Goal: Task Accomplishment & Management: Manage account settings

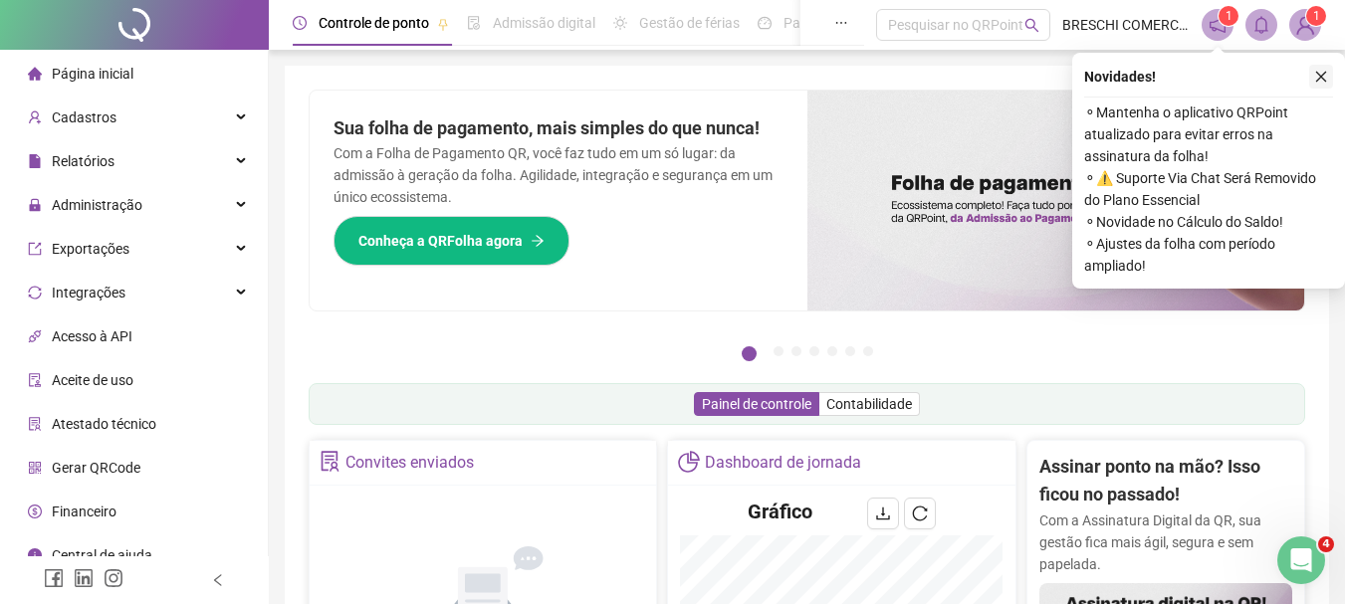
click at [1328, 88] on button "button" at bounding box center [1321, 77] width 24 height 24
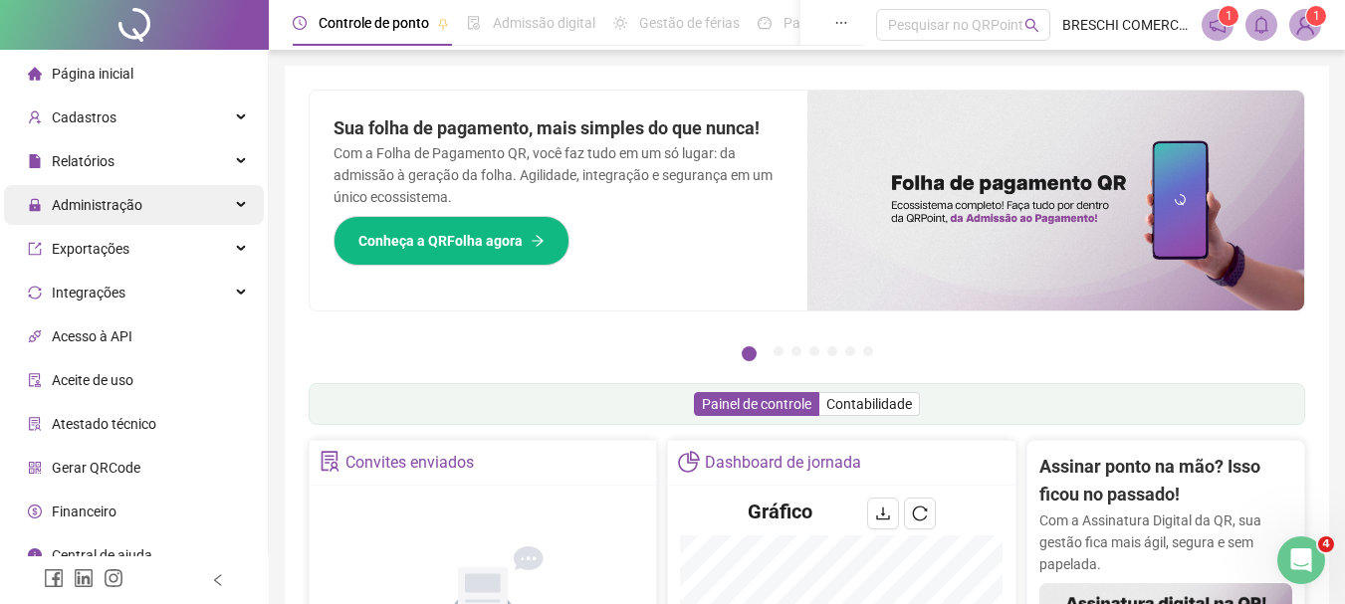
click at [136, 199] on span "Administração" at bounding box center [97, 205] width 91 height 16
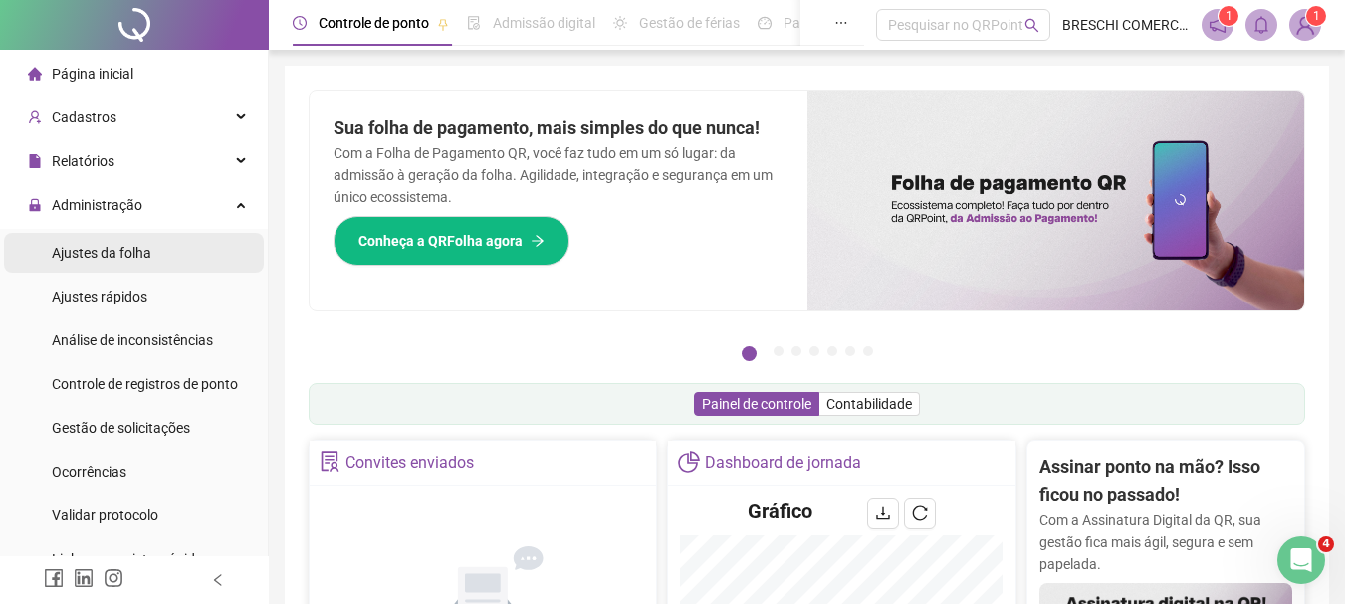
click at [151, 249] on li "Ajustes da folha" at bounding box center [134, 253] width 260 height 40
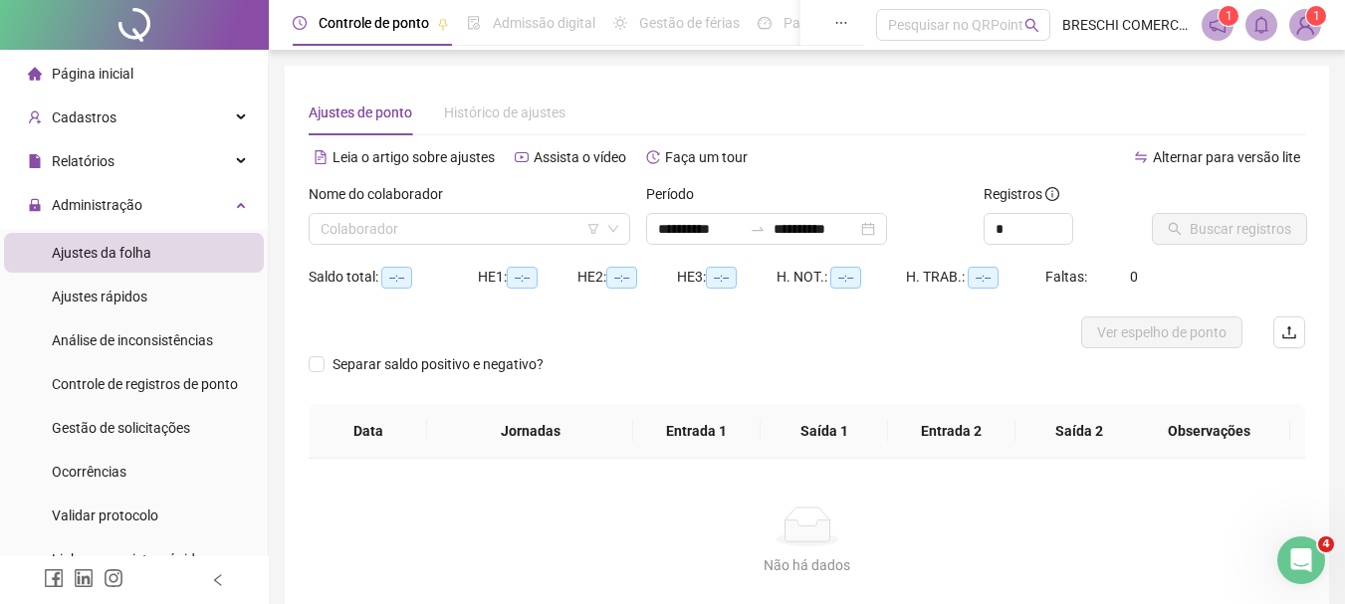
type input "**********"
click at [552, 231] on input "search" at bounding box center [460, 229] width 280 height 30
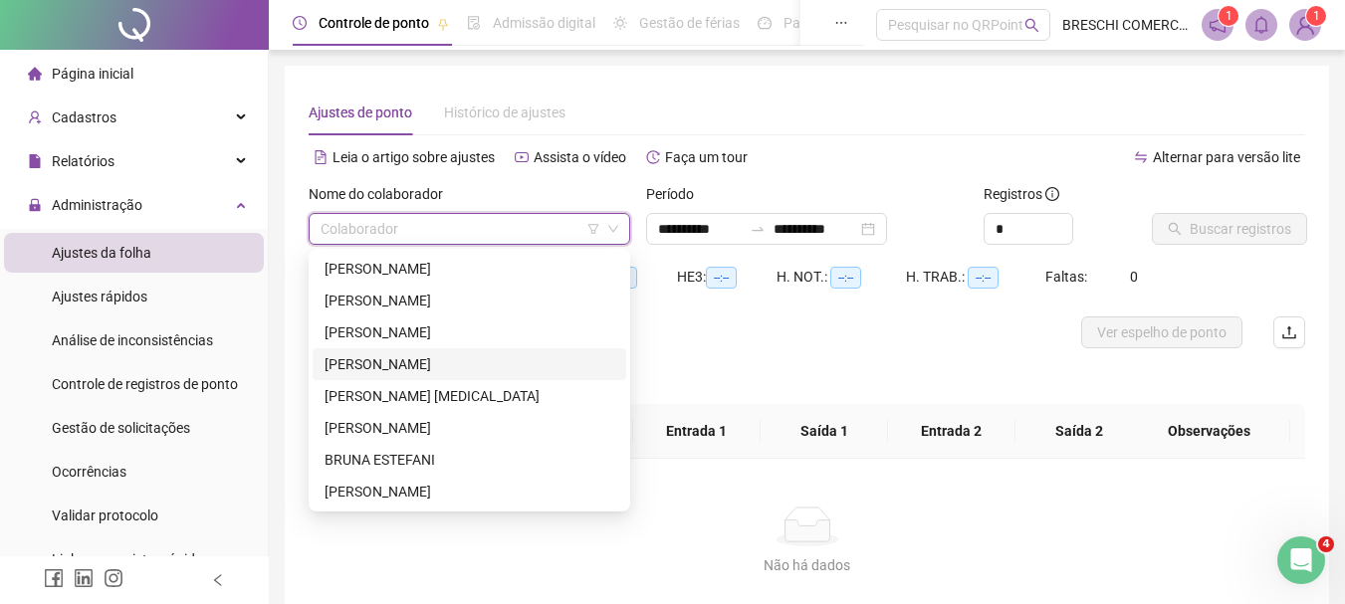
click at [531, 355] on div "ANDIELLY PEREIRA BOTELHO" at bounding box center [469, 364] width 290 height 22
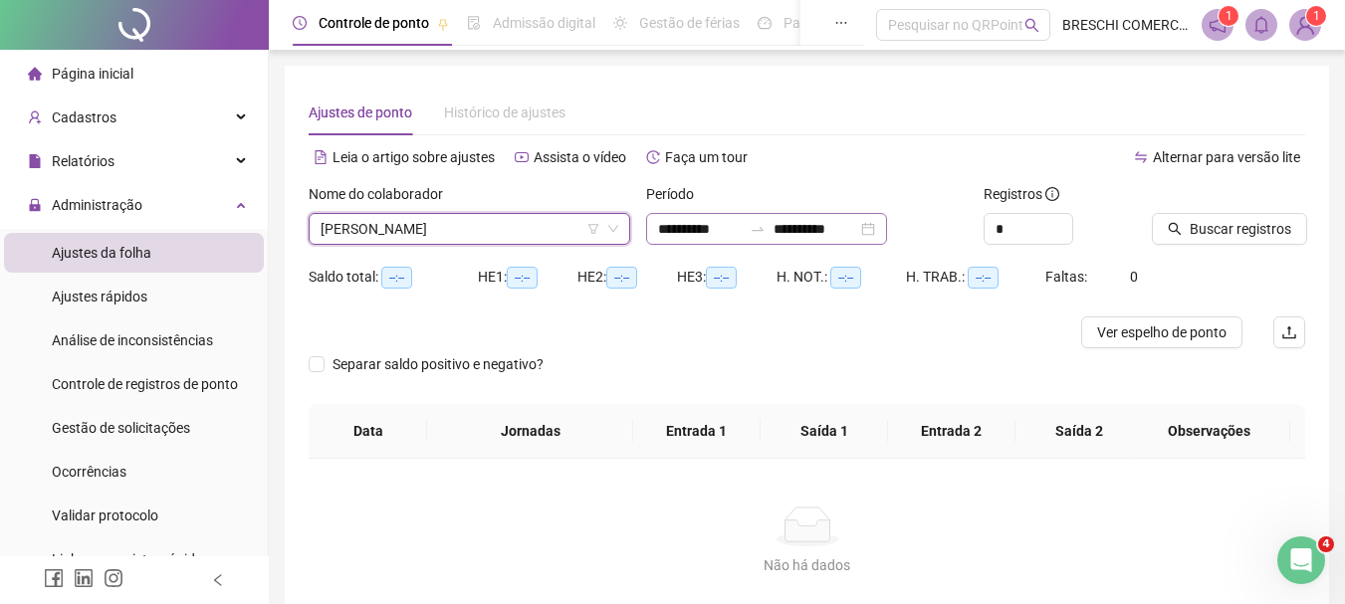
click at [887, 228] on div "**********" at bounding box center [766, 229] width 241 height 32
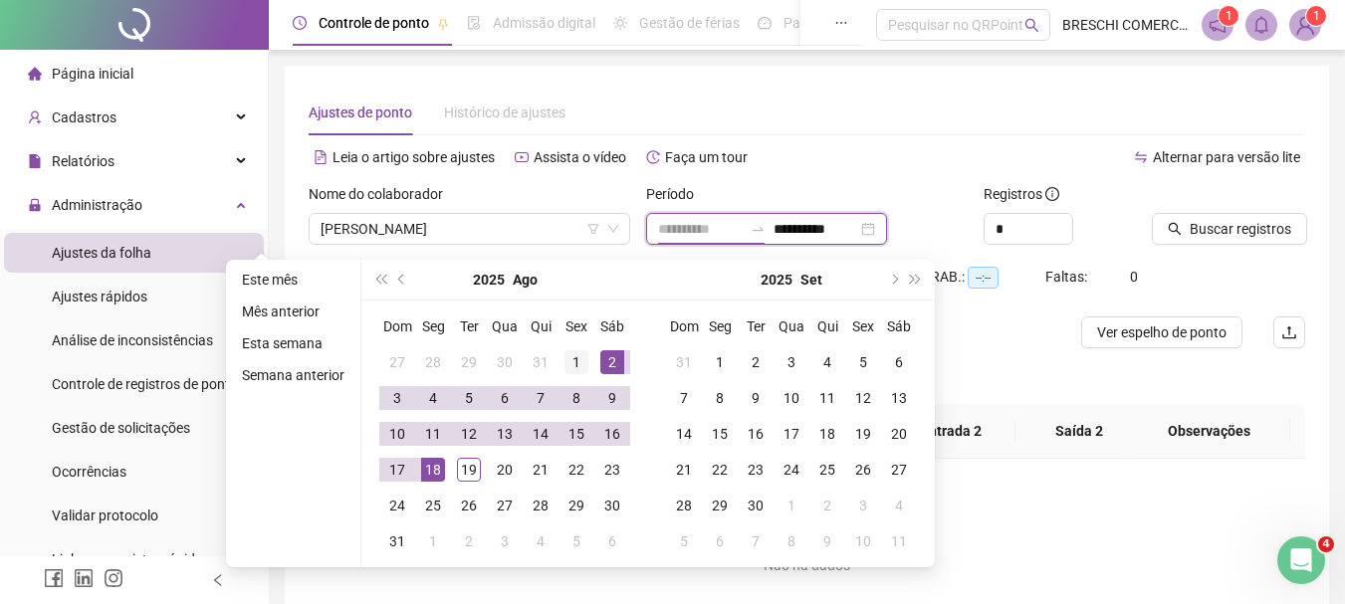
type input "**********"
click at [579, 367] on div "1" at bounding box center [576, 362] width 24 height 24
type input "**********"
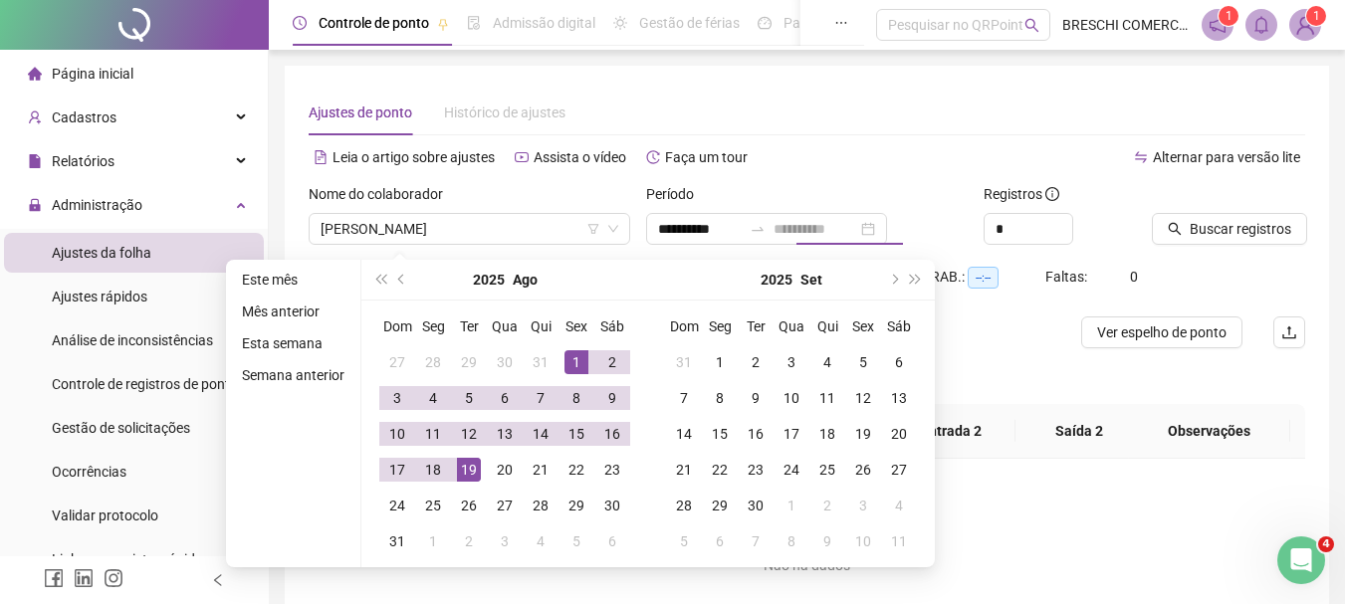
click at [463, 463] on div "19" at bounding box center [469, 470] width 24 height 24
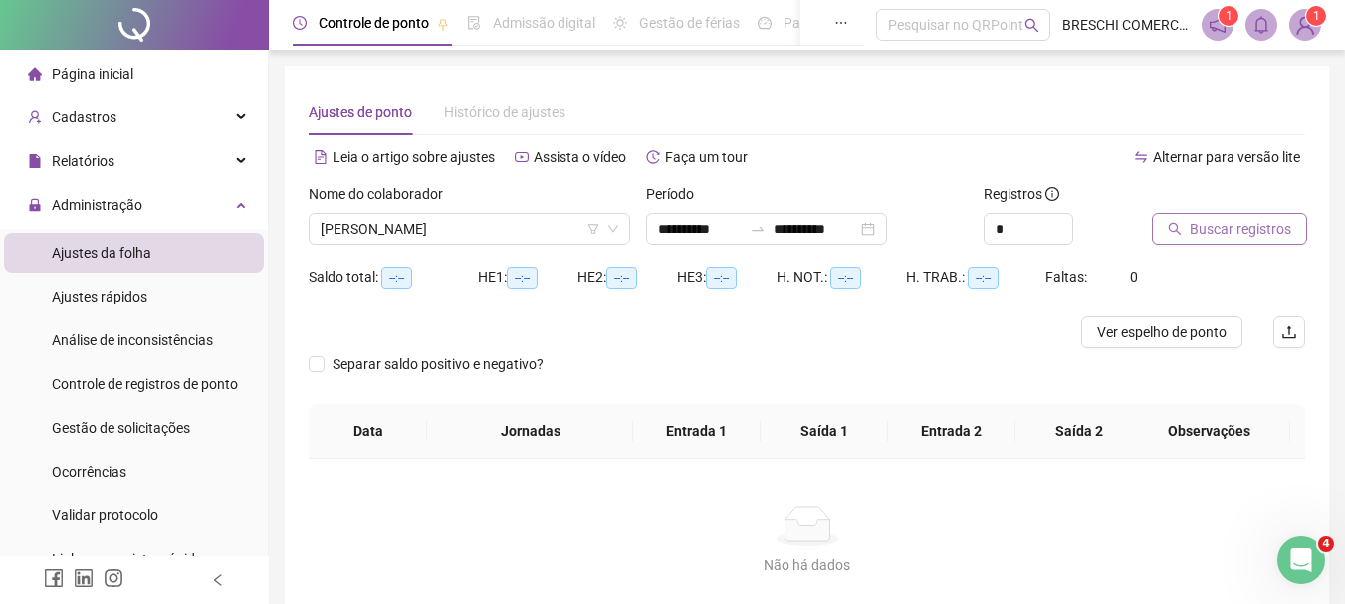
click at [1261, 215] on button "Buscar registros" at bounding box center [1229, 229] width 155 height 32
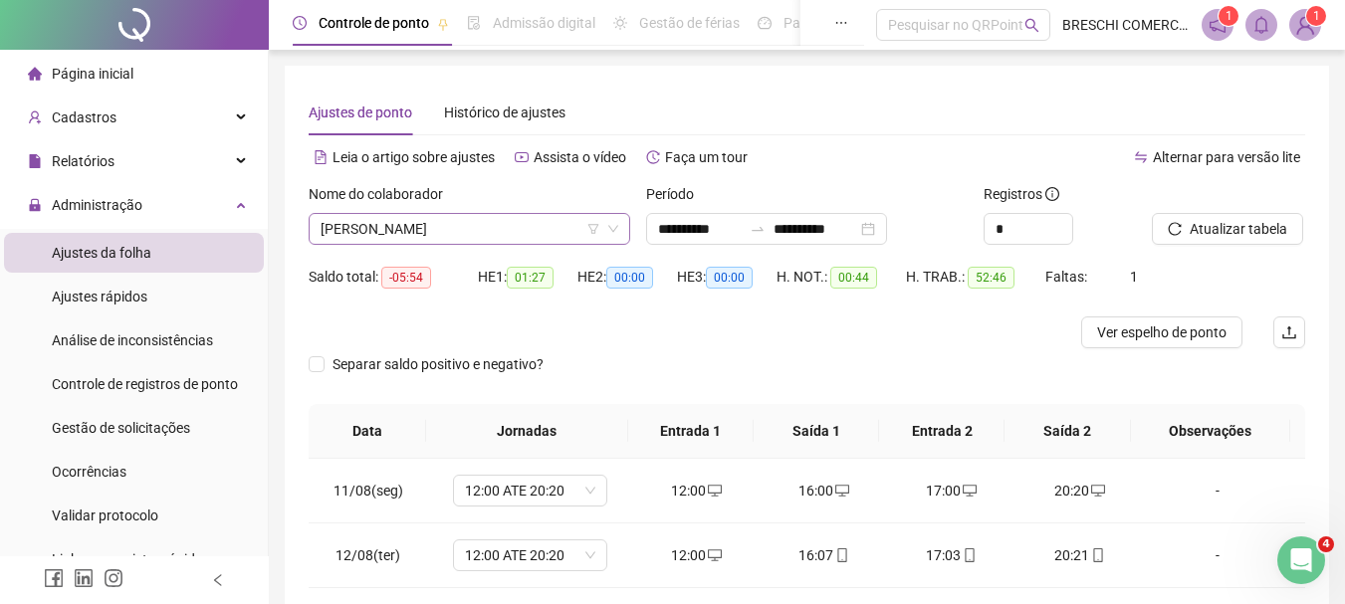
click at [457, 224] on span "ANDIELLY PEREIRA BOTELHO" at bounding box center [469, 229] width 298 height 30
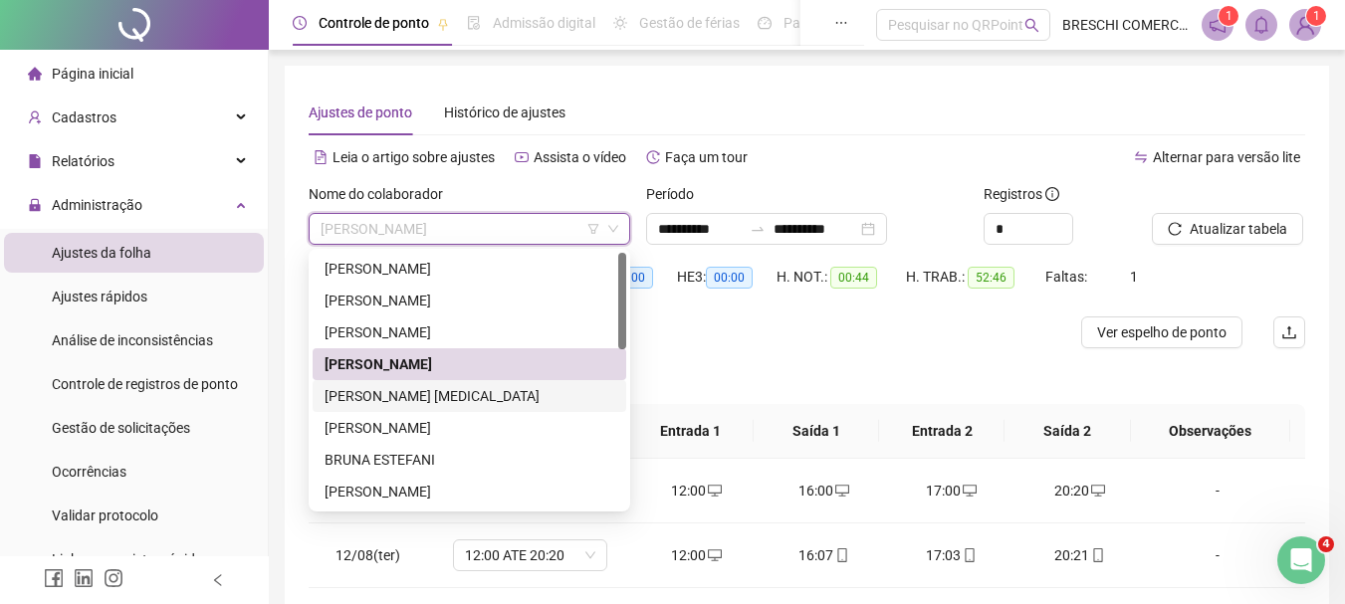
click at [459, 397] on div "ANDRESSA DA SILVA PAIM COTRIM" at bounding box center [469, 396] width 290 height 22
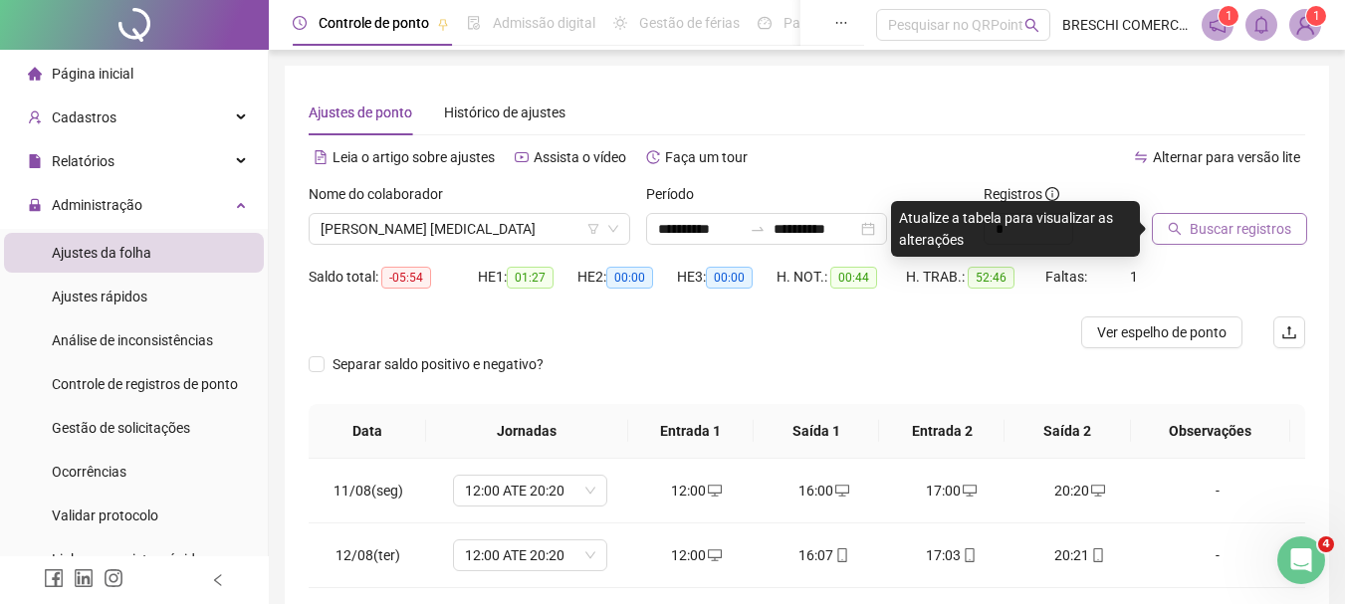
click at [1180, 233] on icon "search" at bounding box center [1174, 229] width 14 height 14
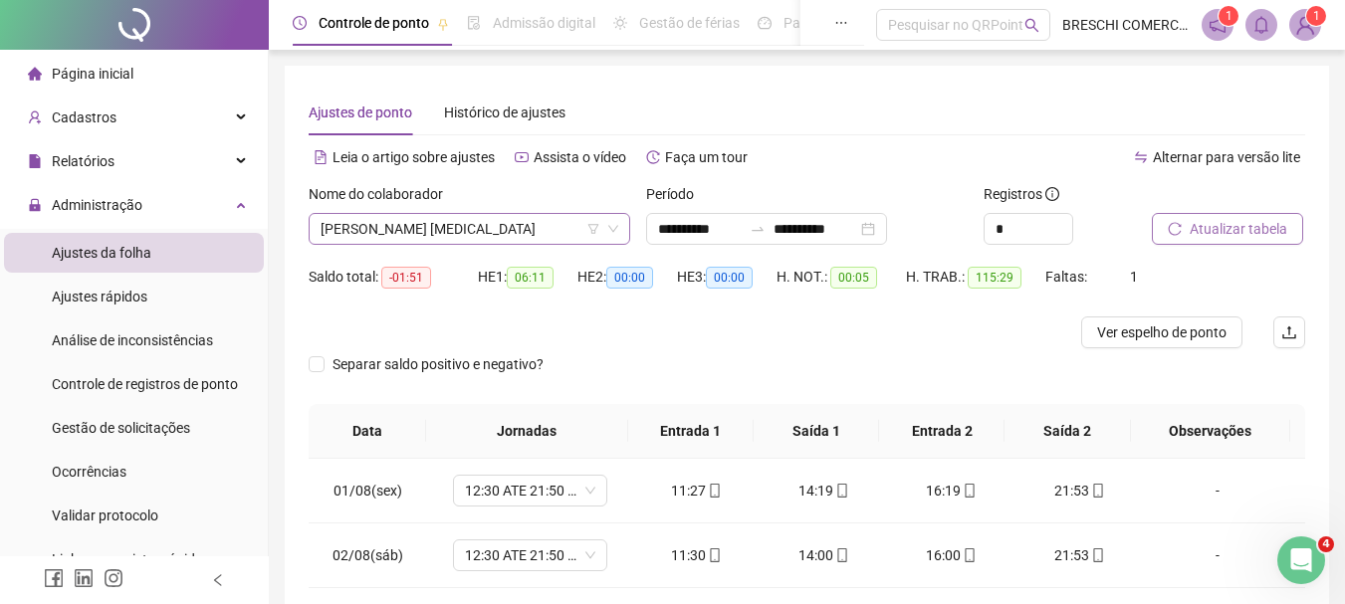
click at [442, 224] on span "ANDRESSA DA SILVA PAIM COTRIM" at bounding box center [469, 229] width 298 height 30
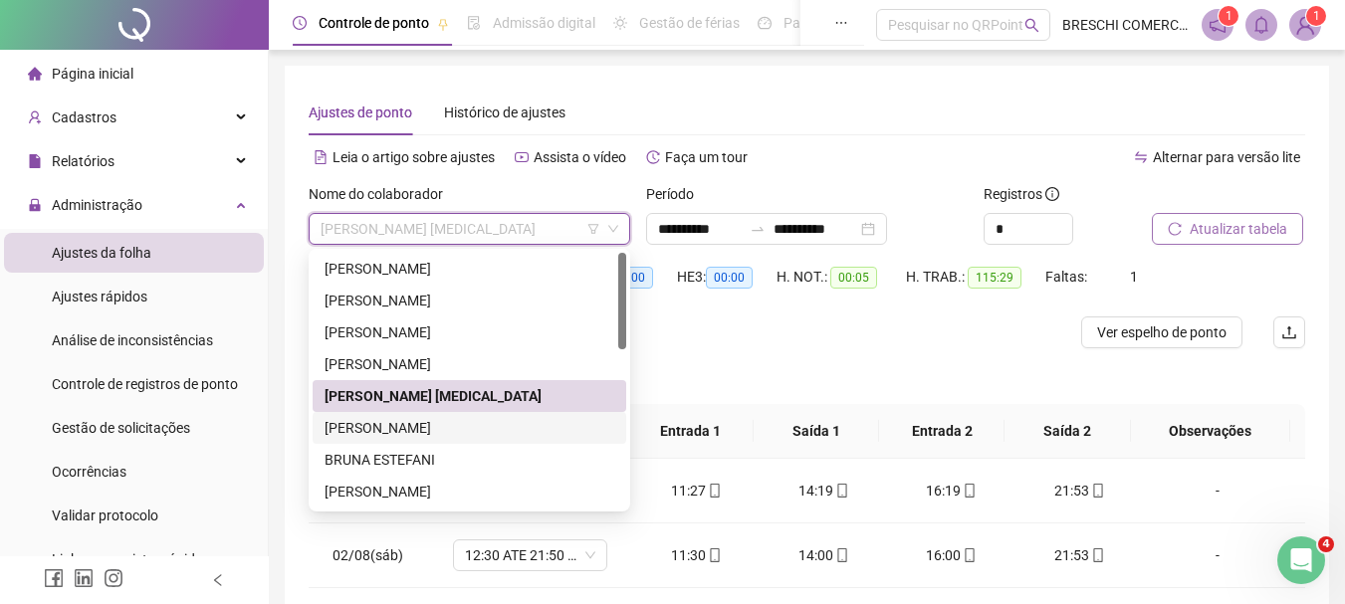
click at [454, 432] on div "BEATRIZ GOMES DA SILVA" at bounding box center [469, 428] width 290 height 22
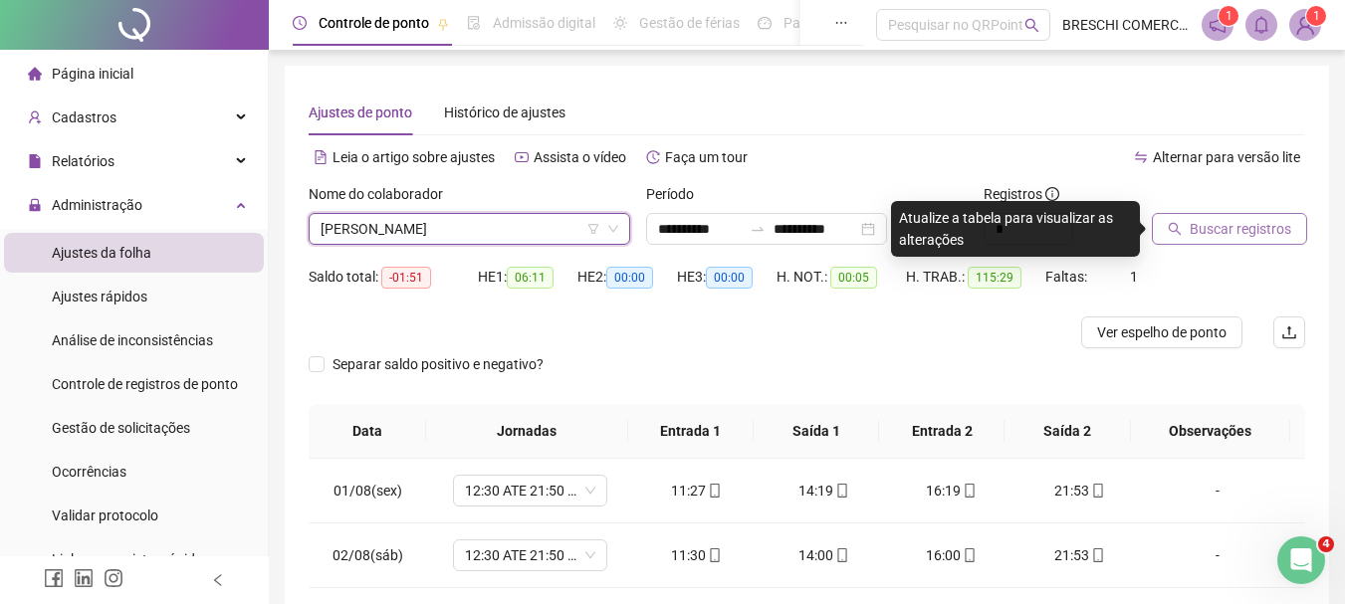
click at [1215, 236] on span "Buscar registros" at bounding box center [1240, 229] width 102 height 22
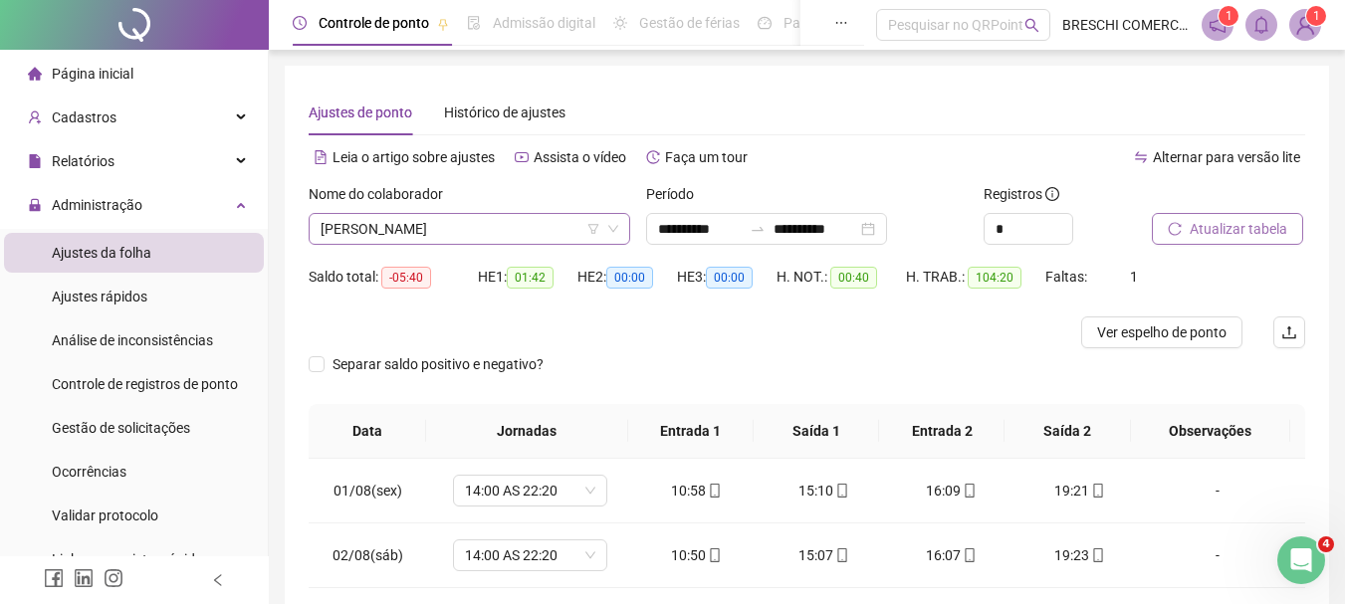
click at [487, 238] on span "BEATRIZ GOMES DA SILVA" at bounding box center [469, 229] width 298 height 30
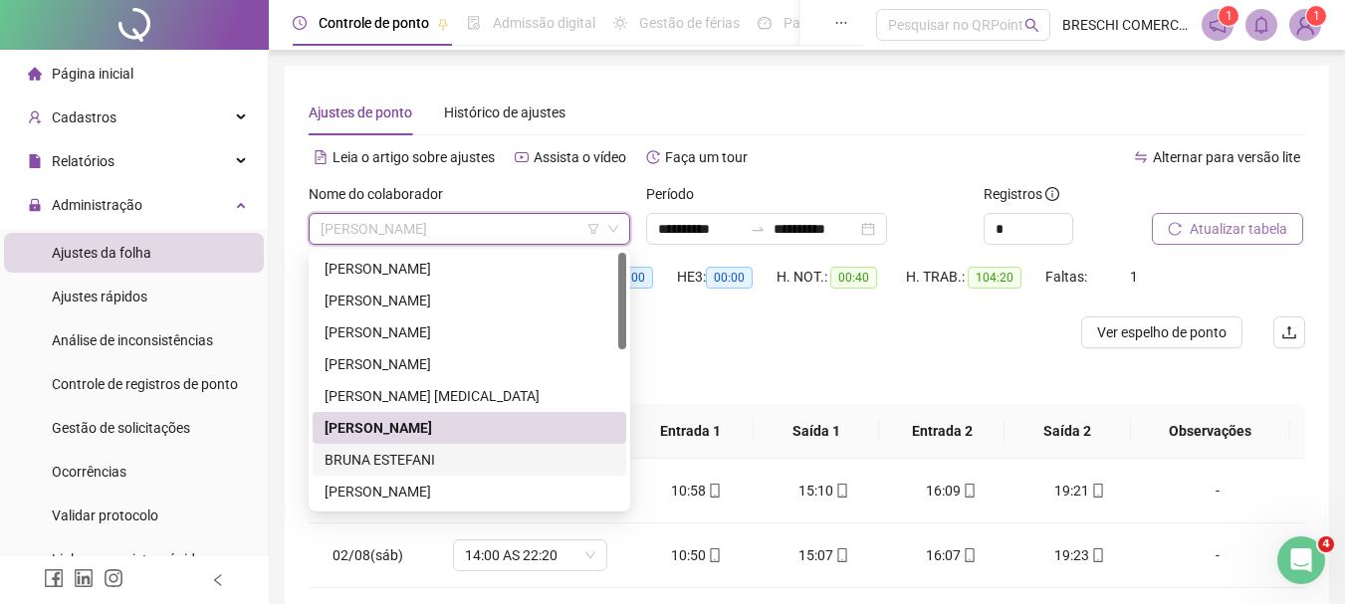
click at [484, 475] on div "BRUNA ESTEFANI" at bounding box center [470, 460] width 314 height 32
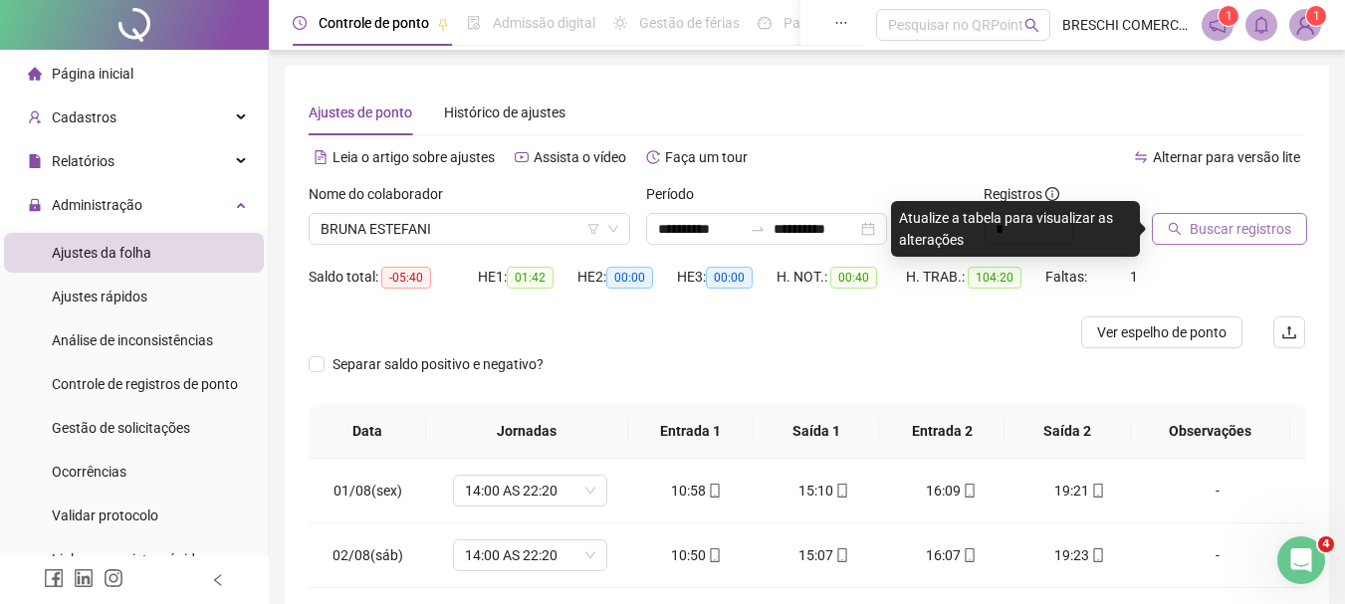
click at [1192, 242] on button "Buscar registros" at bounding box center [1229, 229] width 155 height 32
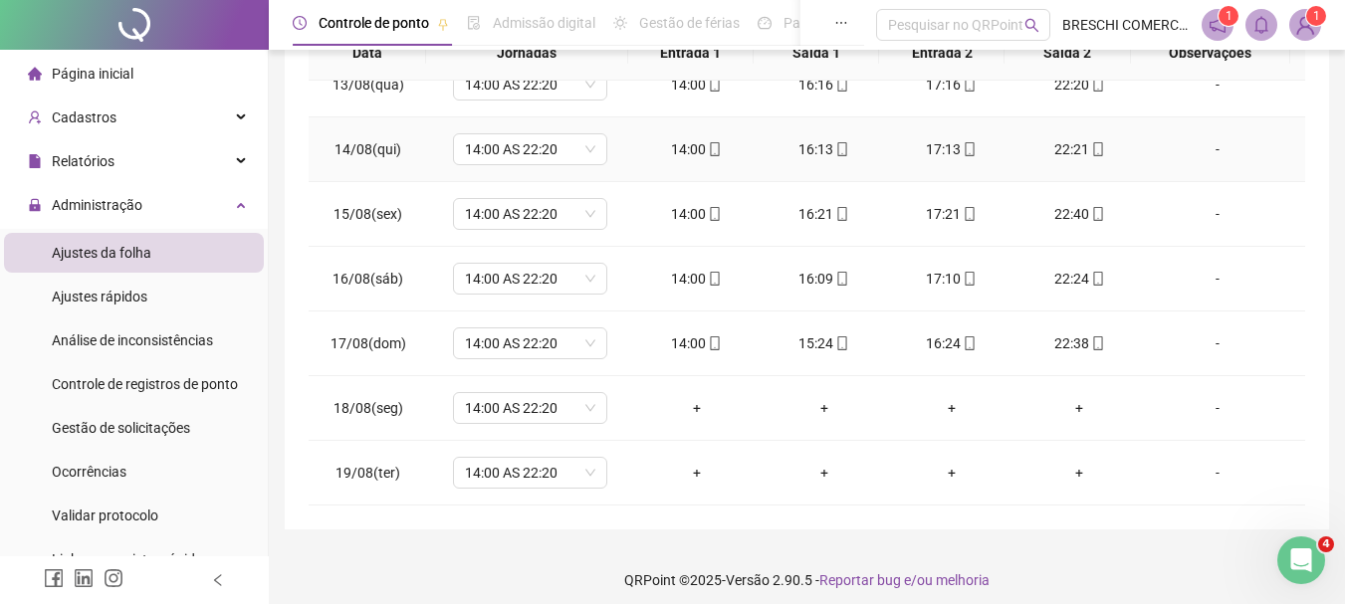
scroll to position [389, 0]
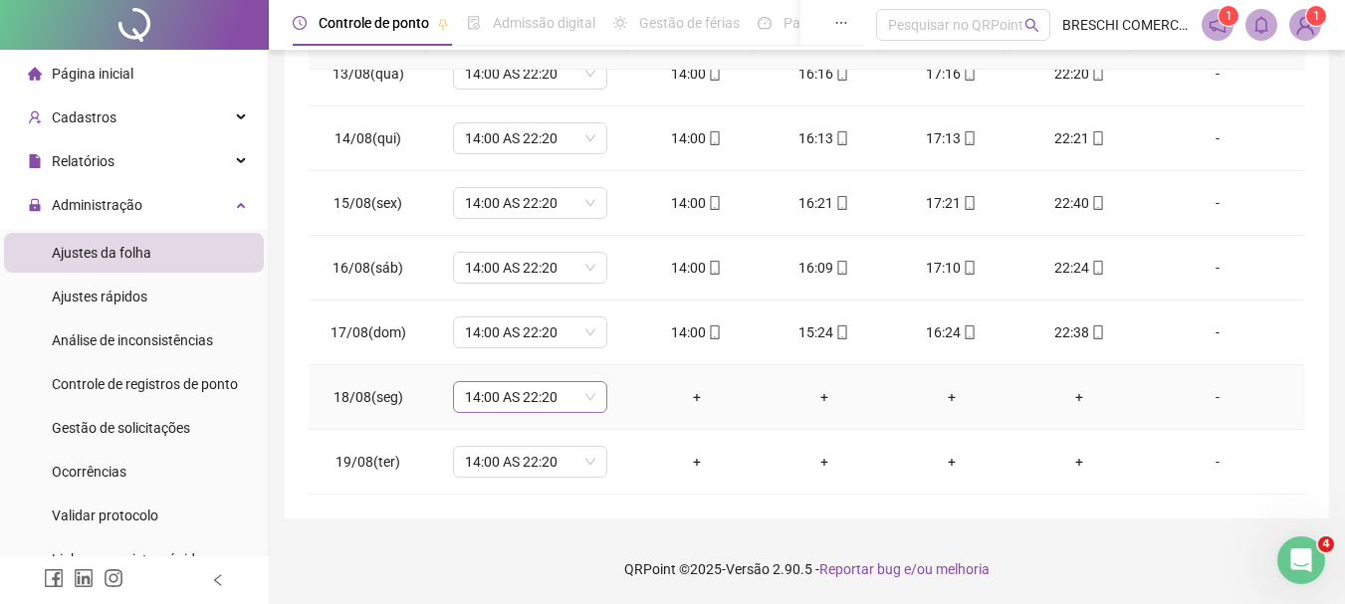
click at [509, 399] on span "14:00 AS 22:20" at bounding box center [530, 397] width 130 height 30
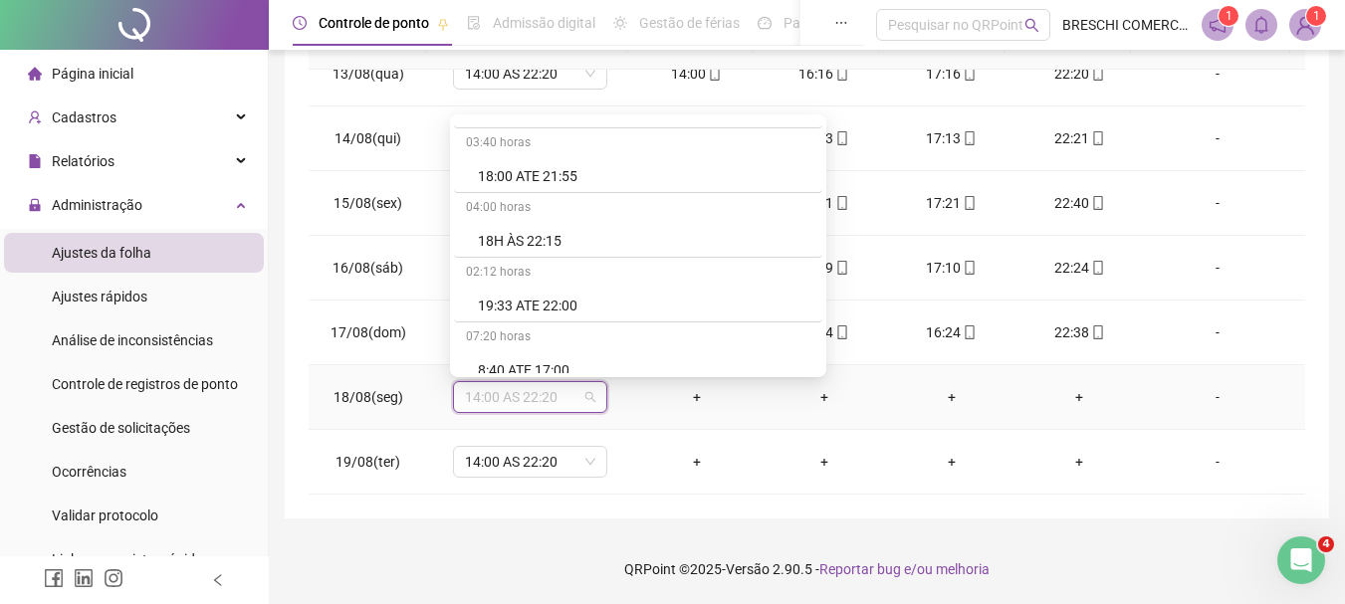
scroll to position [6667, 0]
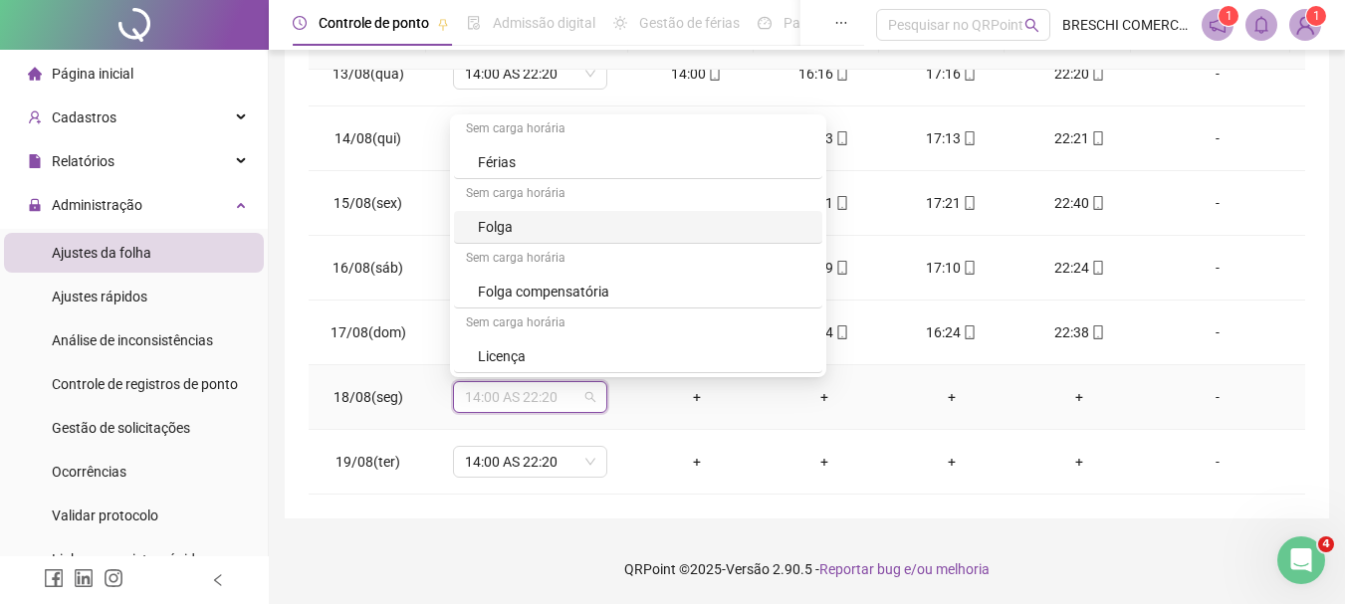
click at [509, 226] on div "Folga" at bounding box center [644, 227] width 332 height 22
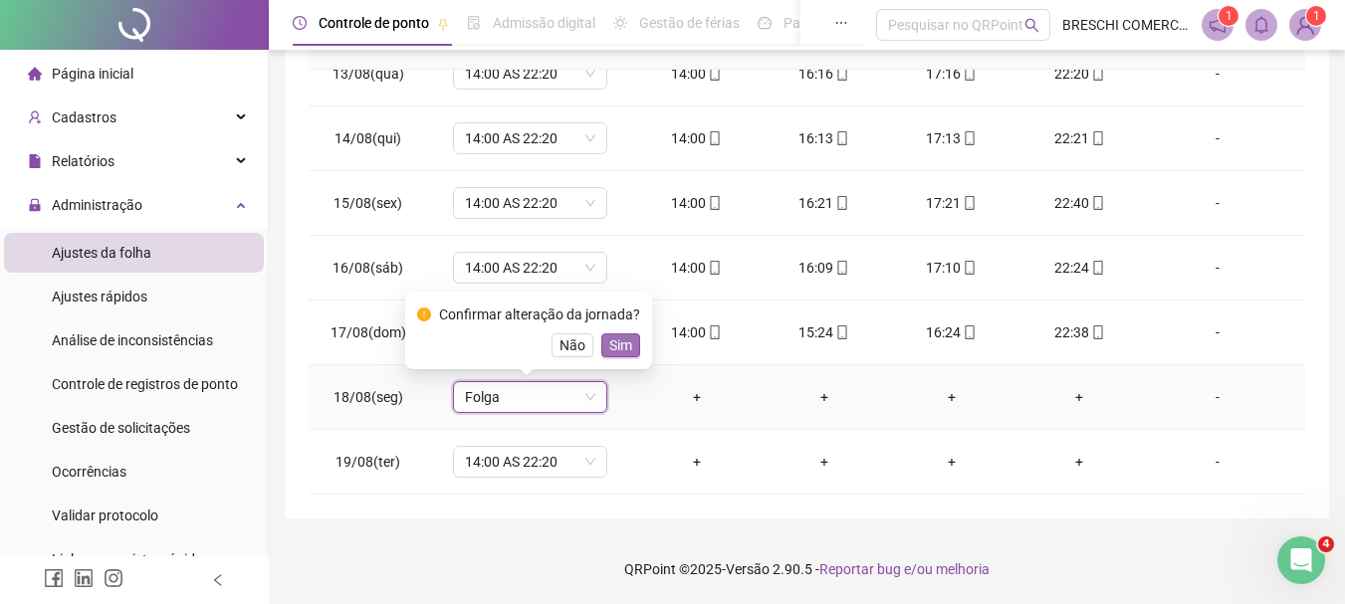
click at [617, 340] on span "Sim" at bounding box center [620, 345] width 23 height 22
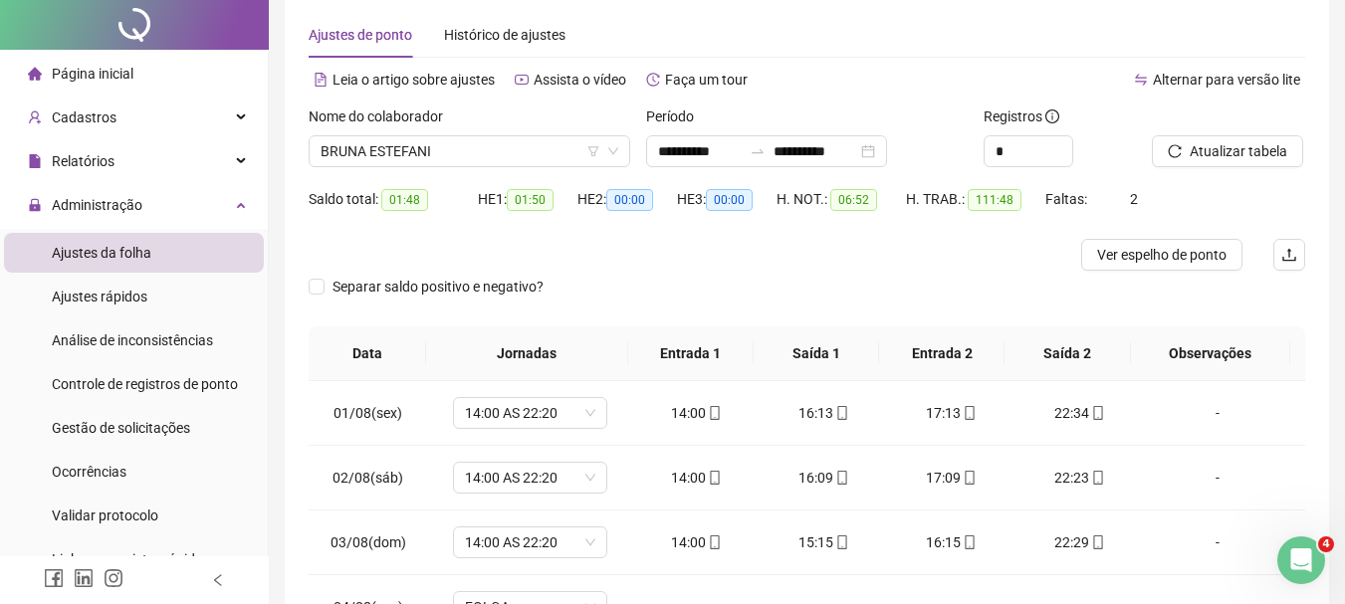
scroll to position [0, 0]
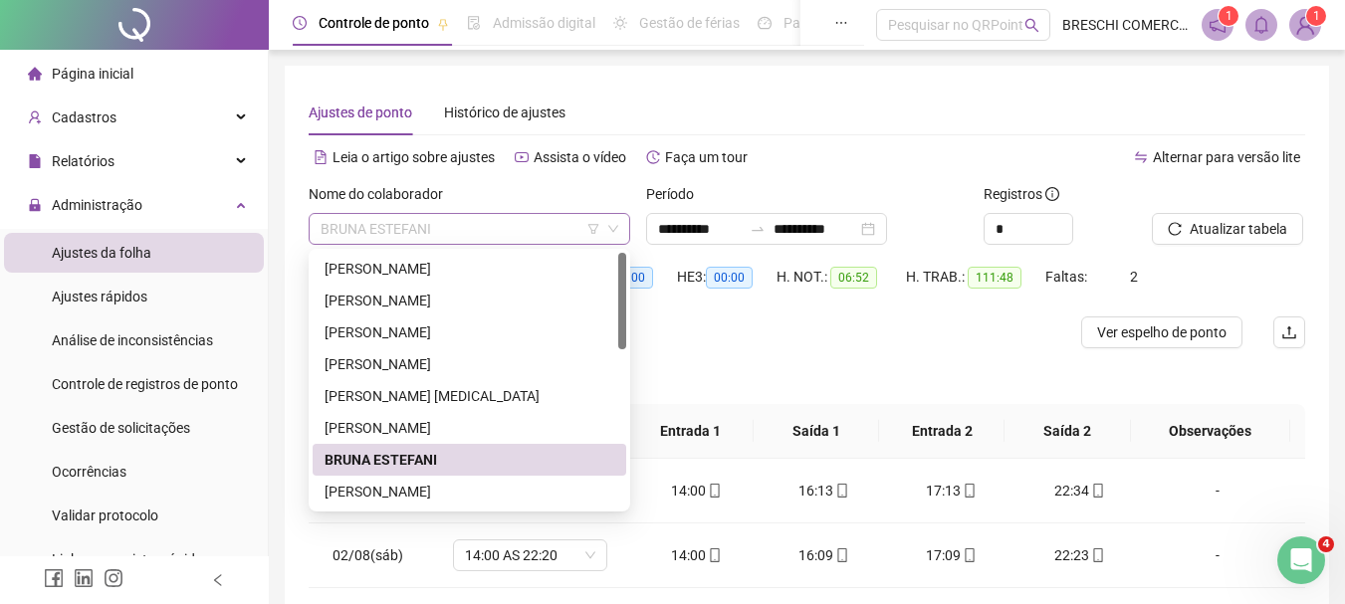
click at [433, 236] on span "BRUNA ESTEFANI" at bounding box center [469, 229] width 298 height 30
click at [478, 490] on div "CAMILA TABOGA DE OLIVEIRA SIRIOS" at bounding box center [469, 492] width 290 height 22
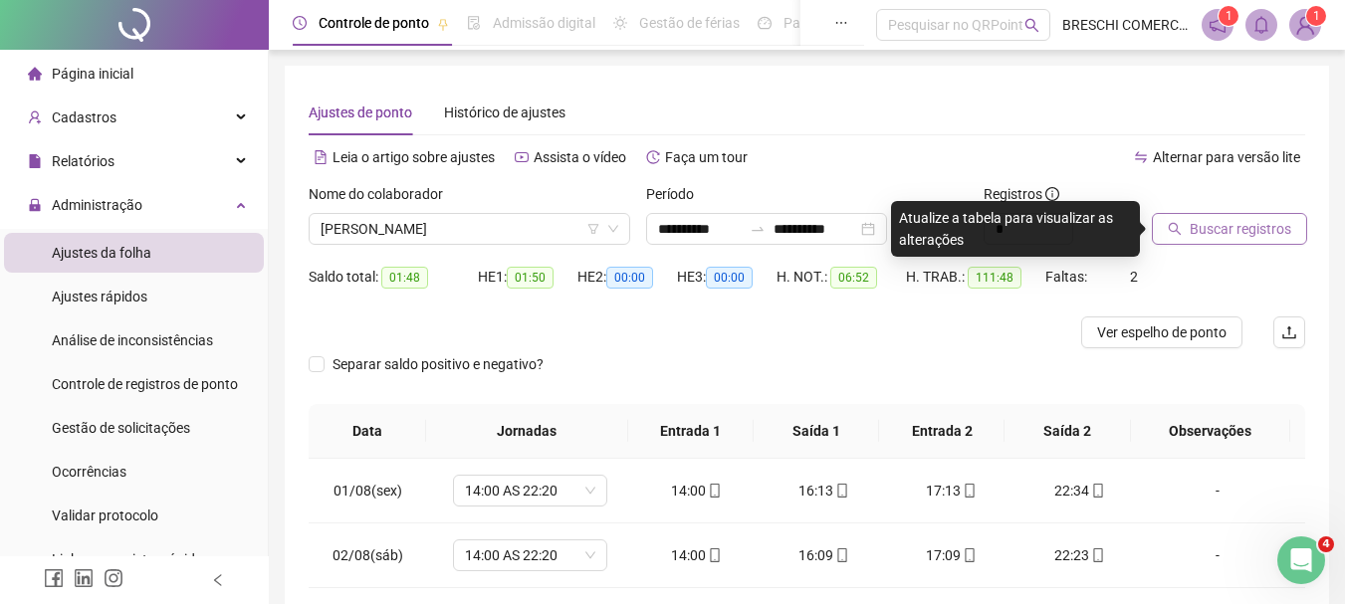
click at [1203, 221] on span "Buscar registros" at bounding box center [1240, 229] width 102 height 22
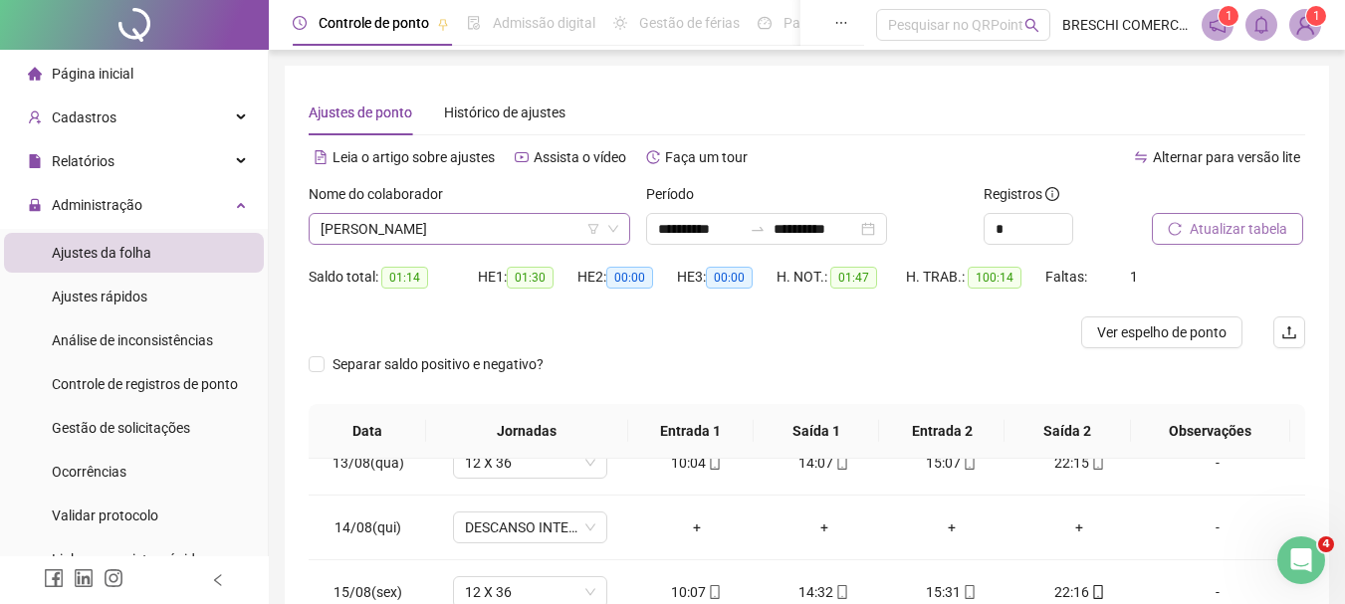
click at [461, 217] on span "CAMILA TABOGA DE OLIVEIRA SIRIOS" at bounding box center [469, 229] width 298 height 30
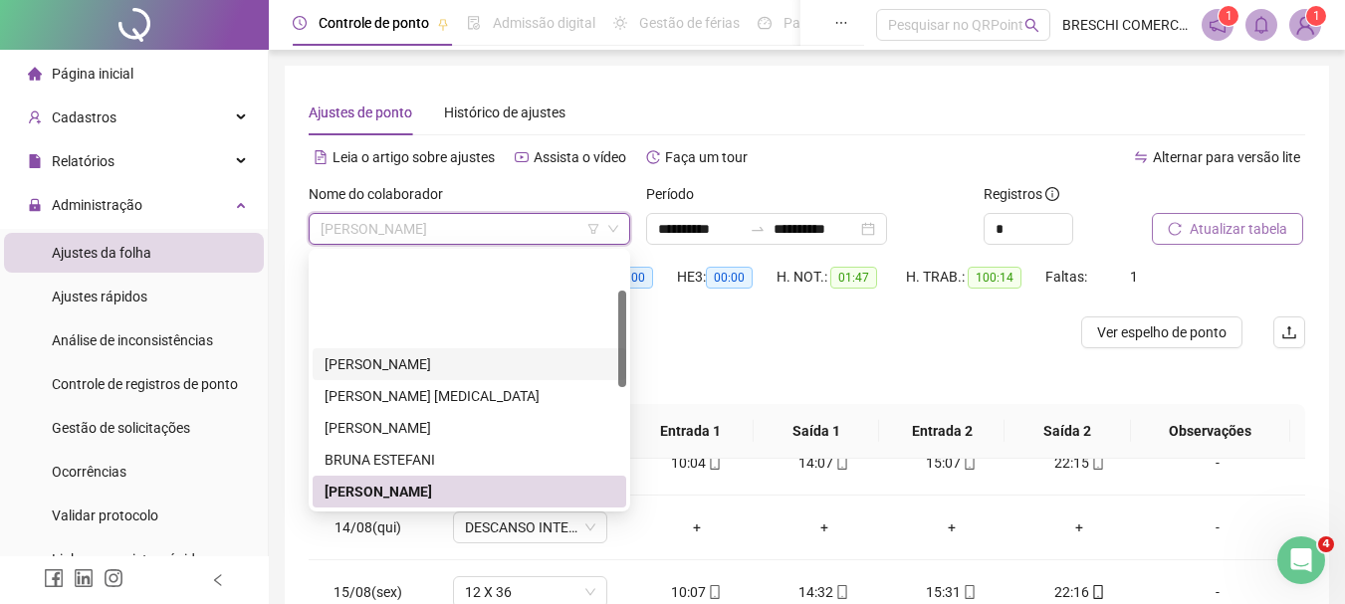
scroll to position [100, 0]
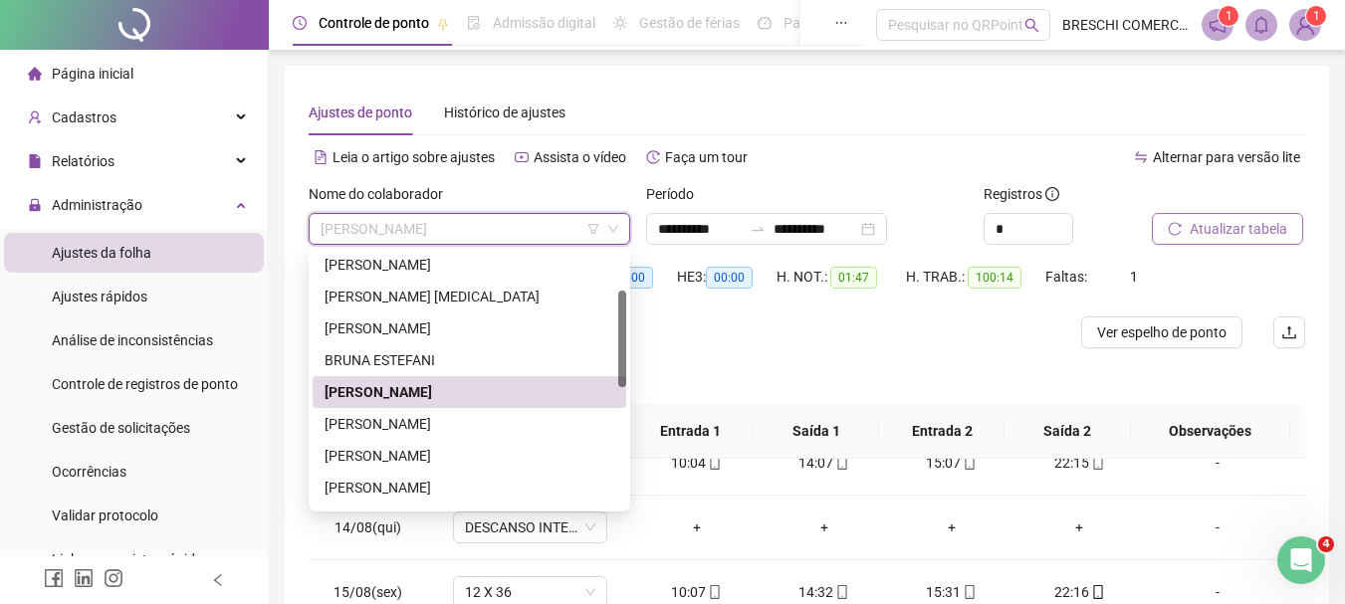
click at [488, 421] on div "ELIZENÁ GONÇALVES DA SILVA" at bounding box center [469, 424] width 290 height 22
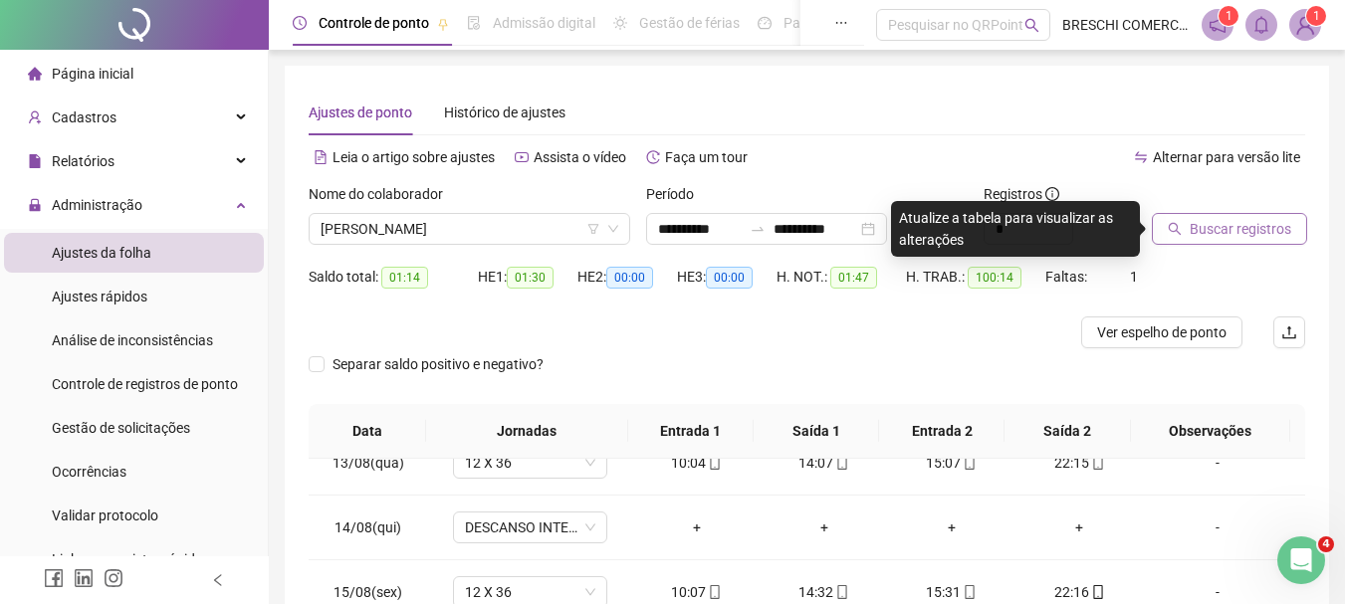
click at [1236, 239] on span "Buscar registros" at bounding box center [1240, 229] width 102 height 22
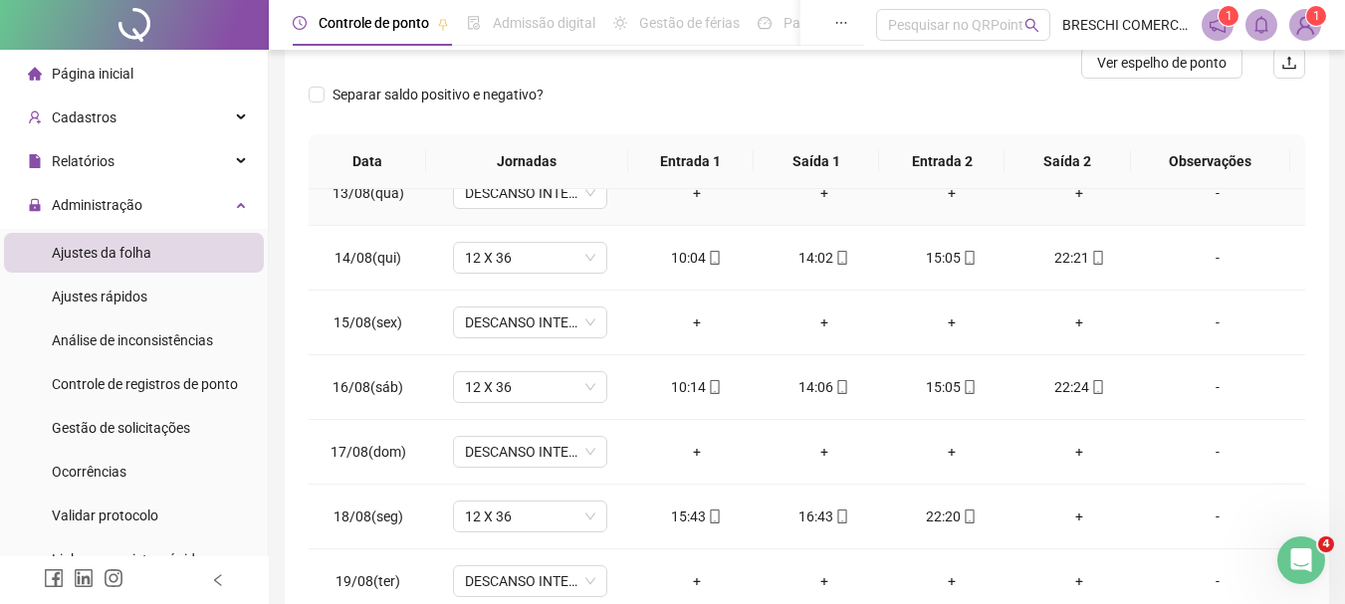
scroll to position [389, 0]
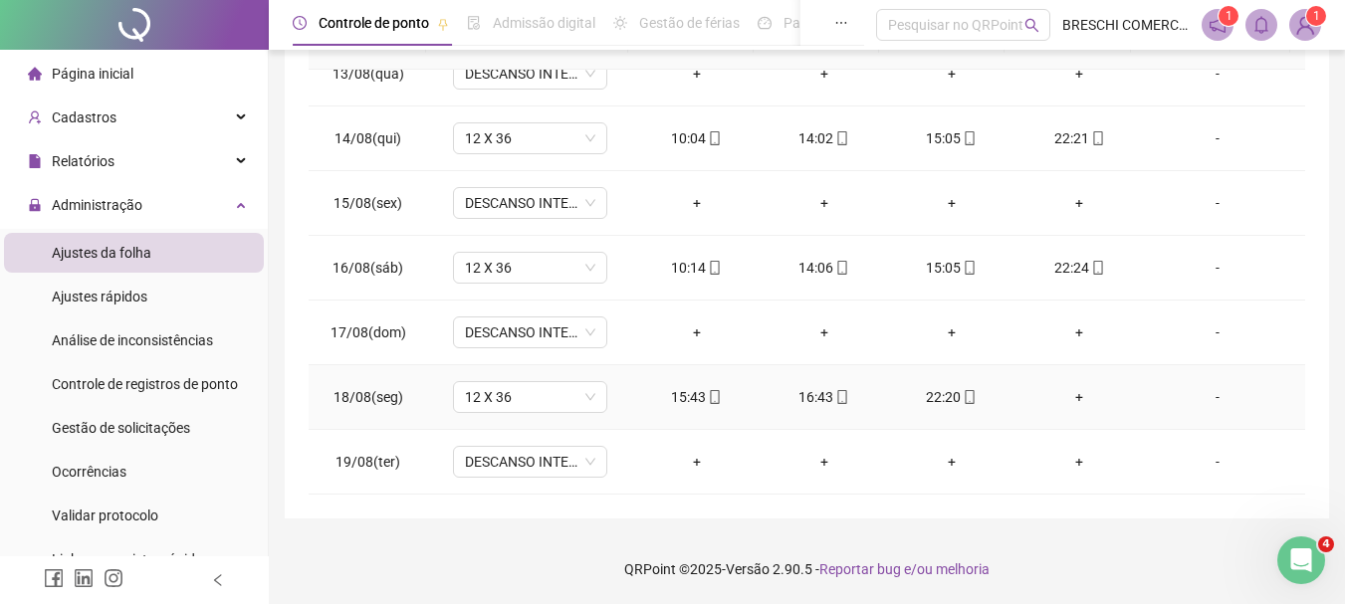
click at [1076, 394] on div "+" at bounding box center [1079, 397] width 96 height 22
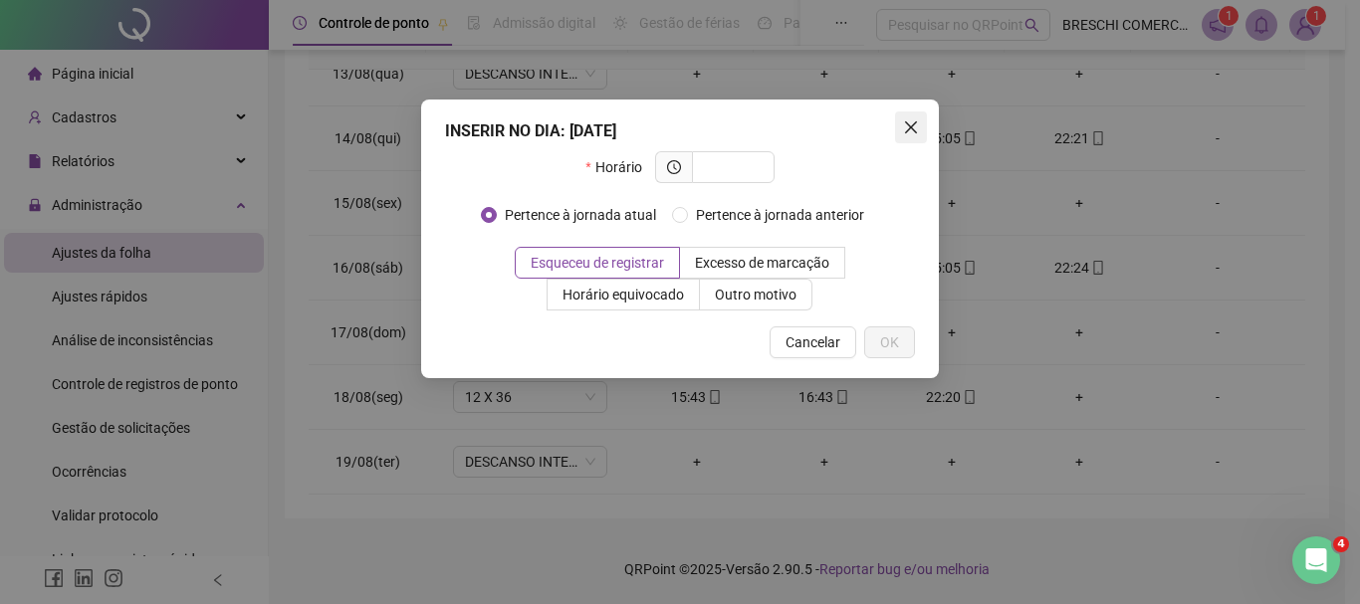
click at [915, 133] on icon "close" at bounding box center [911, 127] width 16 height 16
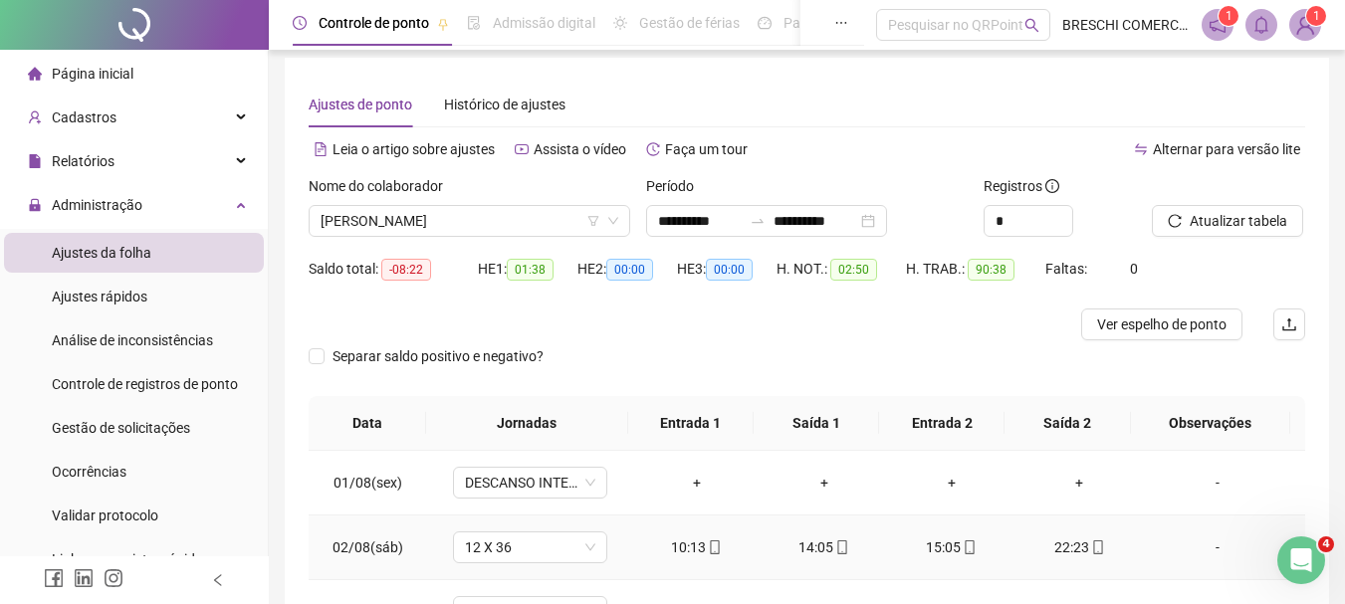
scroll to position [0, 0]
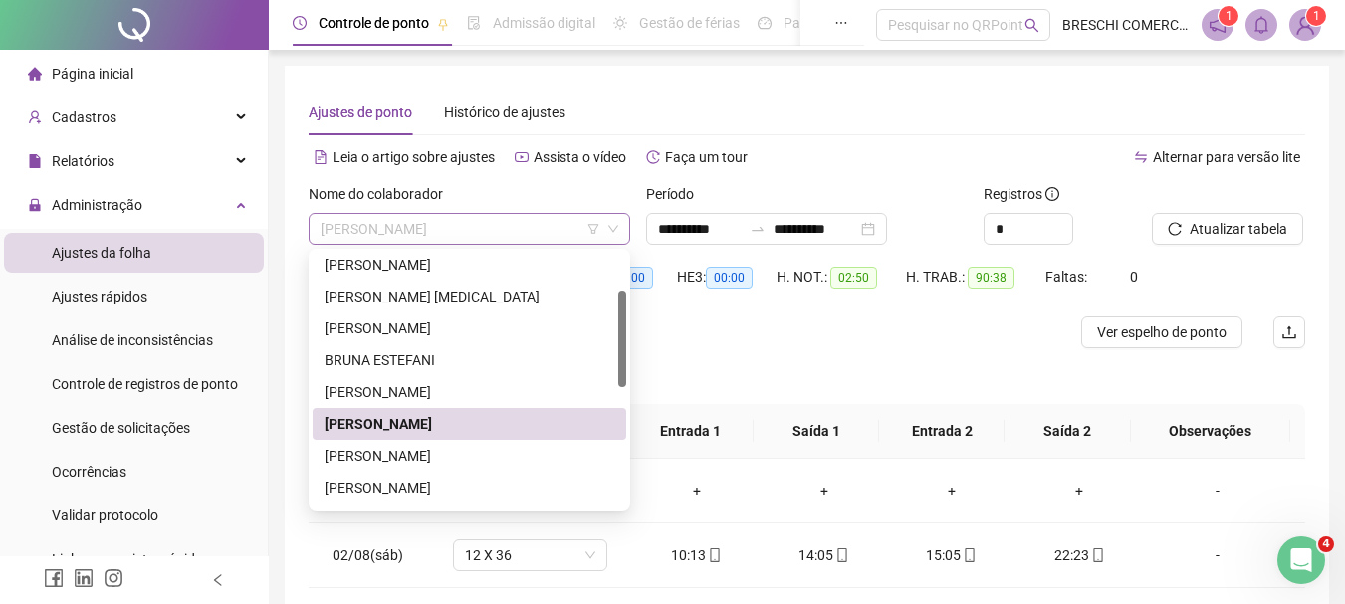
click at [532, 242] on span "ELIZENÁ GONÇALVES DA SILVA" at bounding box center [469, 229] width 298 height 30
click at [440, 495] on div "KAREN LYA LACERDA DA SILVA" at bounding box center [469, 488] width 290 height 22
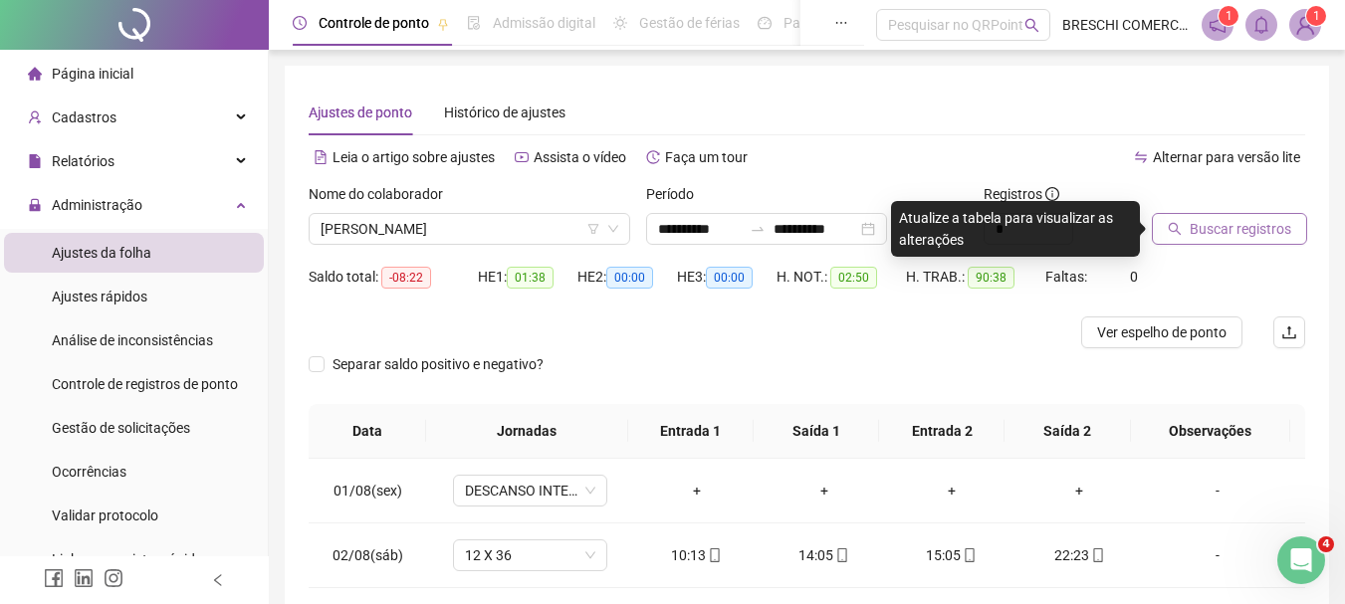
click at [1192, 230] on span "Buscar registros" at bounding box center [1240, 229] width 102 height 22
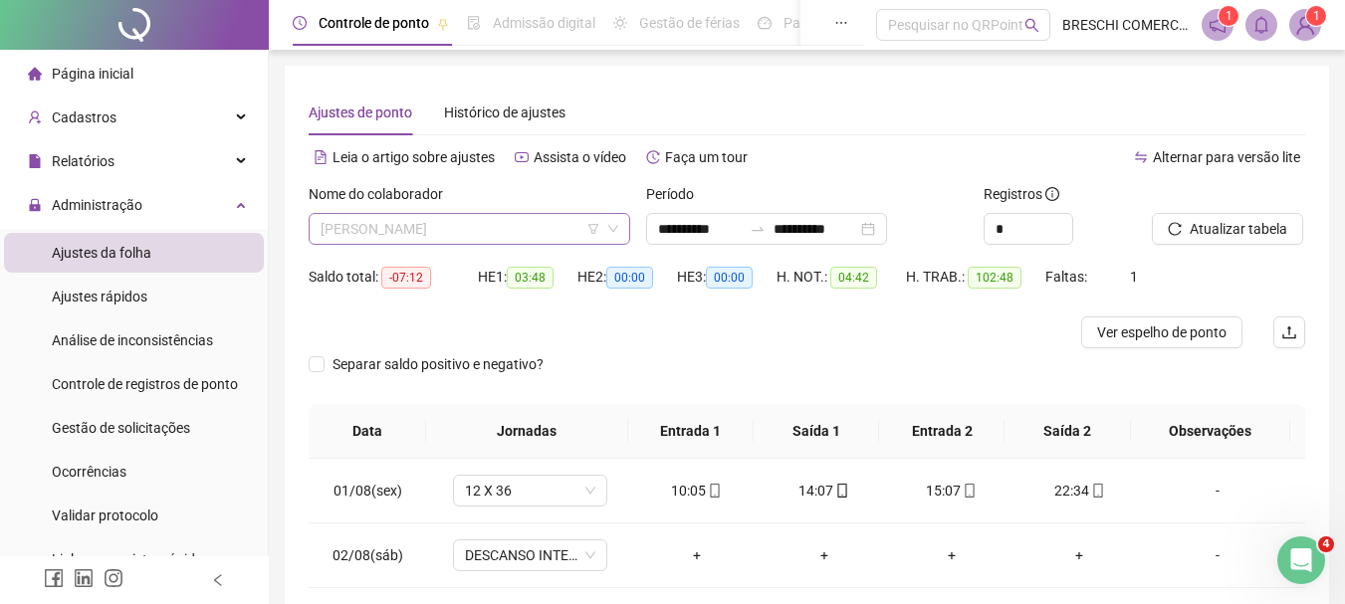
click at [560, 223] on span "KAREN LYA LACERDA DA SILVA" at bounding box center [469, 229] width 298 height 30
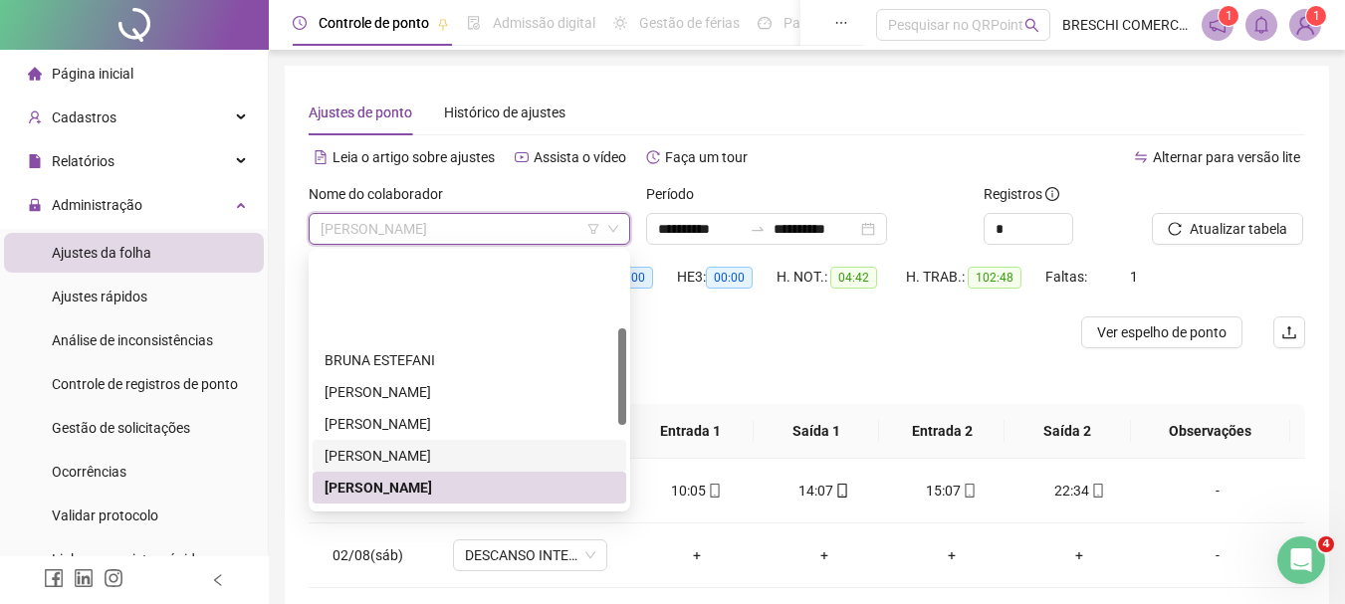
scroll to position [199, 0]
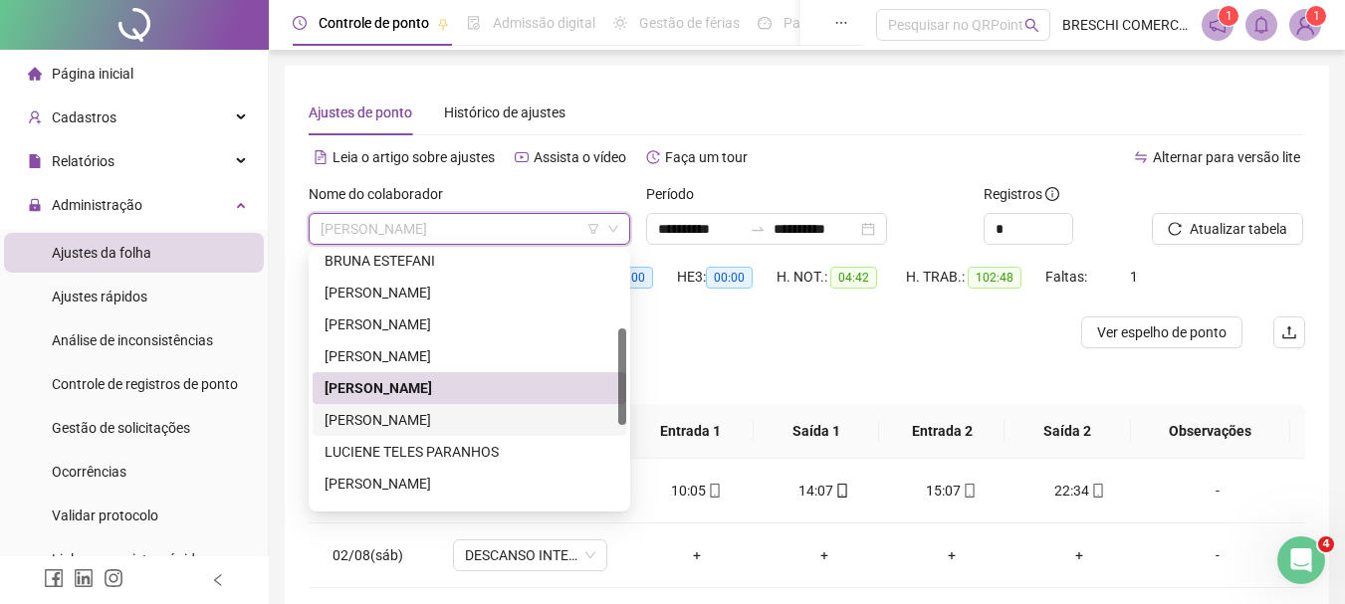
click at [485, 423] on div "LILLIAN RODRIGUES PEREIRA" at bounding box center [469, 420] width 290 height 22
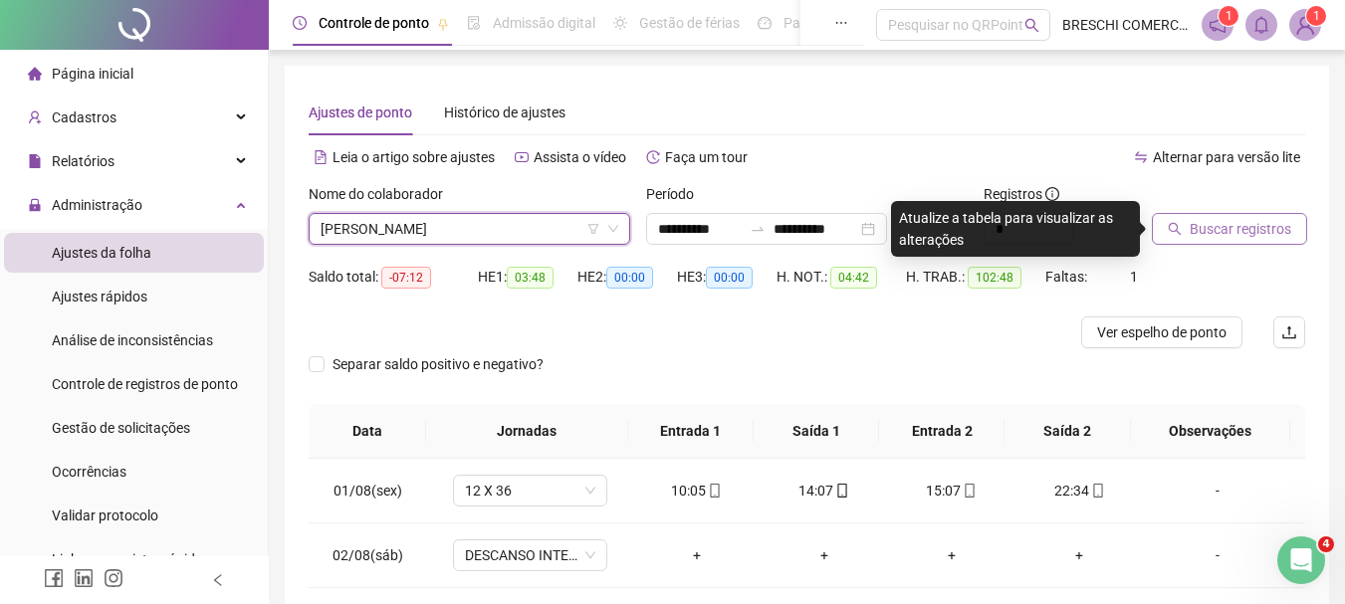
click at [1232, 231] on span "Buscar registros" at bounding box center [1240, 229] width 102 height 22
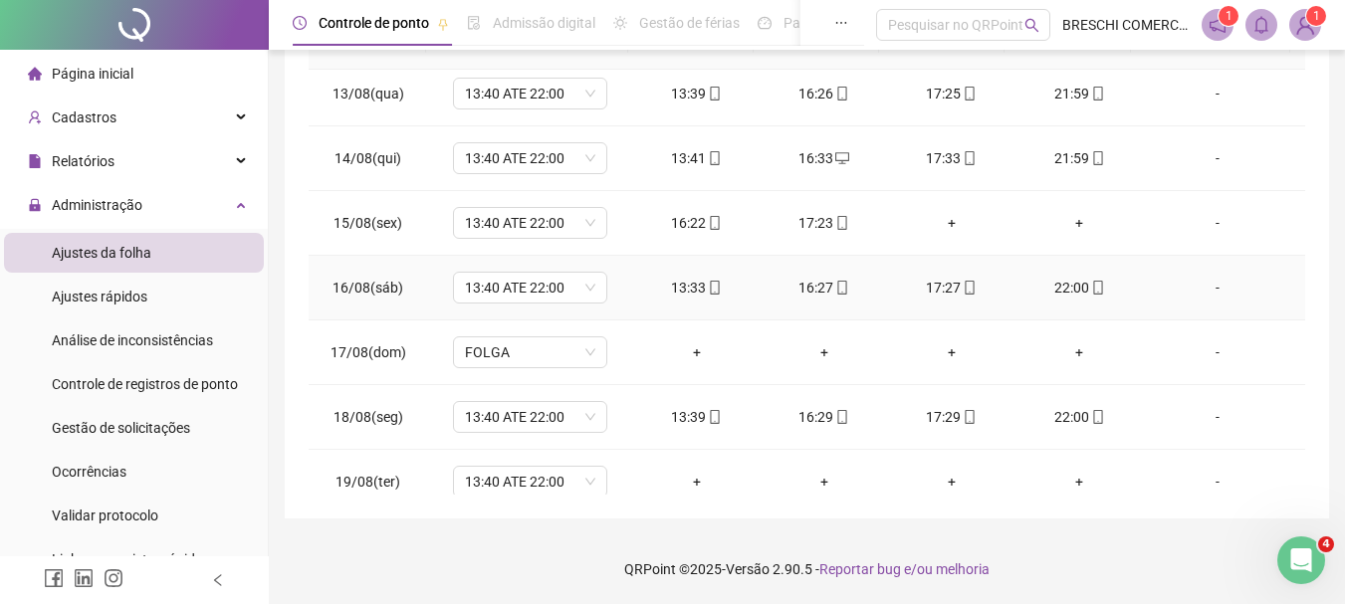
scroll to position [796, 0]
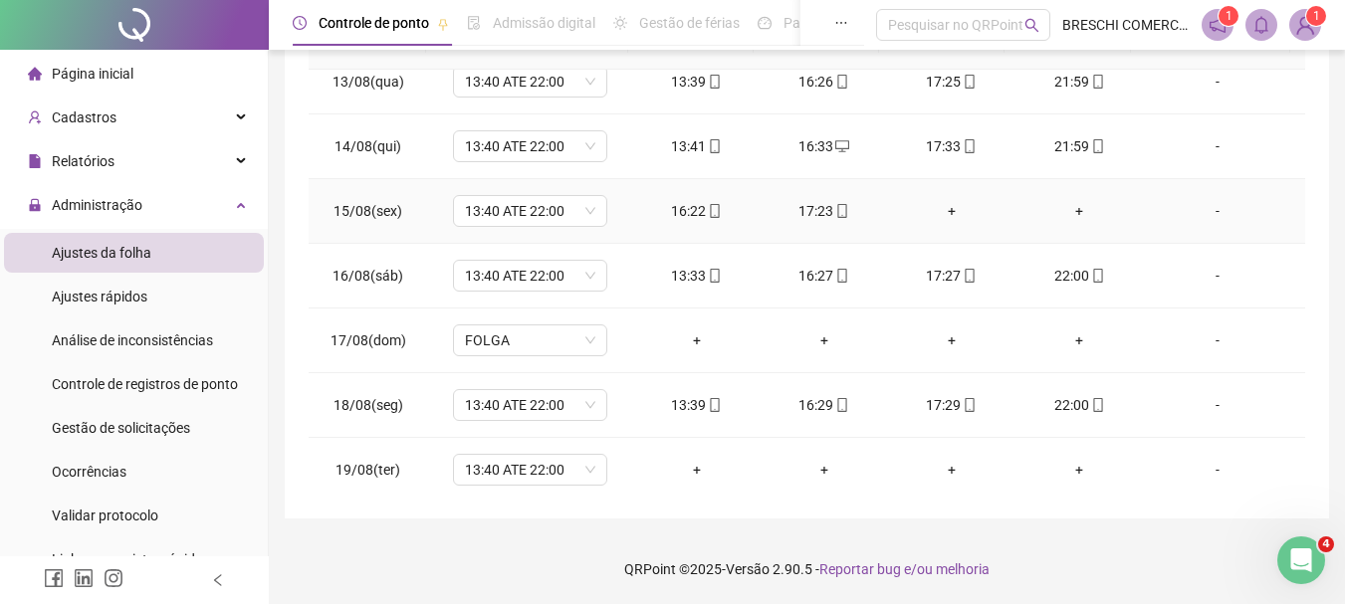
click at [946, 205] on div "+" at bounding box center [952, 211] width 96 height 22
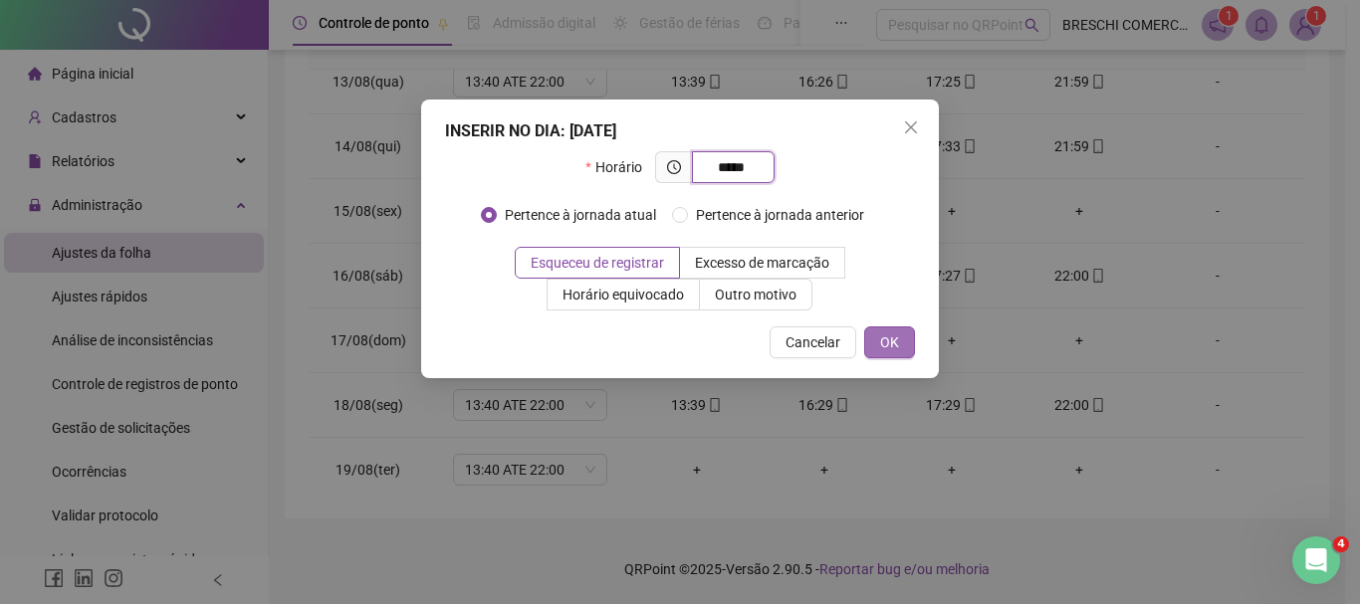
type input "*****"
click at [888, 346] on span "OK" at bounding box center [889, 342] width 19 height 22
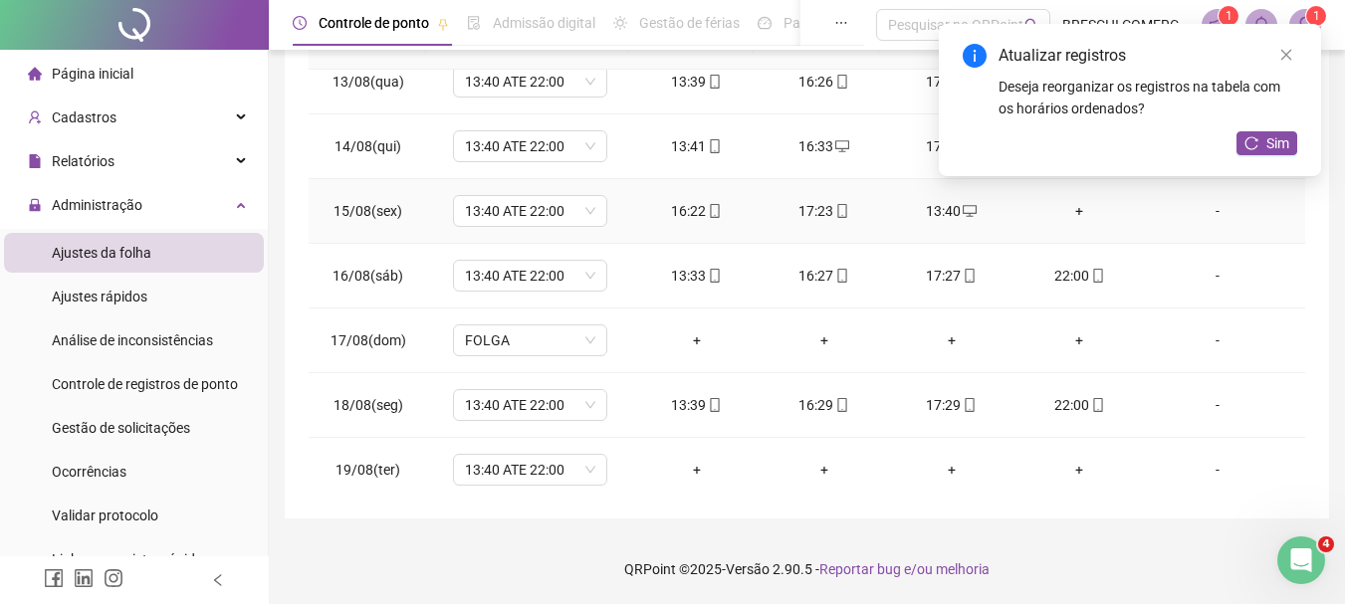
click at [1068, 217] on div "+" at bounding box center [1079, 211] width 96 height 22
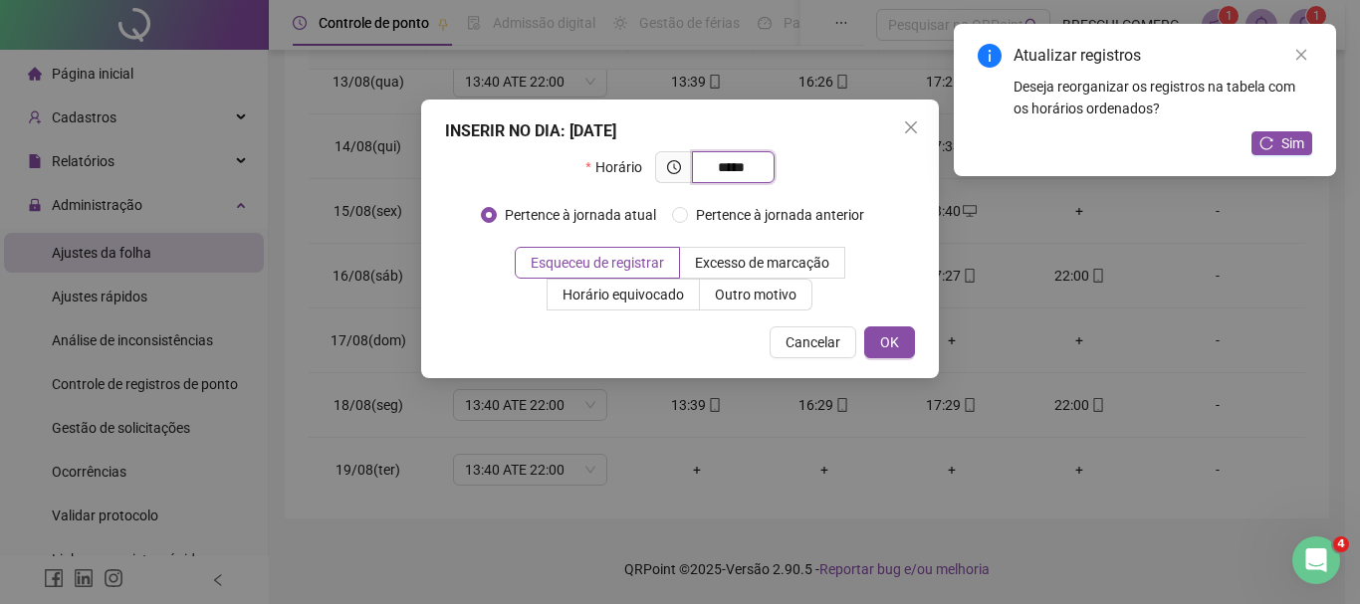
type input "*****"
click at [891, 324] on div "INSERIR NO DIA : 15/08/2025 Horário ***** Pertence à jornada atual Pertence à j…" at bounding box center [680, 239] width 518 height 279
click at [887, 335] on span "OK" at bounding box center [889, 342] width 19 height 22
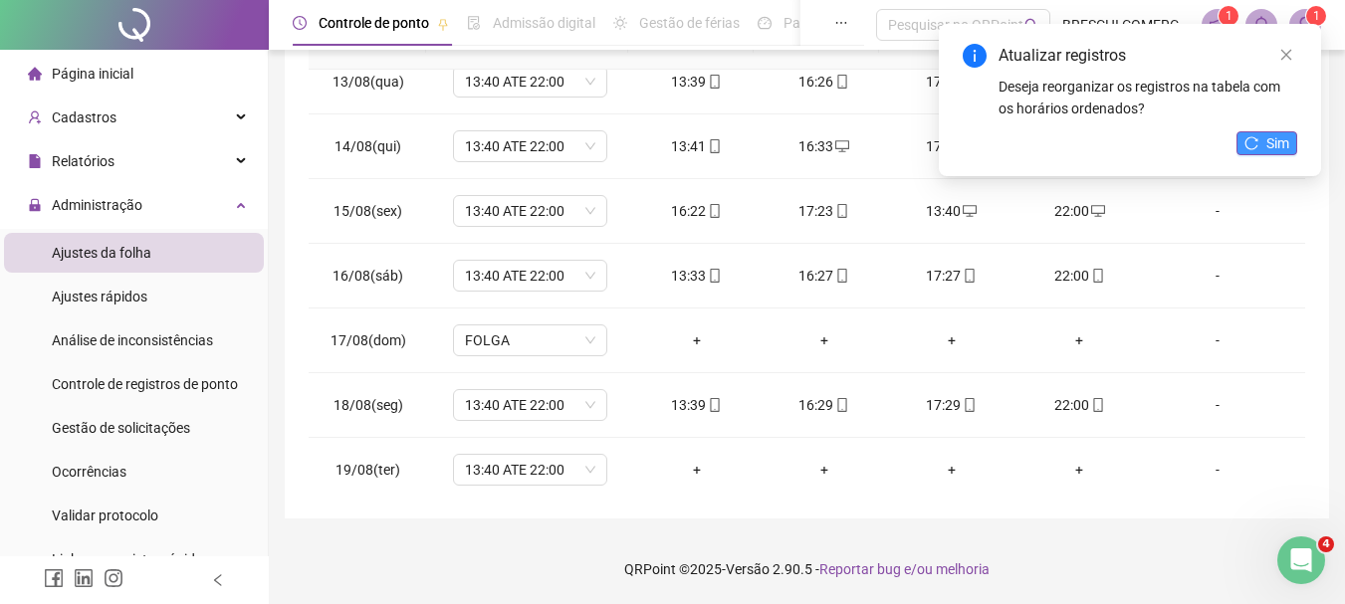
click at [1252, 143] on icon "reload" at bounding box center [1251, 143] width 14 height 14
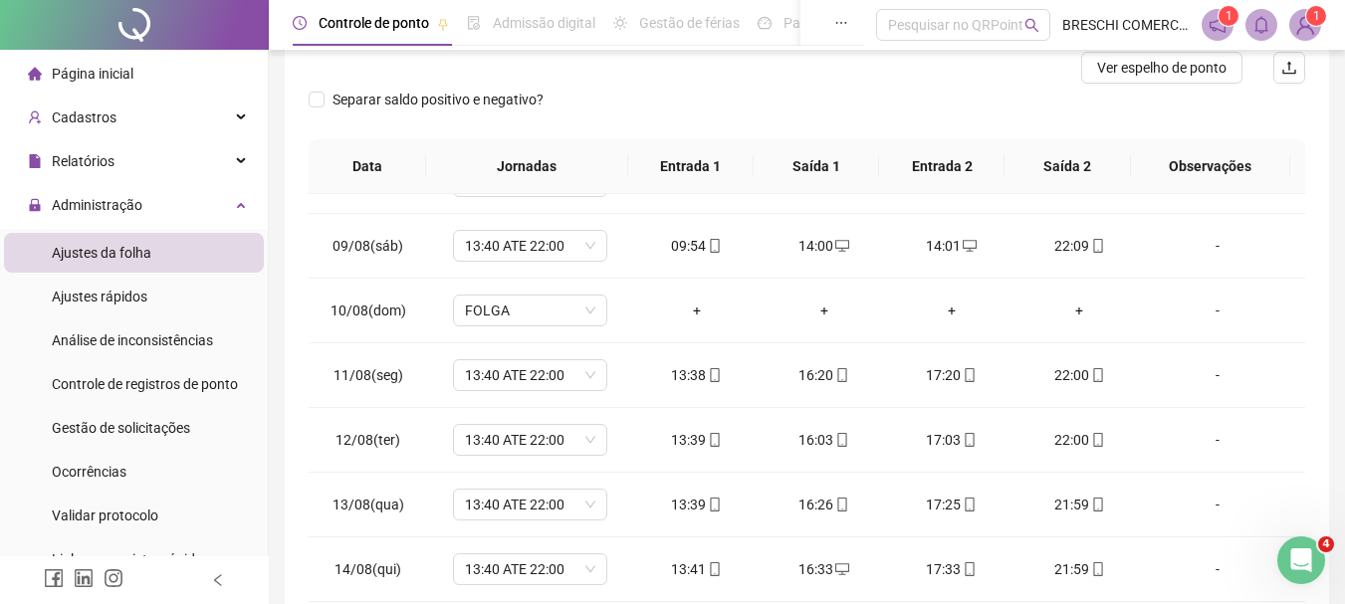
scroll to position [0, 0]
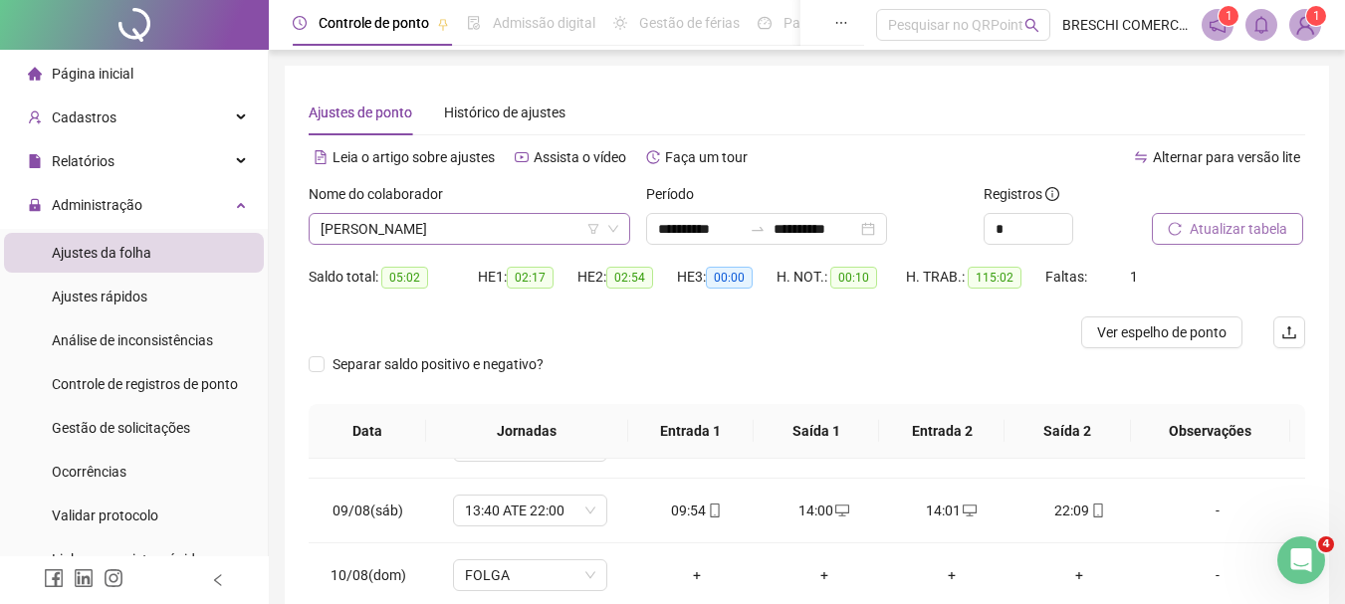
click at [436, 228] on span "LILLIAN RODRIGUES PEREIRA" at bounding box center [469, 229] width 298 height 30
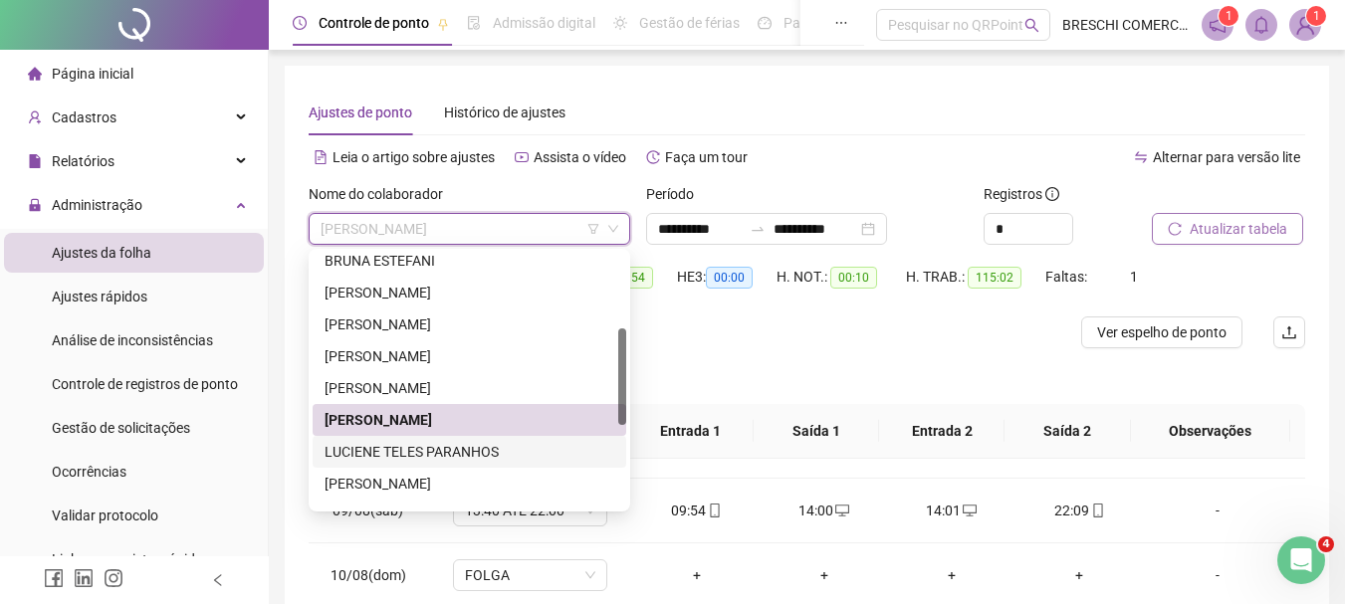
click at [511, 465] on div "LUCIENE TELES PARANHOS" at bounding box center [470, 452] width 314 height 32
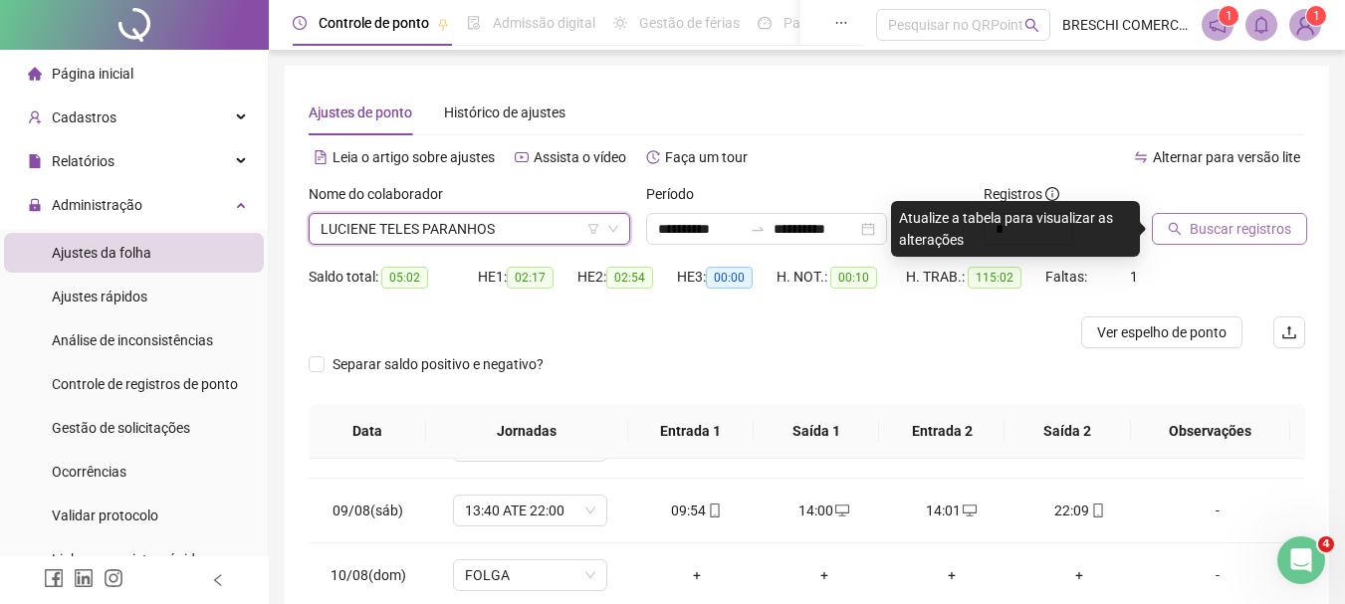
click at [1247, 240] on button "Buscar registros" at bounding box center [1229, 229] width 155 height 32
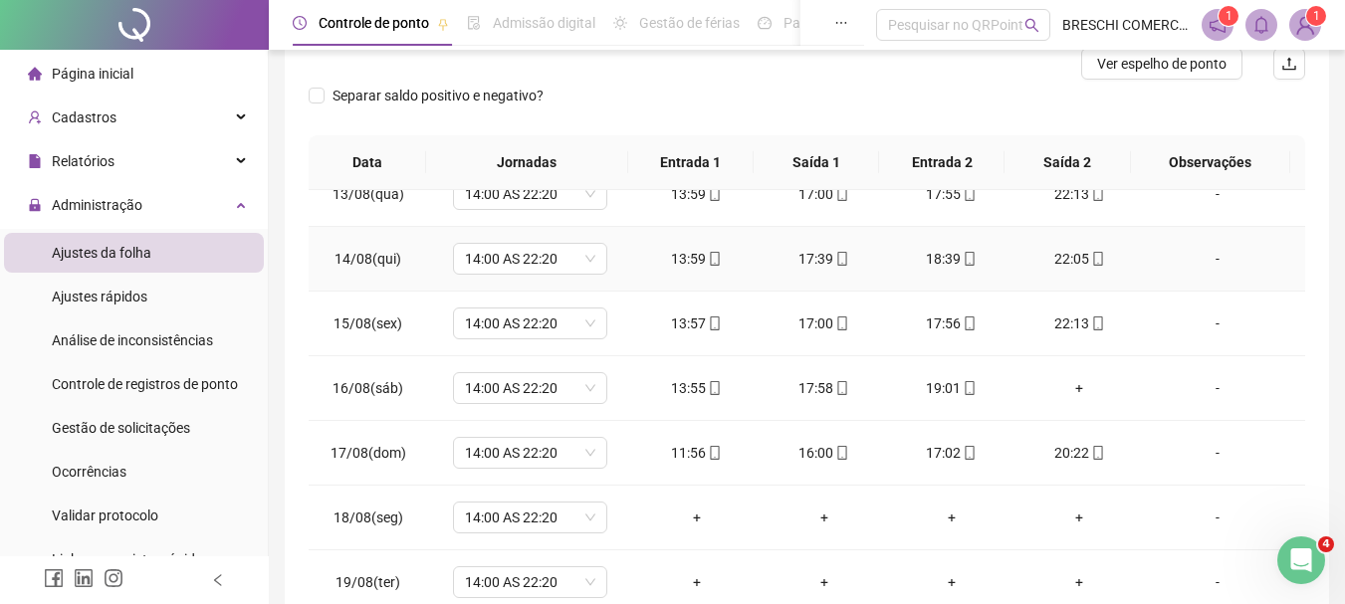
scroll to position [299, 0]
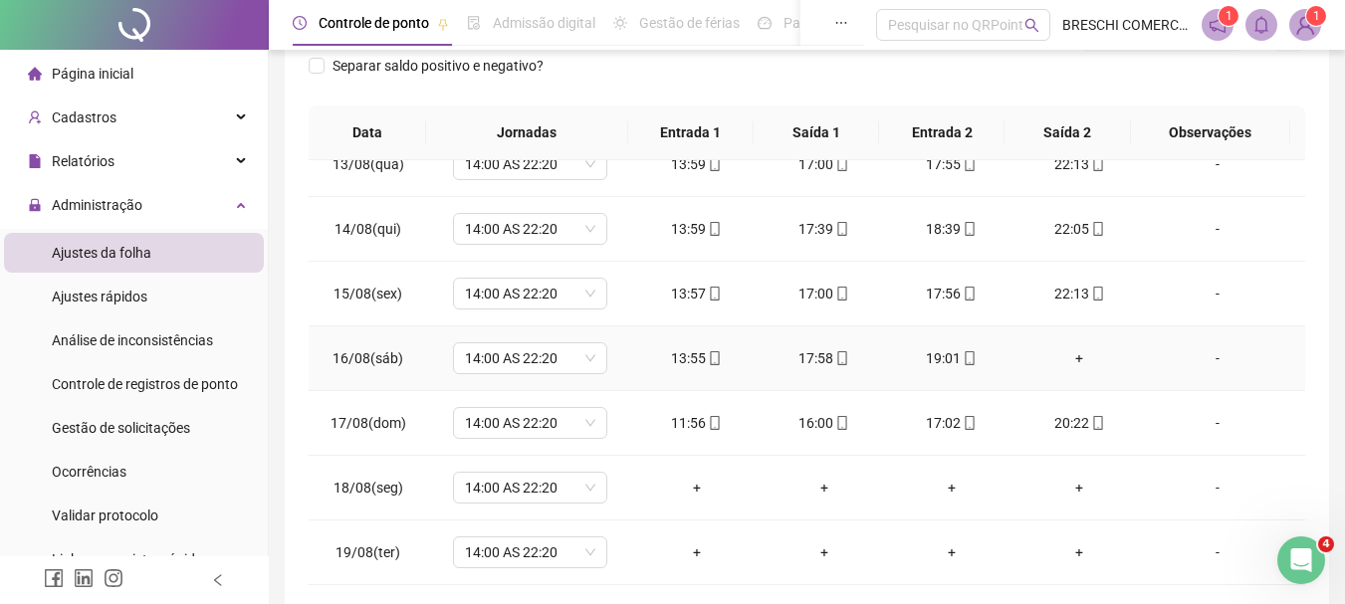
click at [1057, 362] on div "+" at bounding box center [1079, 358] width 96 height 22
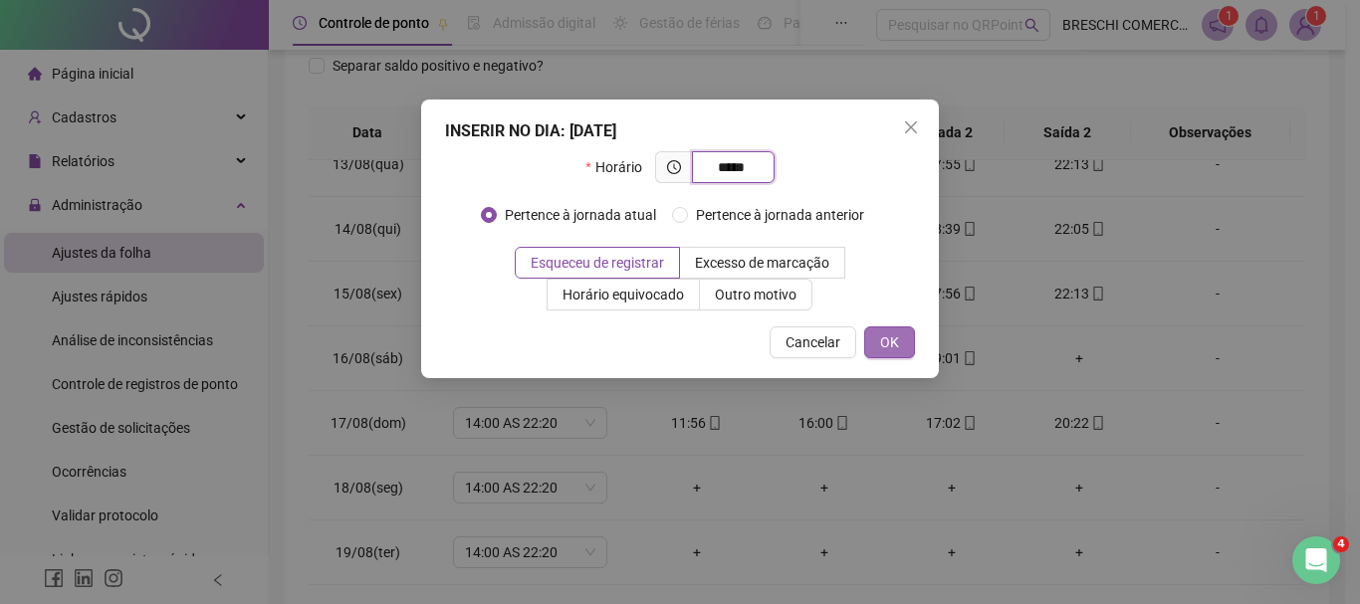
type input "*****"
click at [895, 346] on span "OK" at bounding box center [889, 342] width 19 height 22
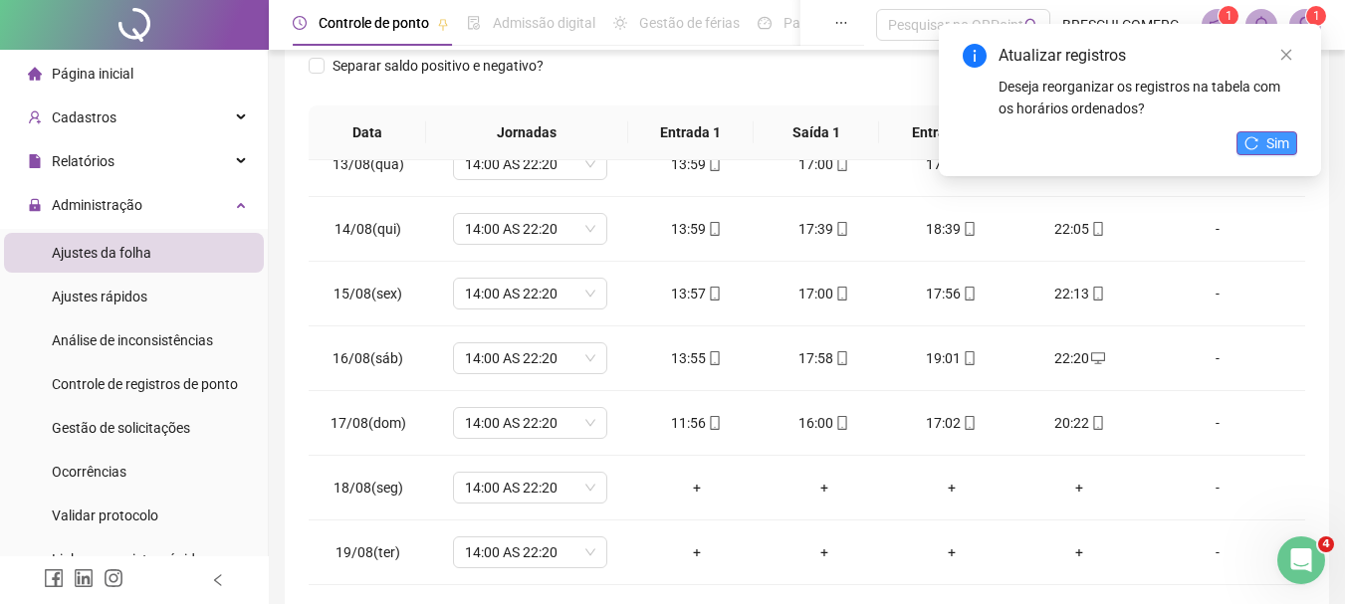
click at [1283, 138] on span "Sim" at bounding box center [1277, 143] width 23 height 22
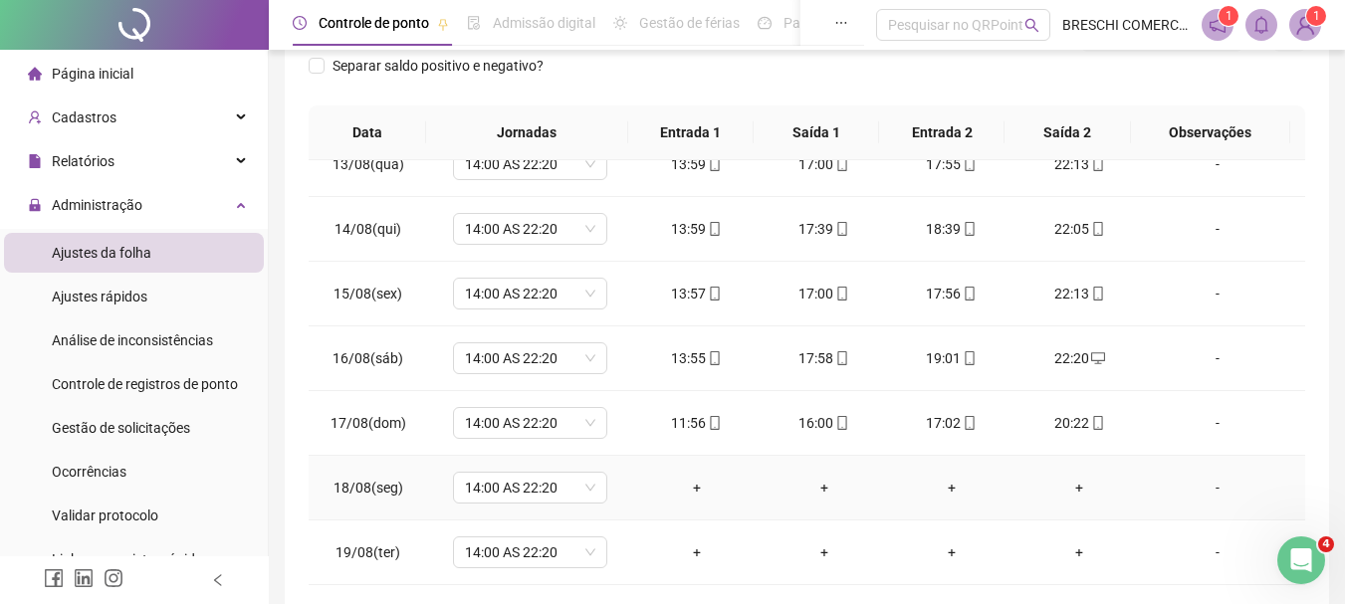
click at [537, 488] on span "14:00 AS 22:20" at bounding box center [530, 488] width 130 height 30
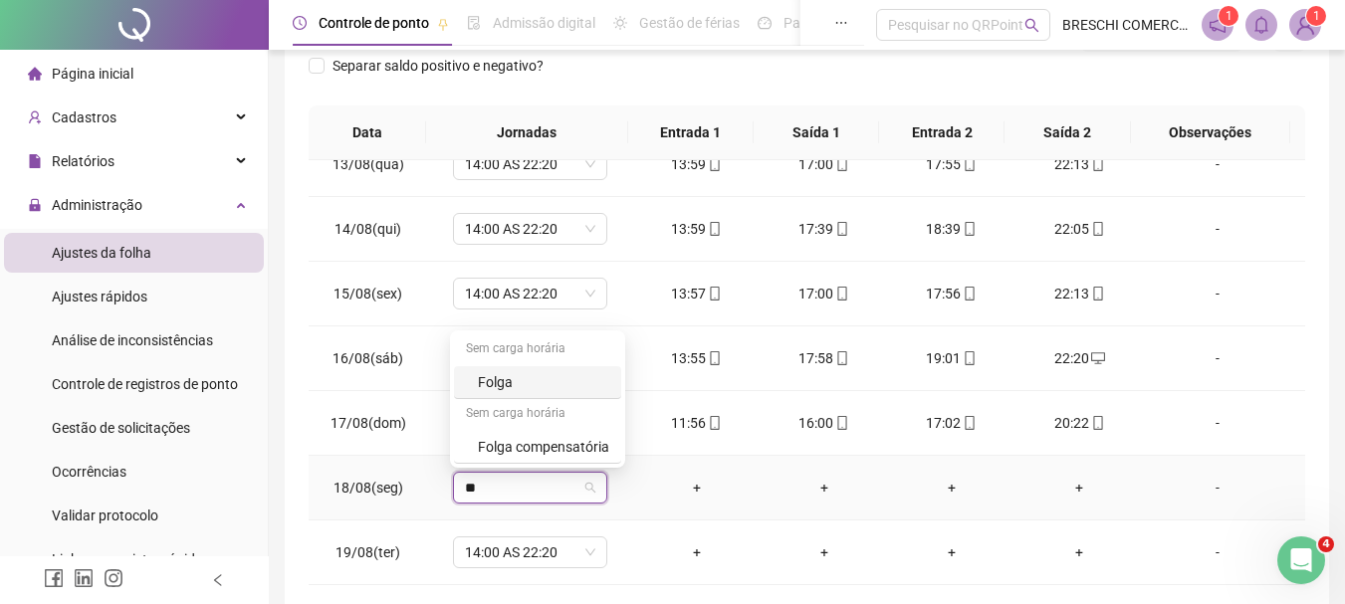
type input "***"
click at [527, 373] on div "Folga" at bounding box center [543, 382] width 131 height 22
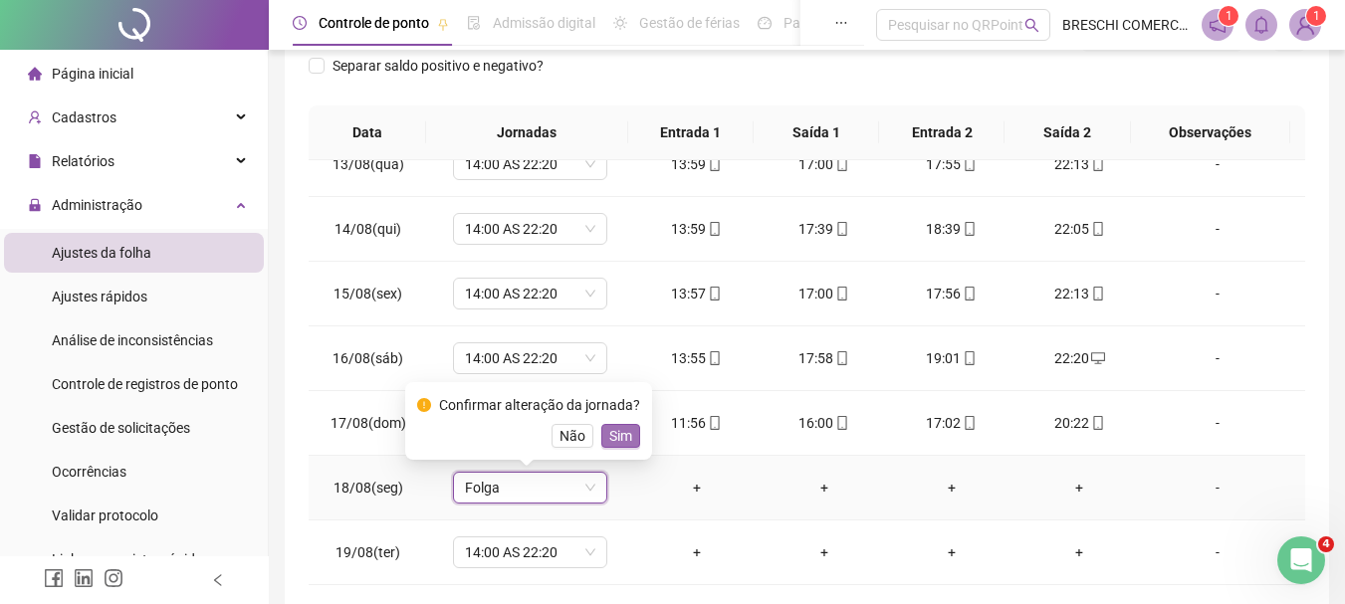
click at [621, 427] on span "Sim" at bounding box center [620, 436] width 23 height 22
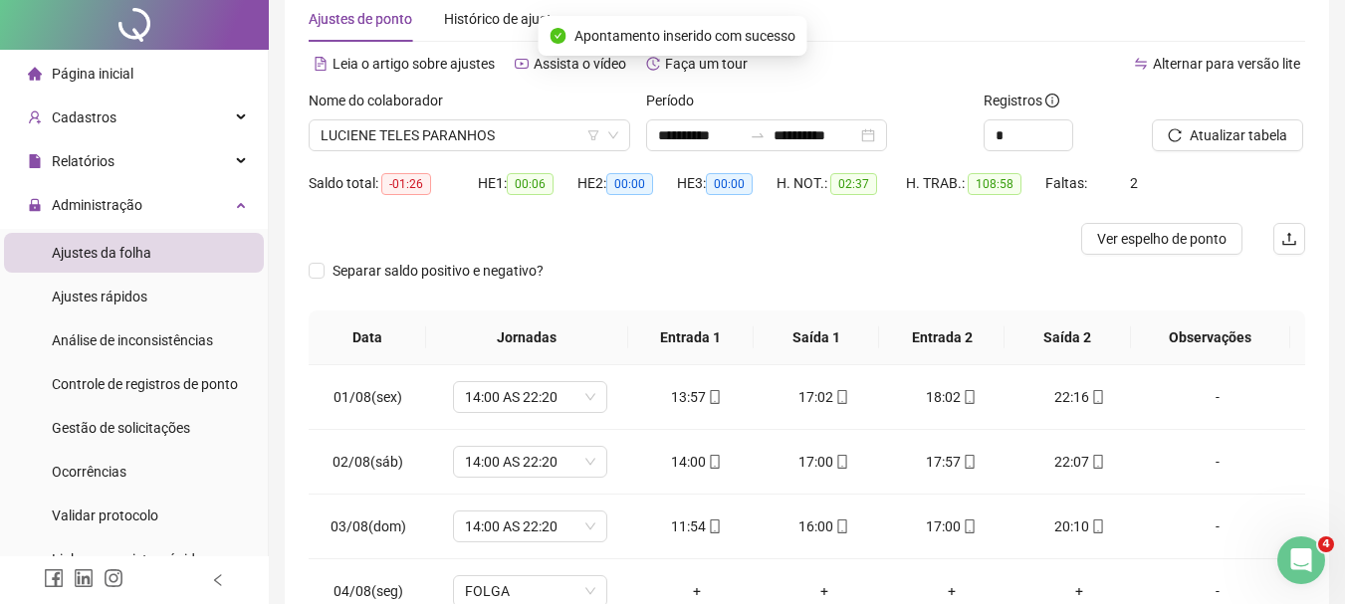
scroll to position [0, 0]
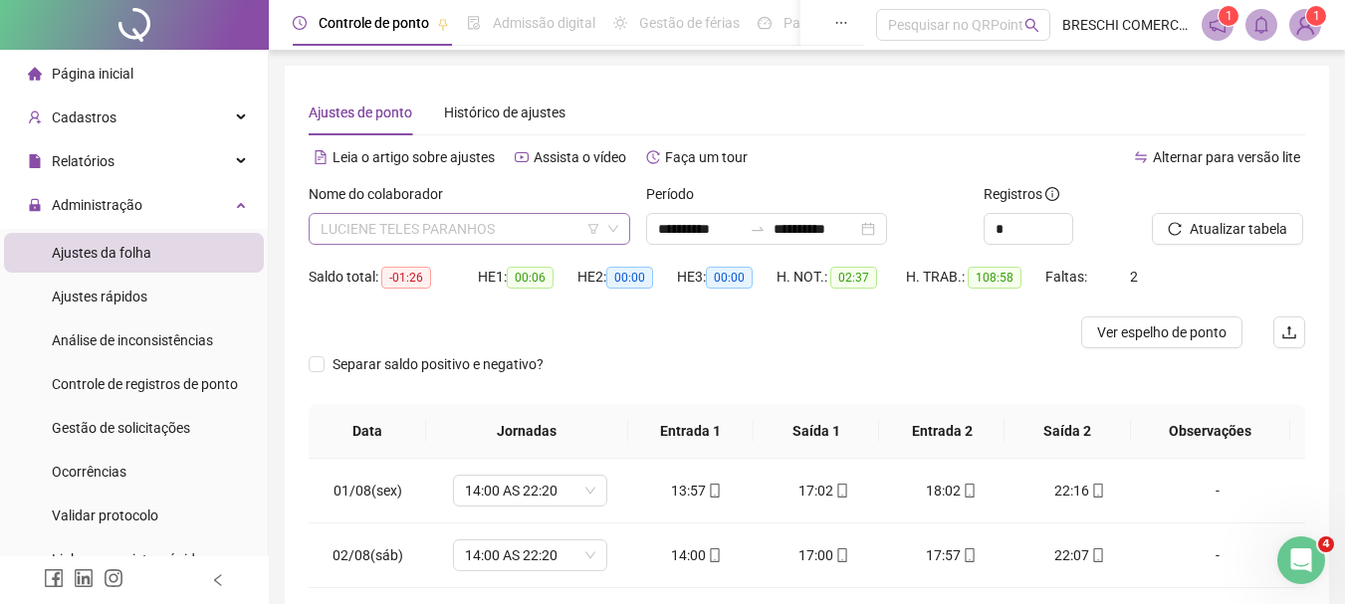
click at [435, 223] on span "LUCIENE TELES PARANHOS" at bounding box center [469, 229] width 298 height 30
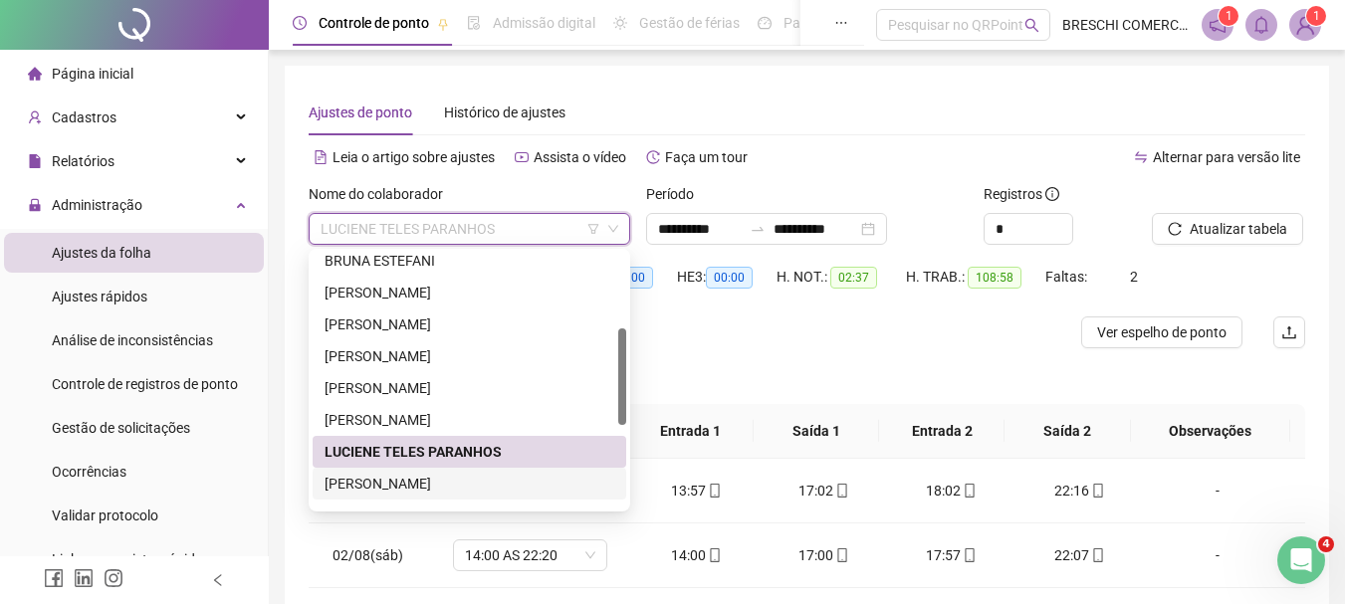
scroll to position [299, 0]
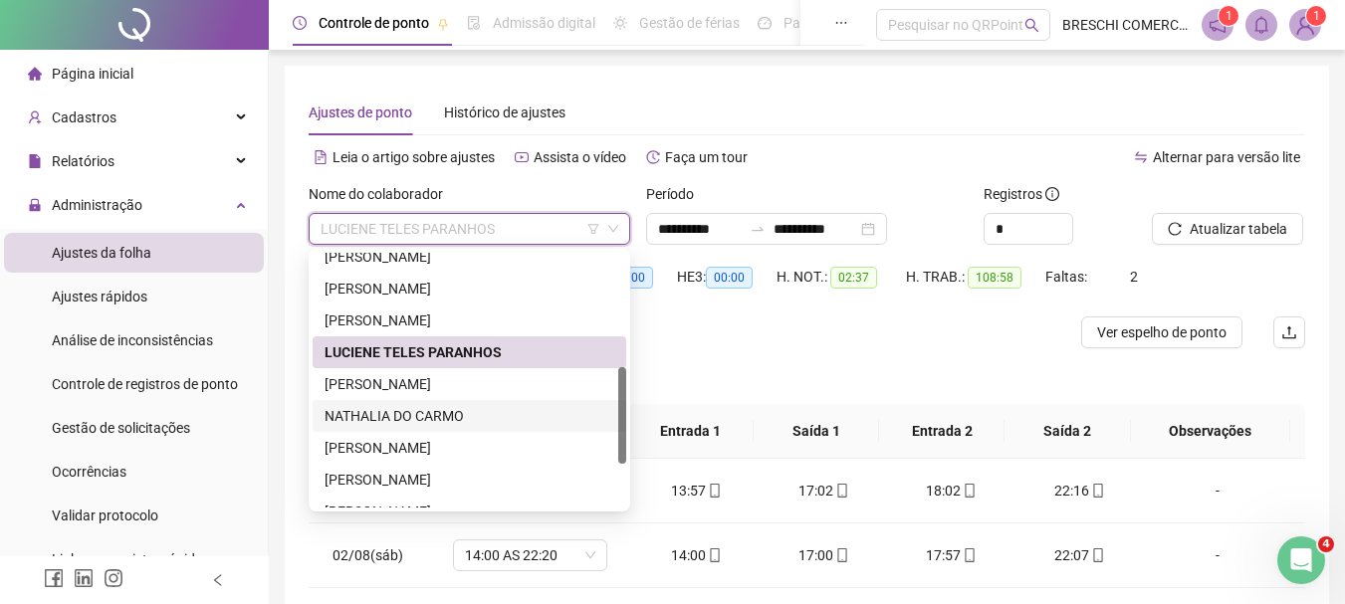
click at [479, 416] on div "NATHALIA DO CARMO" at bounding box center [469, 416] width 290 height 22
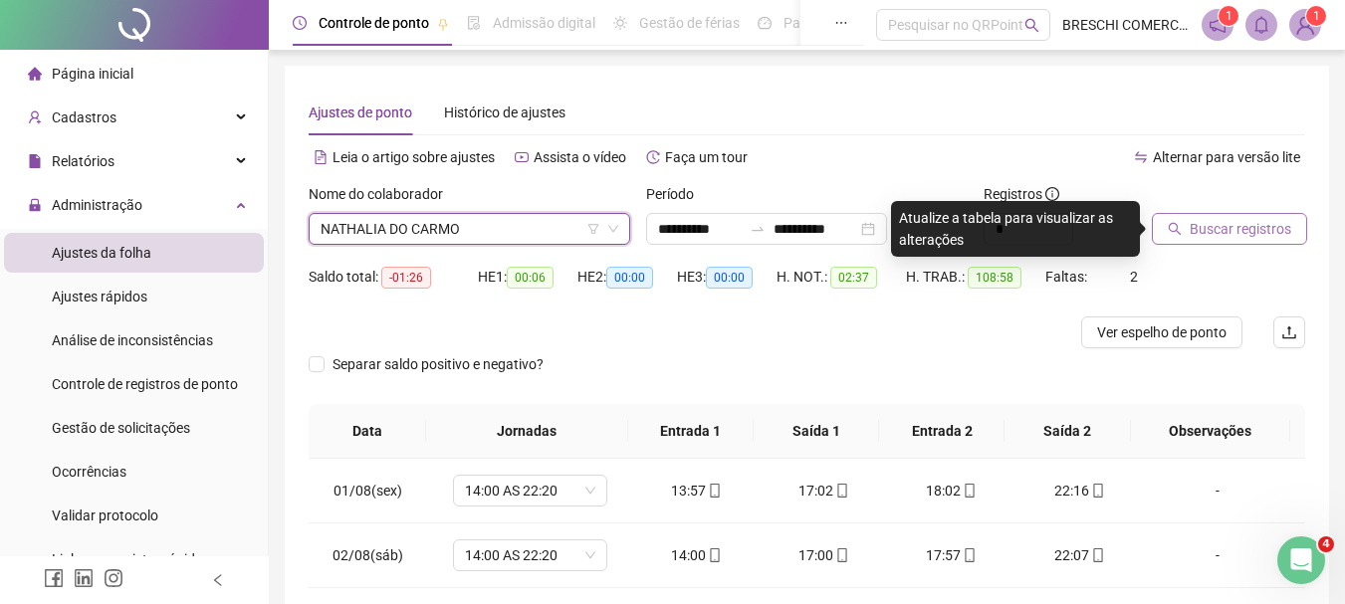
click at [1181, 220] on button "Buscar registros" at bounding box center [1229, 229] width 155 height 32
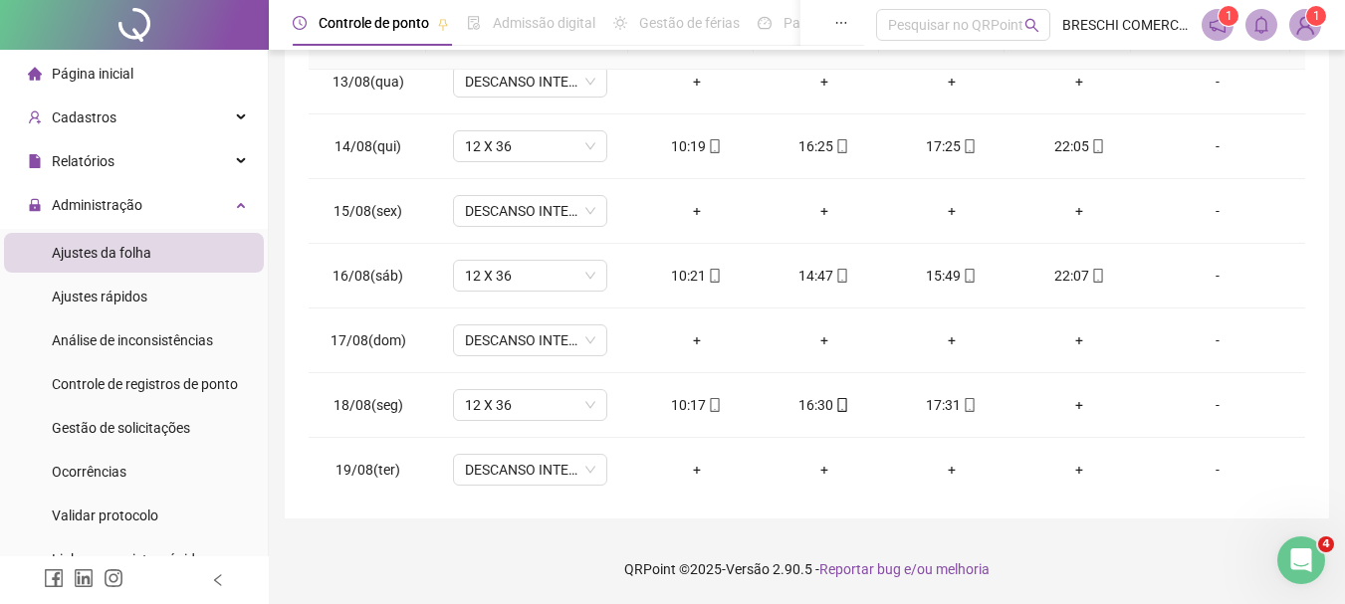
scroll to position [804, 0]
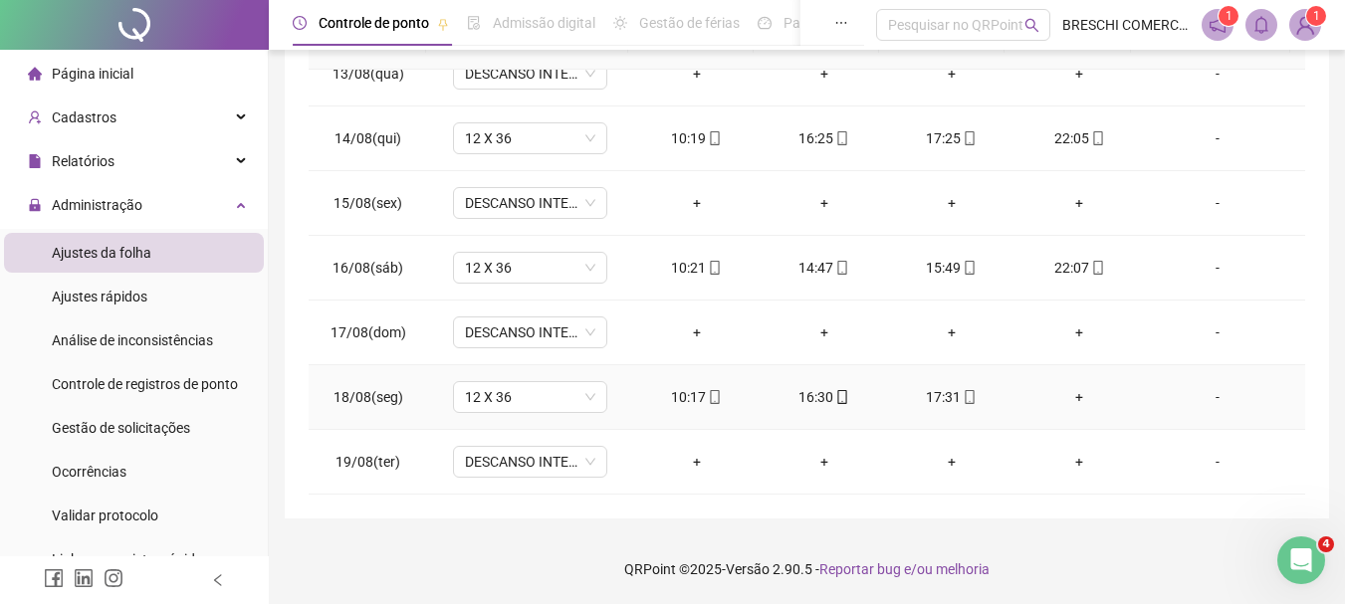
click at [1080, 408] on td "+" at bounding box center [1078, 397] width 127 height 65
click at [1075, 405] on div "+" at bounding box center [1079, 397] width 96 height 22
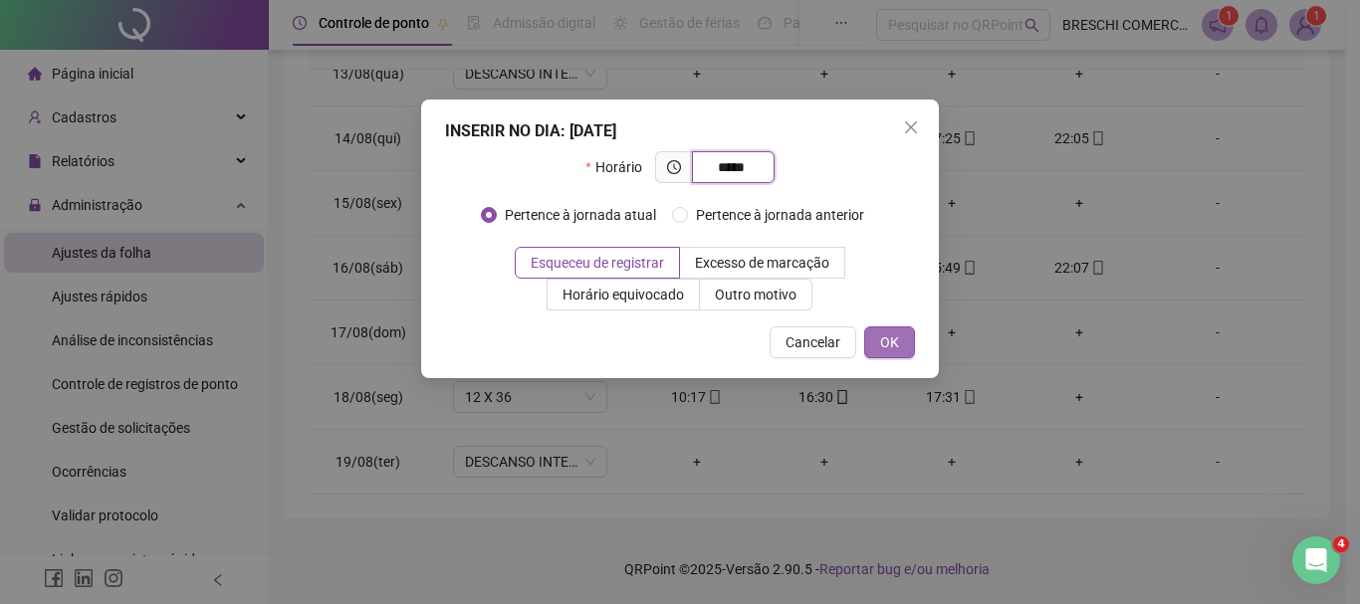
type input "*****"
click at [894, 340] on span "OK" at bounding box center [889, 342] width 19 height 22
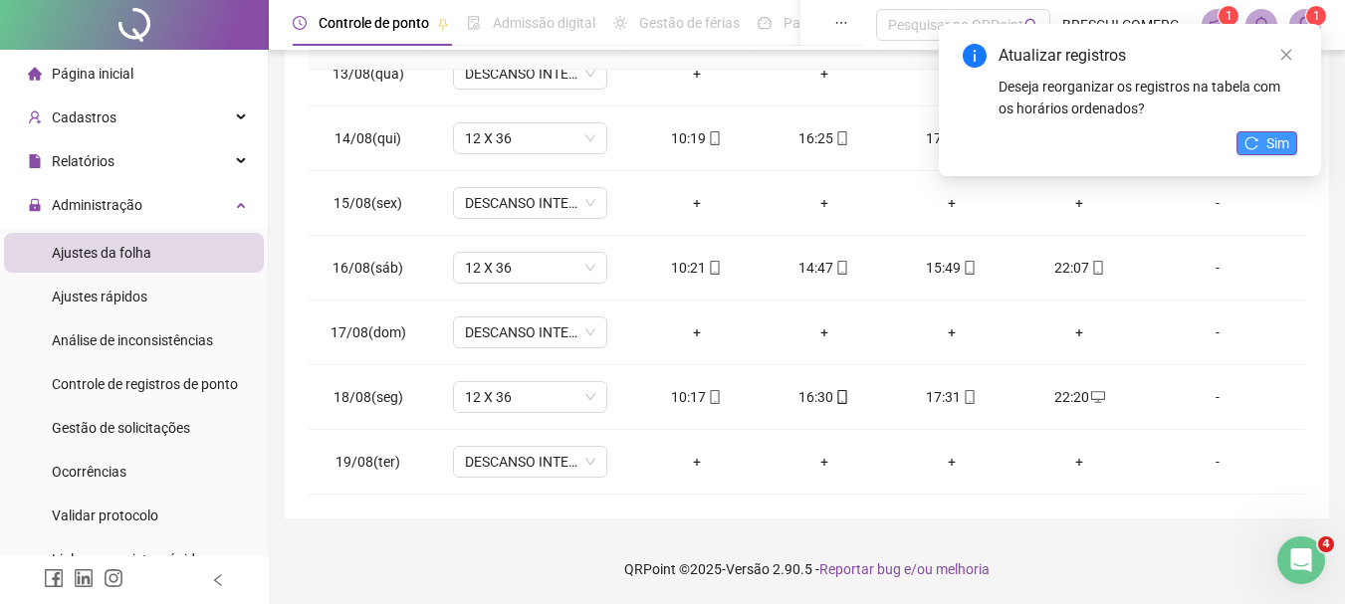
click at [1258, 149] on icon "reload" at bounding box center [1251, 143] width 14 height 14
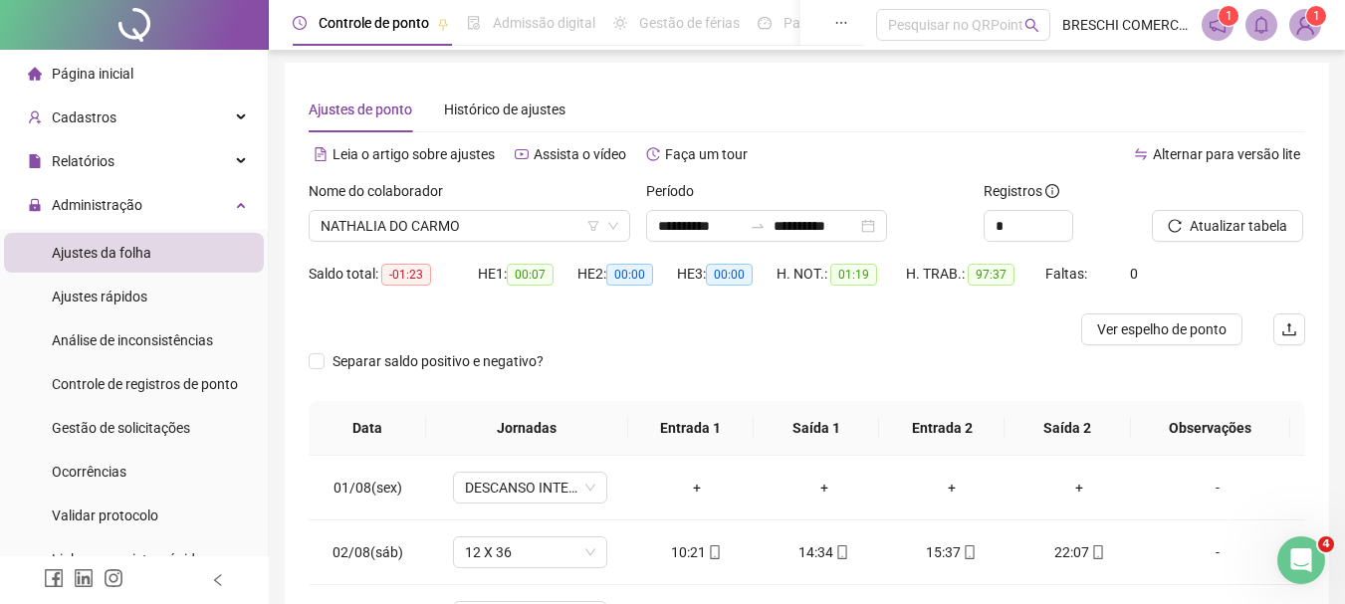
scroll to position [0, 0]
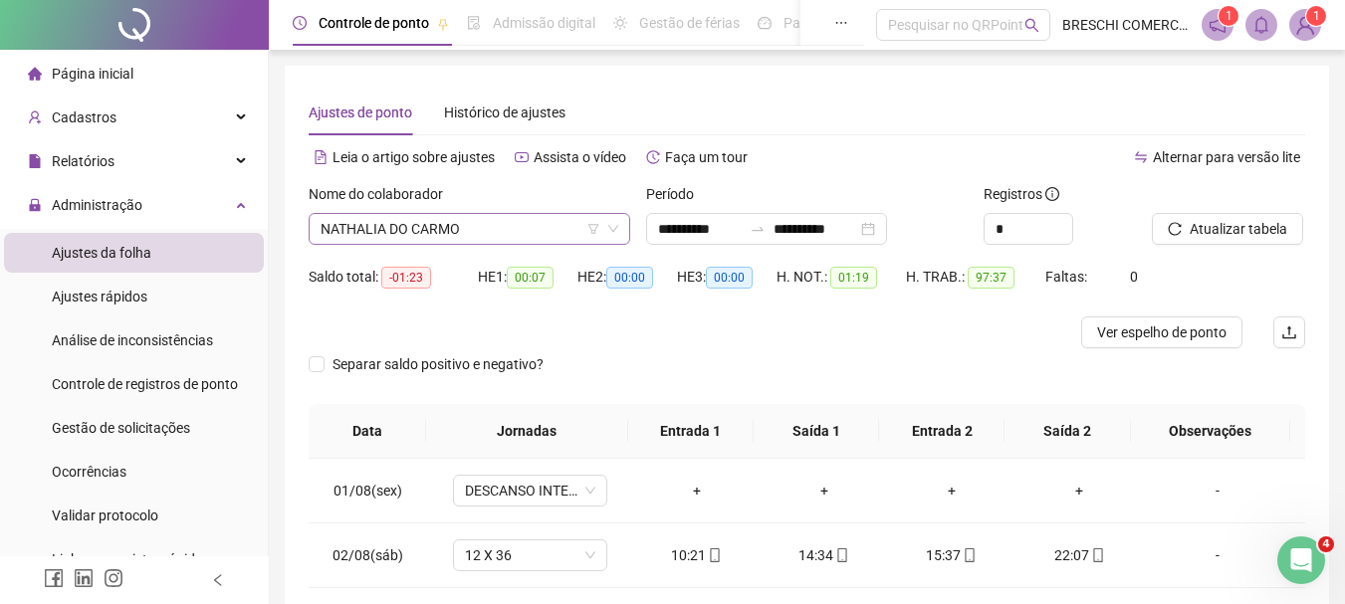
click at [463, 217] on span "NATHALIA DO CARMO" at bounding box center [469, 229] width 298 height 30
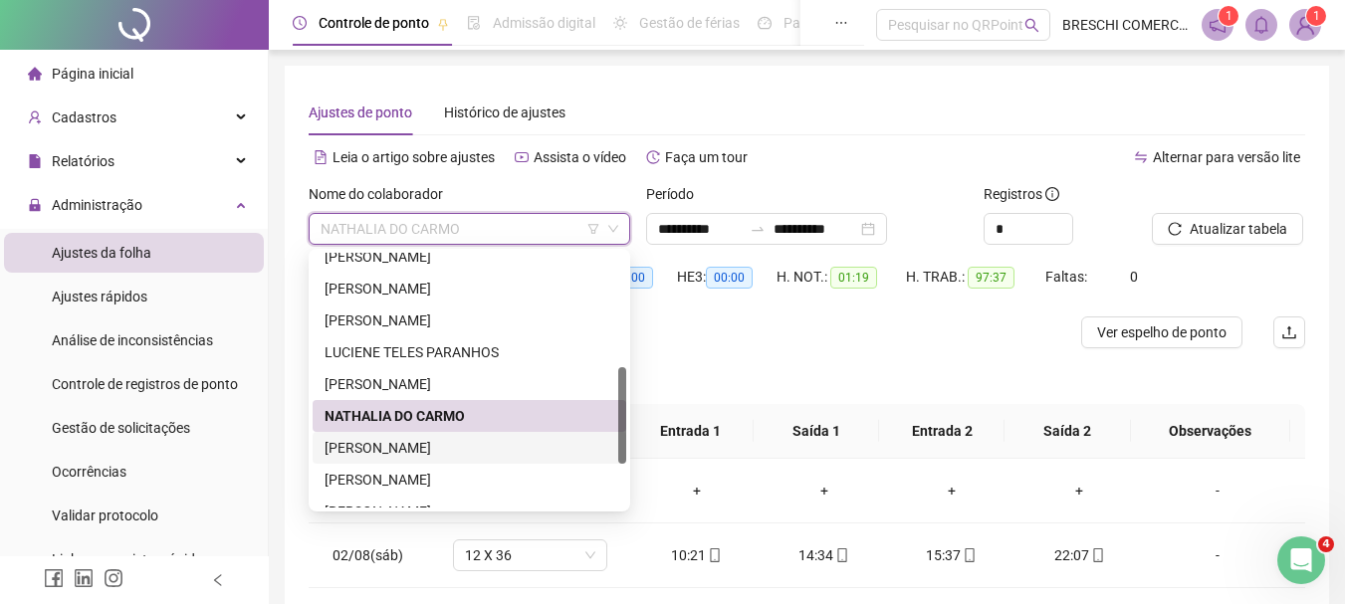
click at [489, 441] on div "RAMONIELE LUCINDO DA SILVA" at bounding box center [469, 448] width 290 height 22
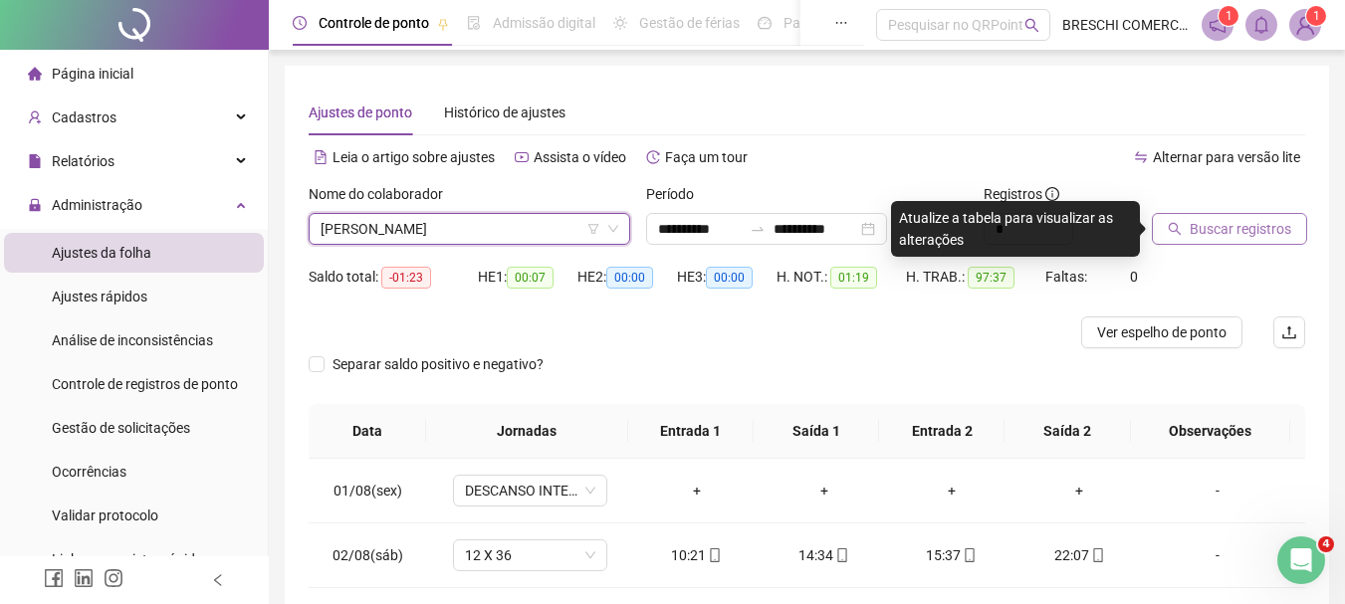
click at [1173, 241] on button "Buscar registros" at bounding box center [1229, 229] width 155 height 32
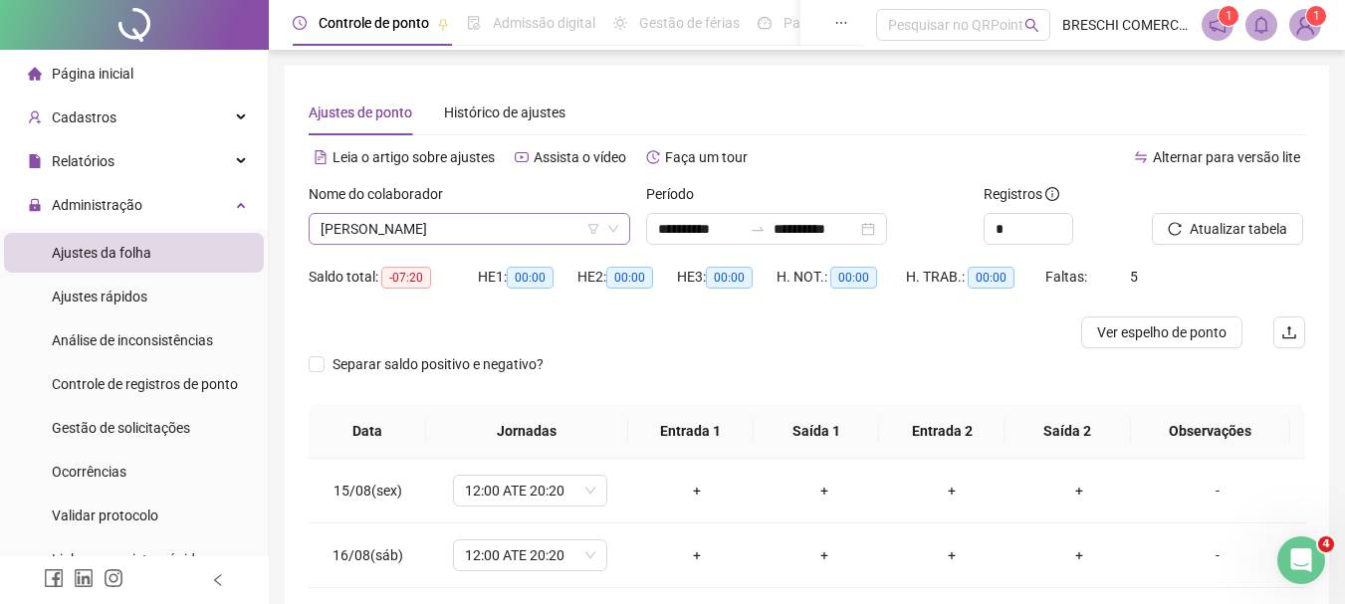
click at [434, 236] on span "RAMONIELE LUCINDO DA SILVA" at bounding box center [469, 229] width 298 height 30
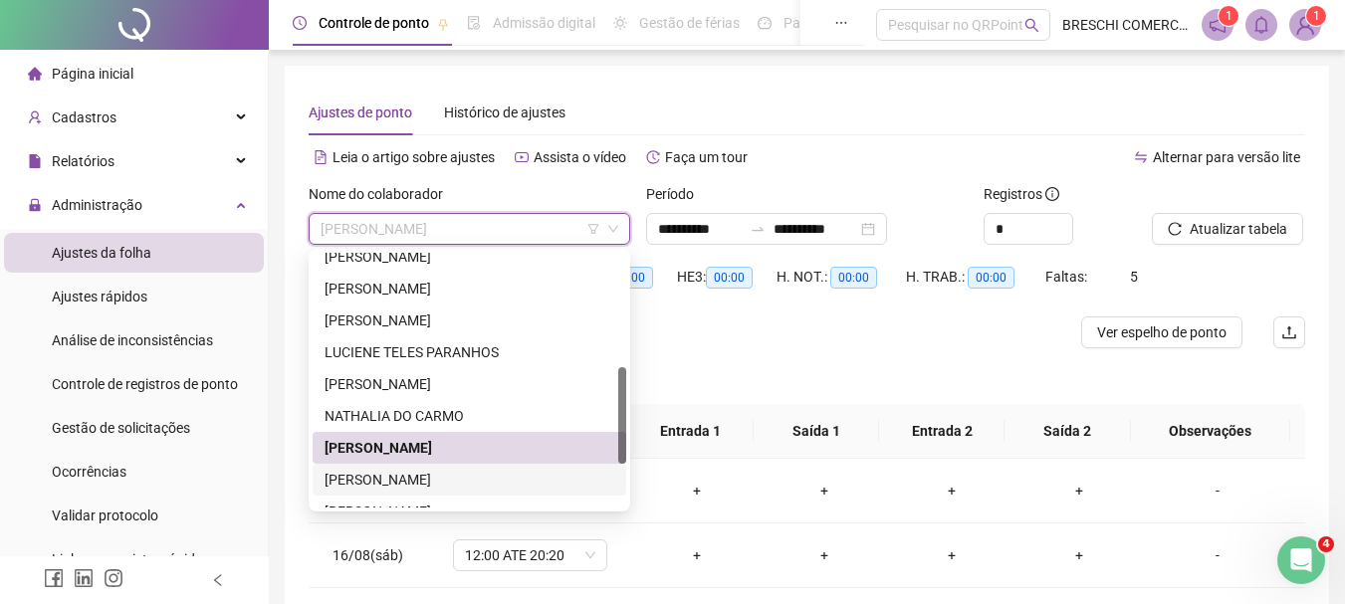
click at [476, 471] on div "ROBERTA FERNANDES DE OLIVEIRA" at bounding box center [469, 480] width 290 height 22
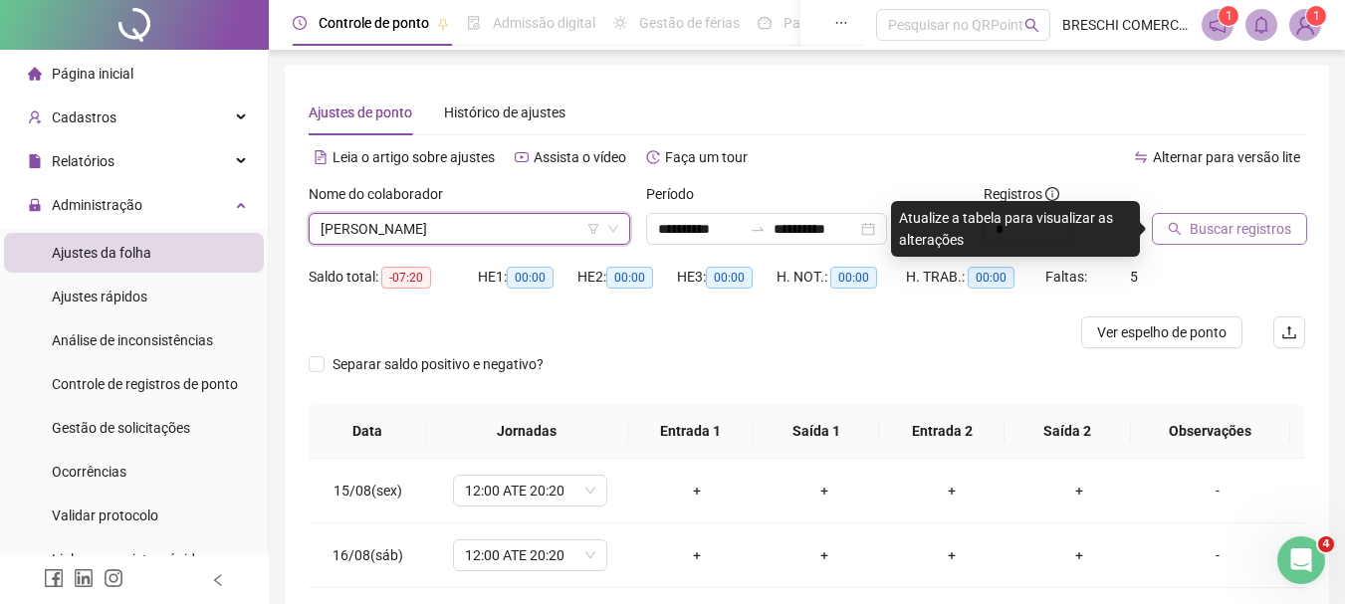
click at [1201, 241] on button "Buscar registros" at bounding box center [1229, 229] width 155 height 32
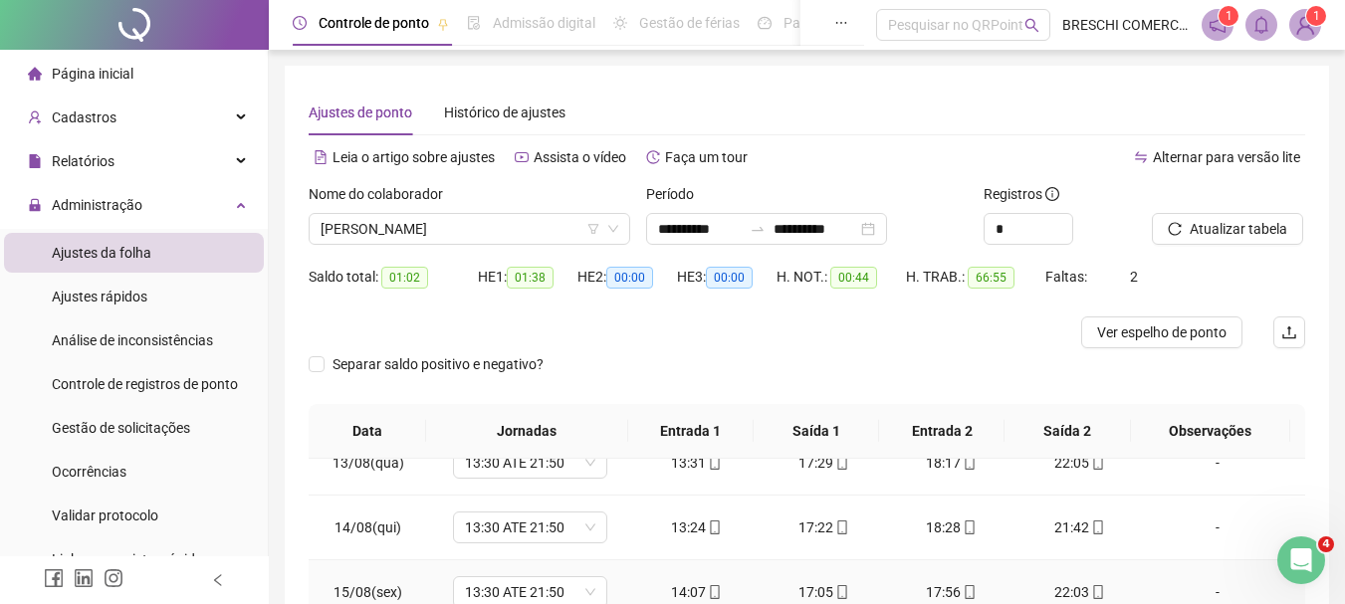
scroll to position [389, 0]
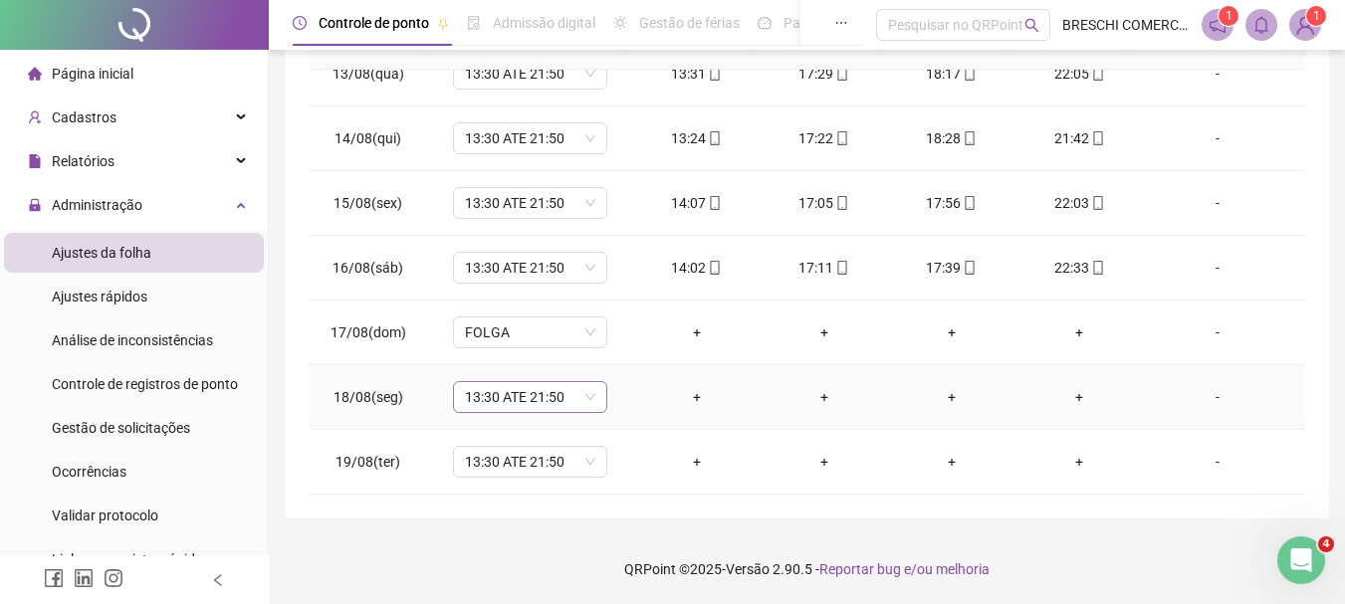
click at [576, 395] on span "13:30 ATE 21:50" at bounding box center [530, 397] width 130 height 30
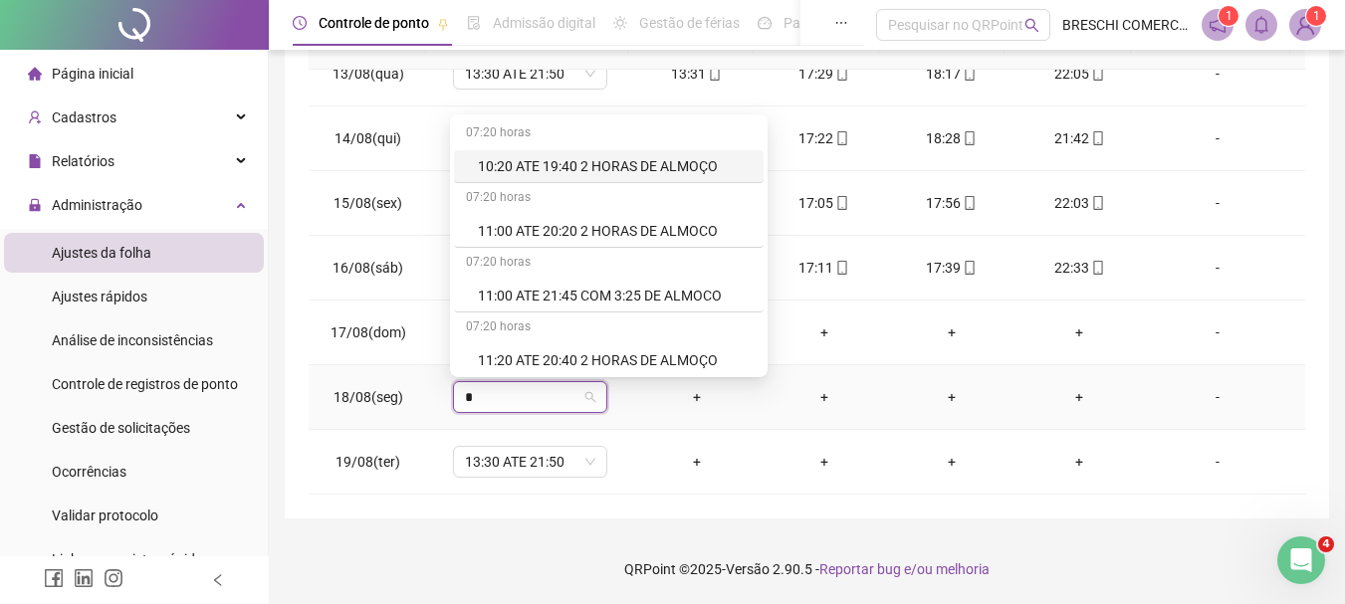
type input "**"
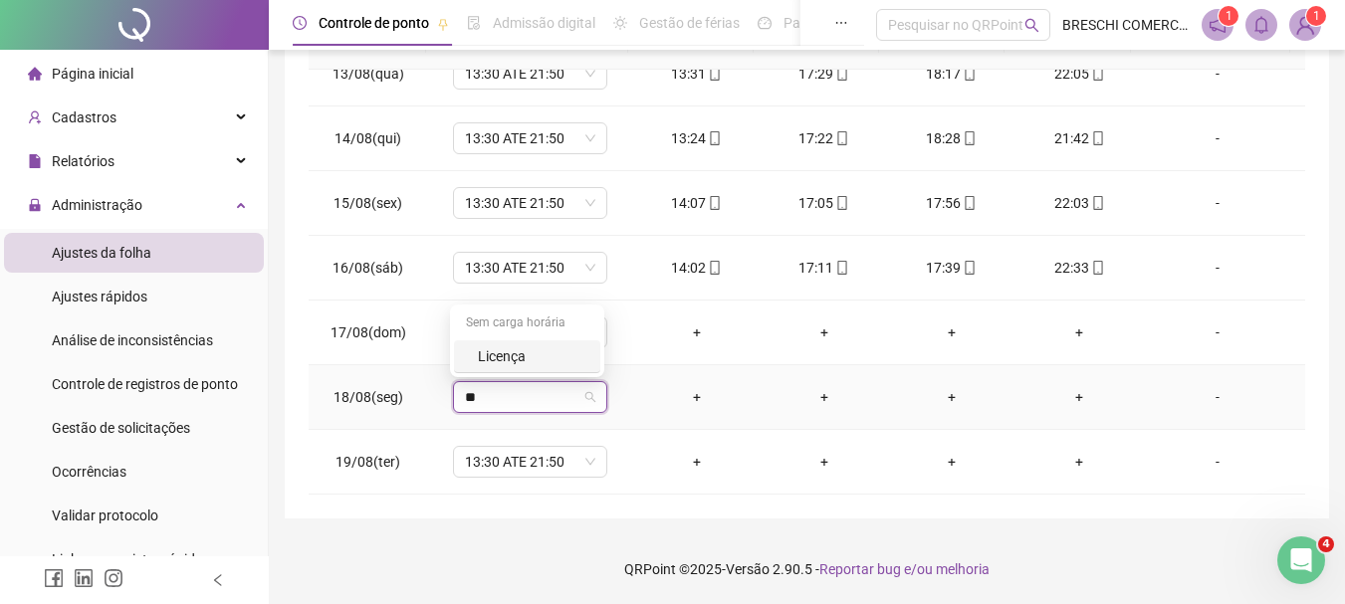
click at [506, 345] on div "Licença" at bounding box center [533, 356] width 110 height 22
click at [627, 342] on span "Sim" at bounding box center [620, 345] width 23 height 22
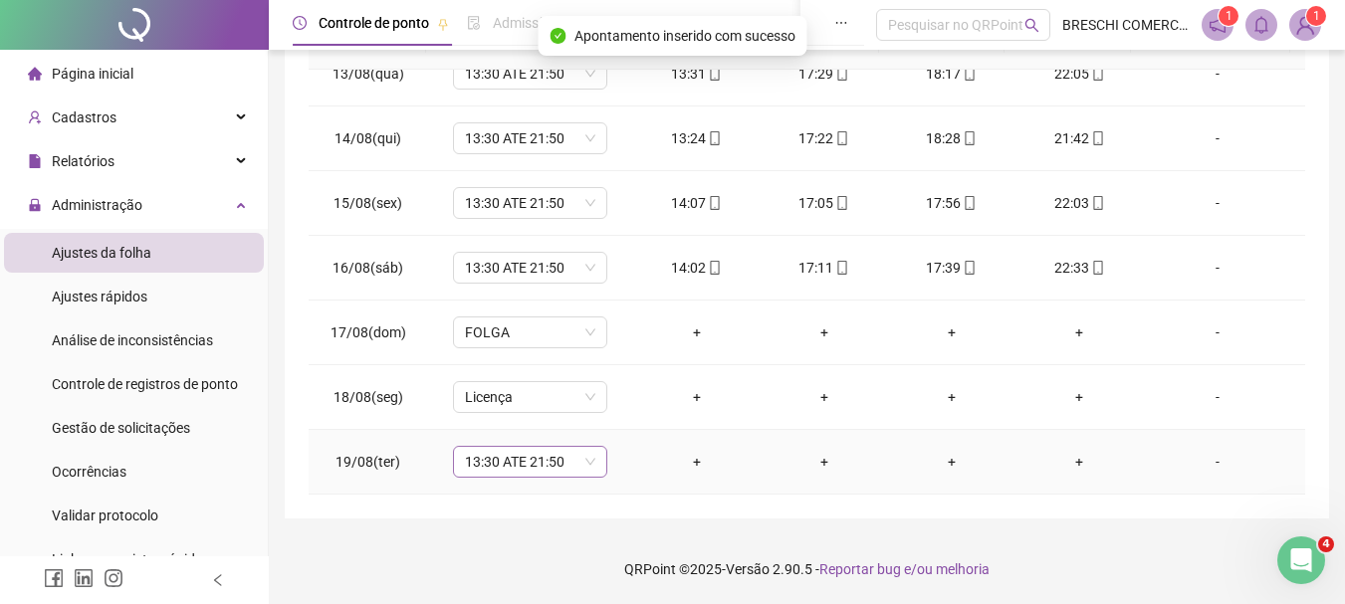
click at [542, 458] on span "13:30 ATE 21:50" at bounding box center [530, 462] width 130 height 30
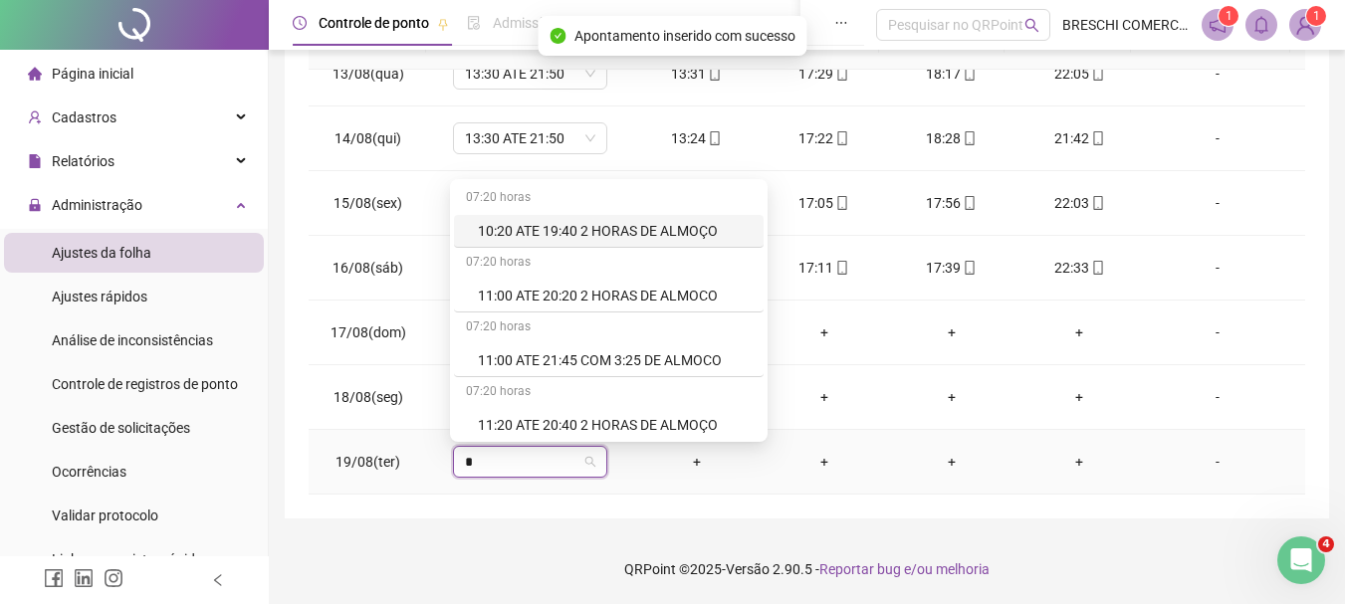
type input "**"
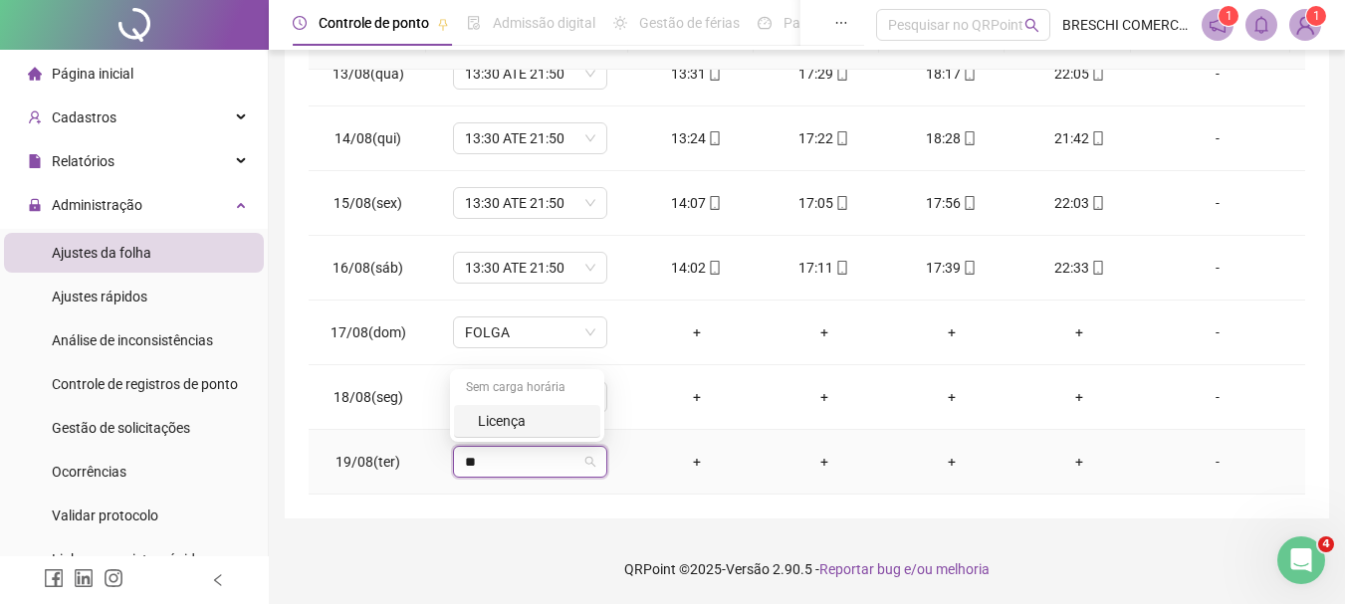
click at [512, 417] on div "Licença" at bounding box center [533, 421] width 110 height 22
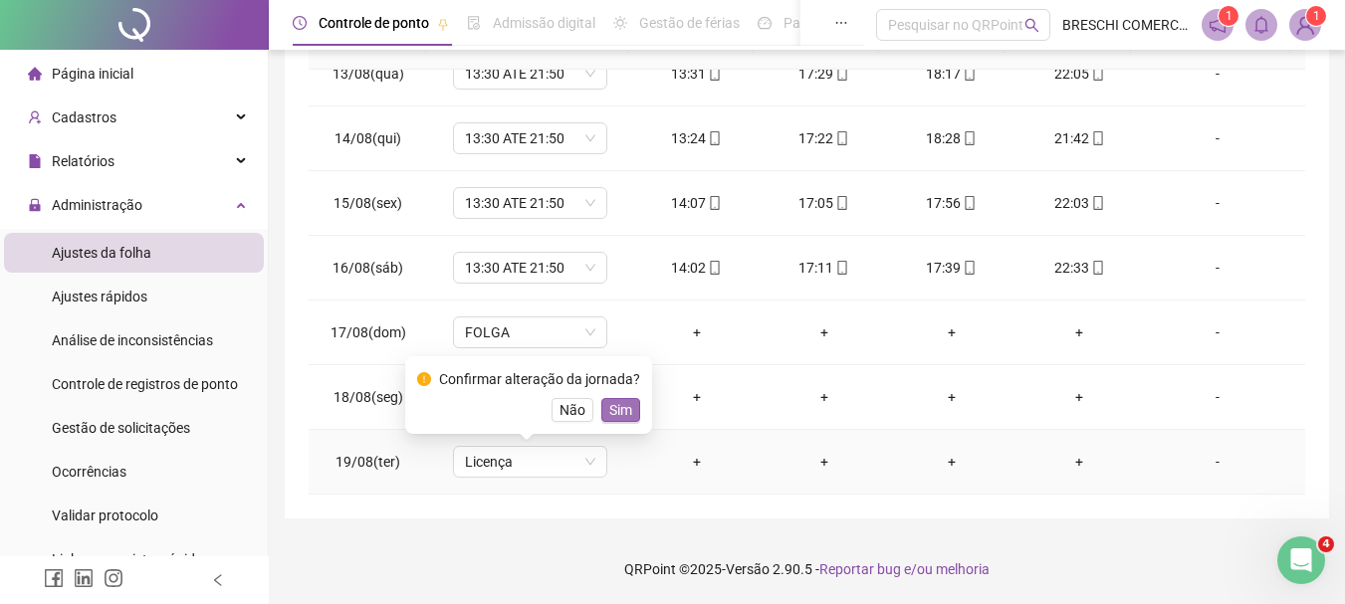
click at [612, 410] on span "Sim" at bounding box center [620, 410] width 23 height 22
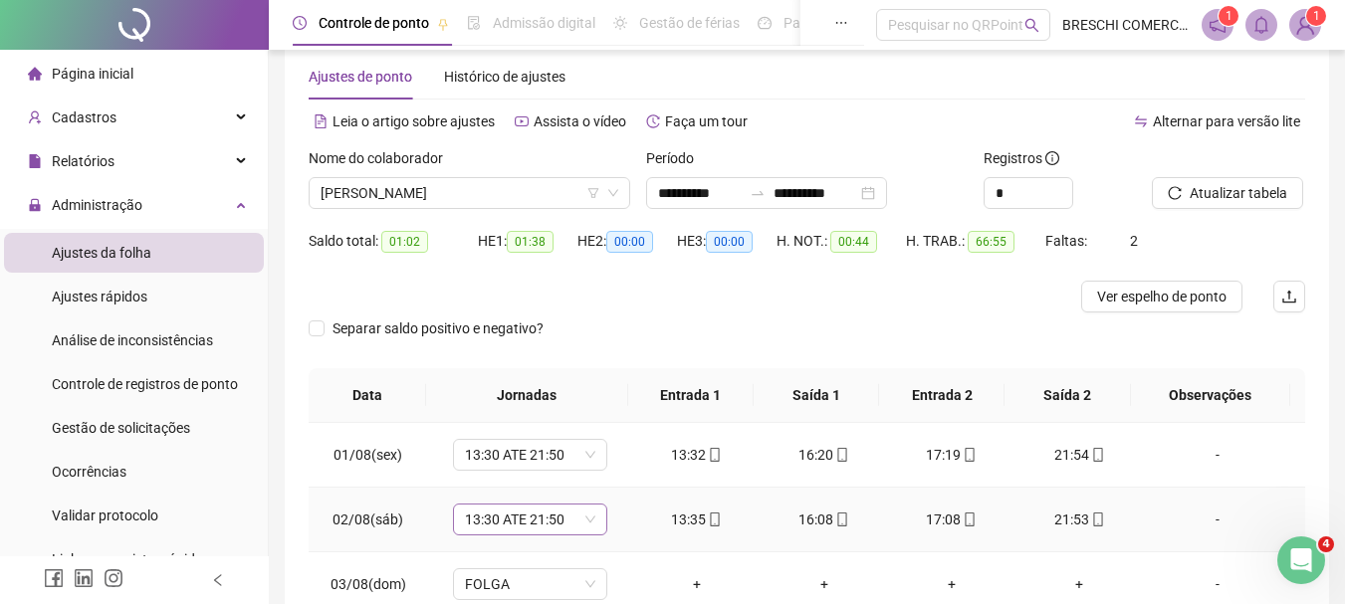
scroll to position [0, 0]
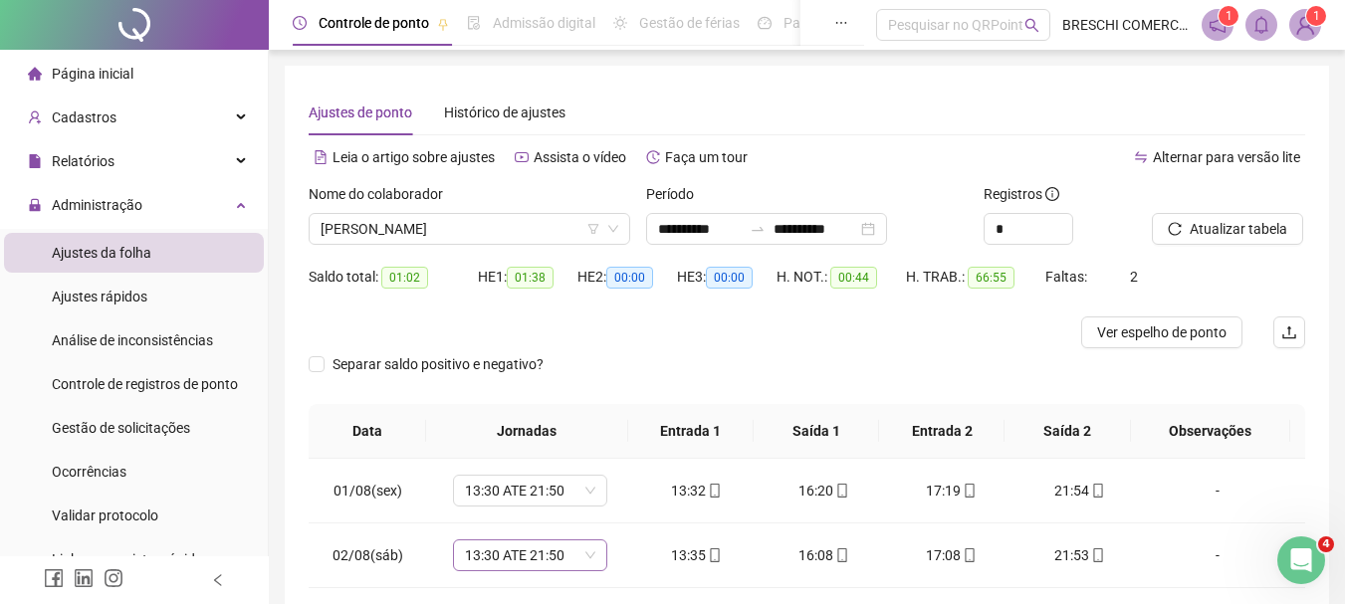
click at [591, 218] on span "ROBERTA FERNANDES DE OLIVEIRA" at bounding box center [469, 229] width 298 height 30
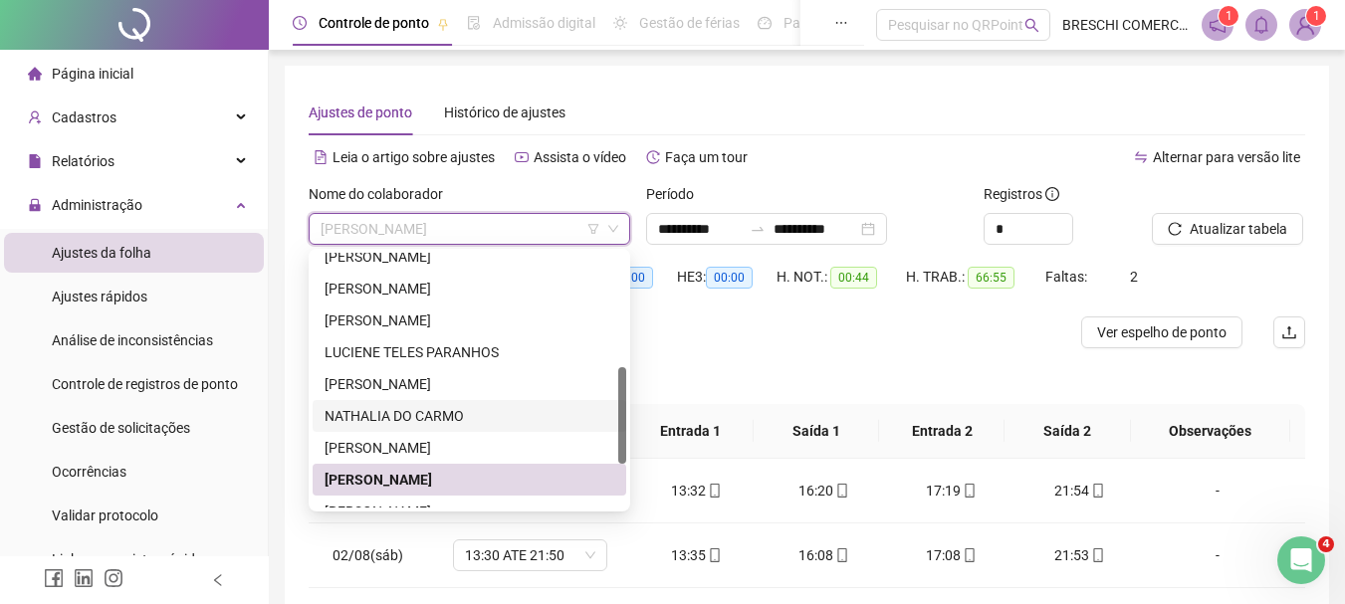
scroll to position [398, 0]
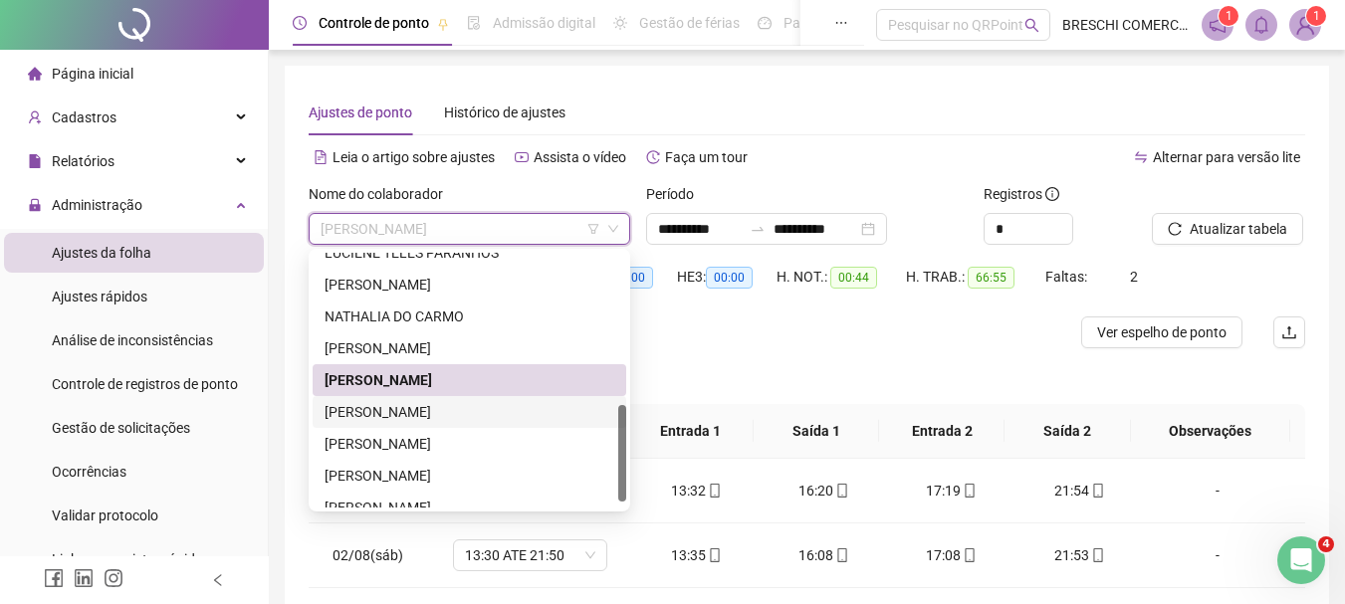
click at [401, 409] on div "SARA RIOS" at bounding box center [469, 412] width 290 height 22
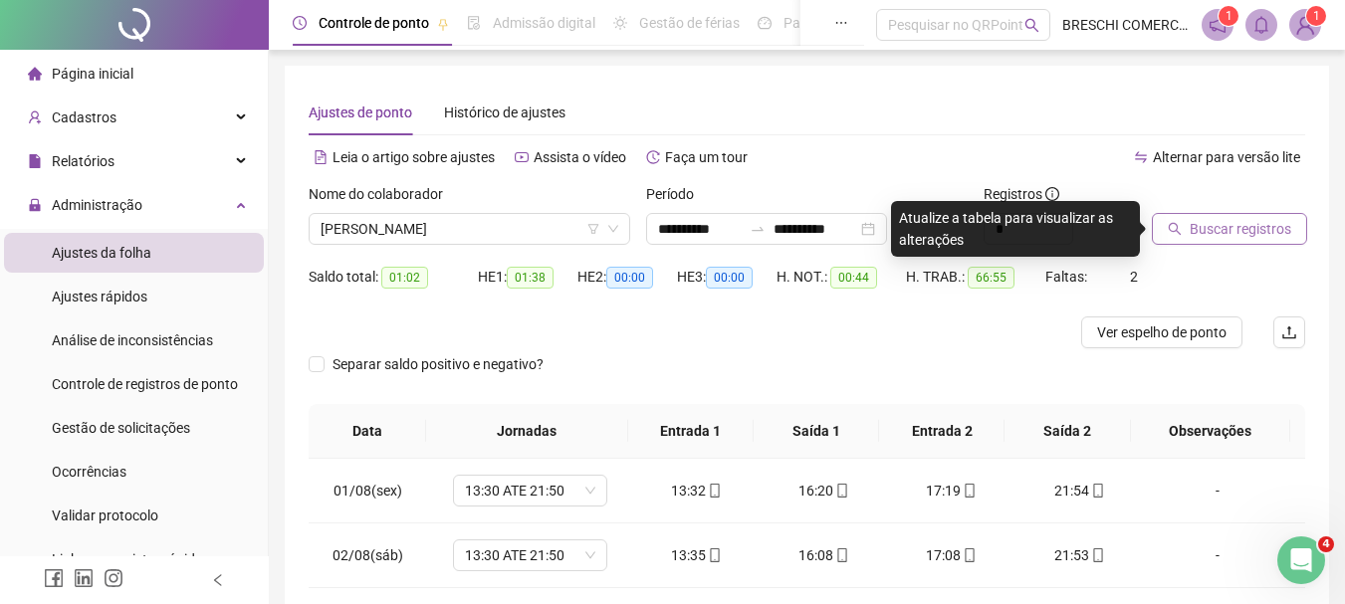
click at [1192, 230] on span "Buscar registros" at bounding box center [1240, 229] width 102 height 22
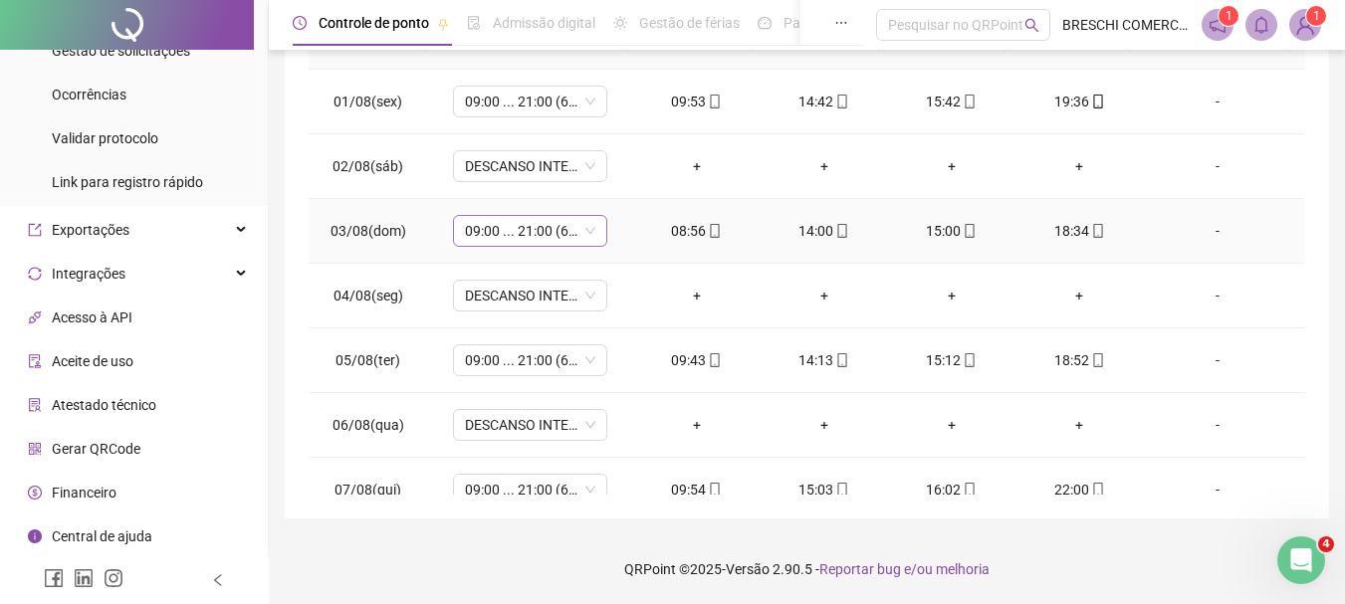
scroll to position [0, 0]
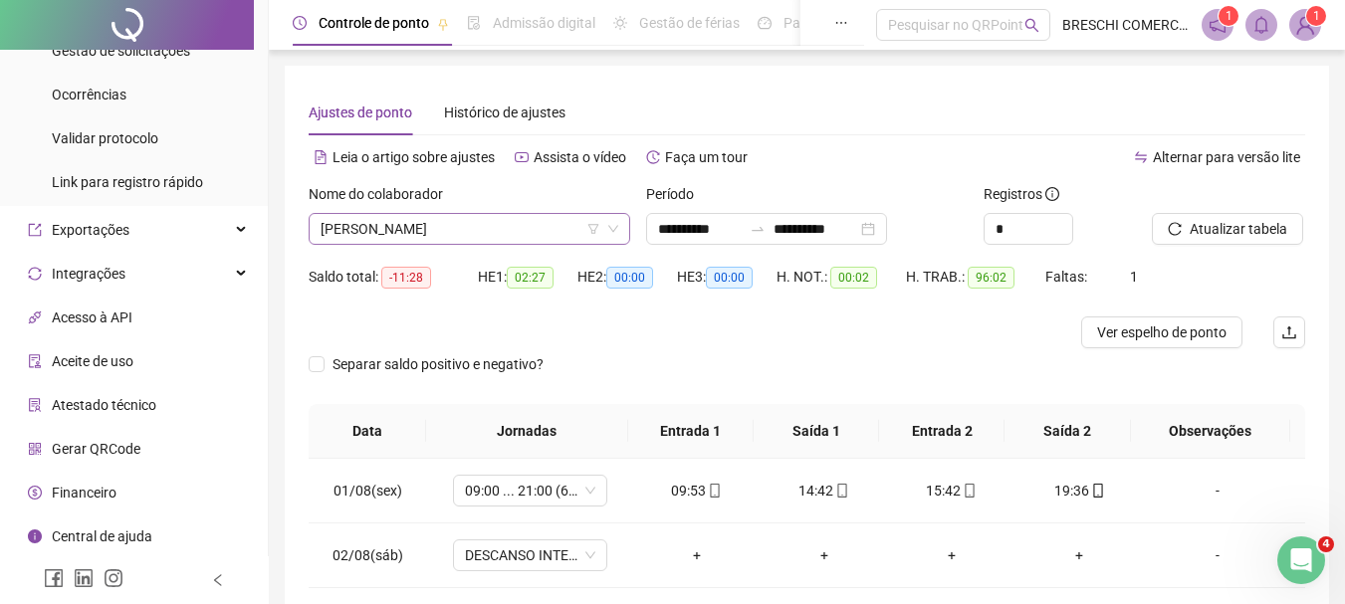
click at [550, 223] on span "SARA RIOS" at bounding box center [469, 229] width 298 height 30
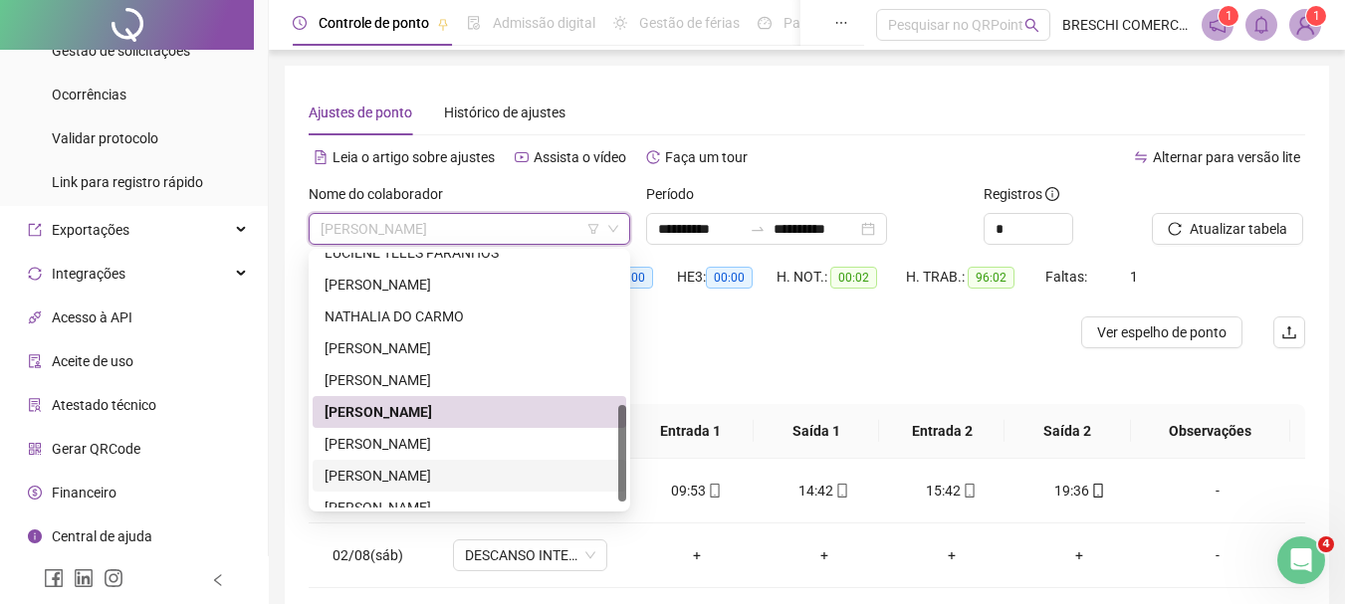
click at [462, 467] on div "TISCIANE PEREIRA DA SILVA" at bounding box center [469, 476] width 290 height 22
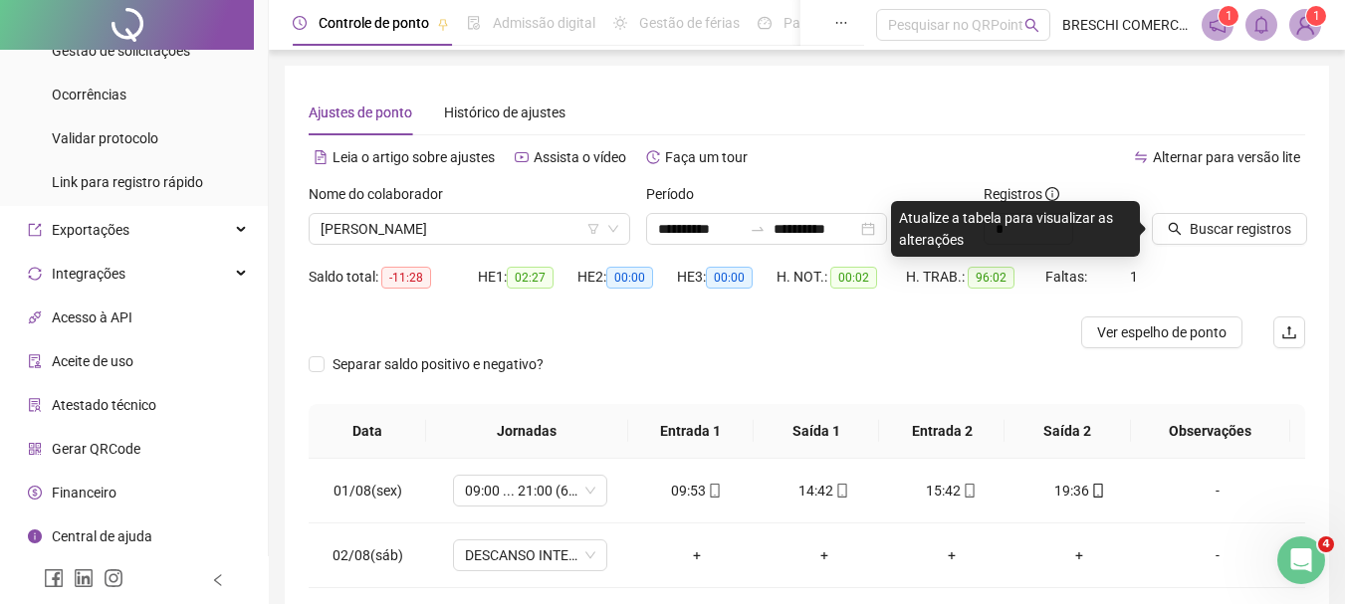
click at [1228, 210] on div at bounding box center [1204, 198] width 104 height 30
click at [1228, 215] on button "Buscar registros" at bounding box center [1229, 229] width 155 height 32
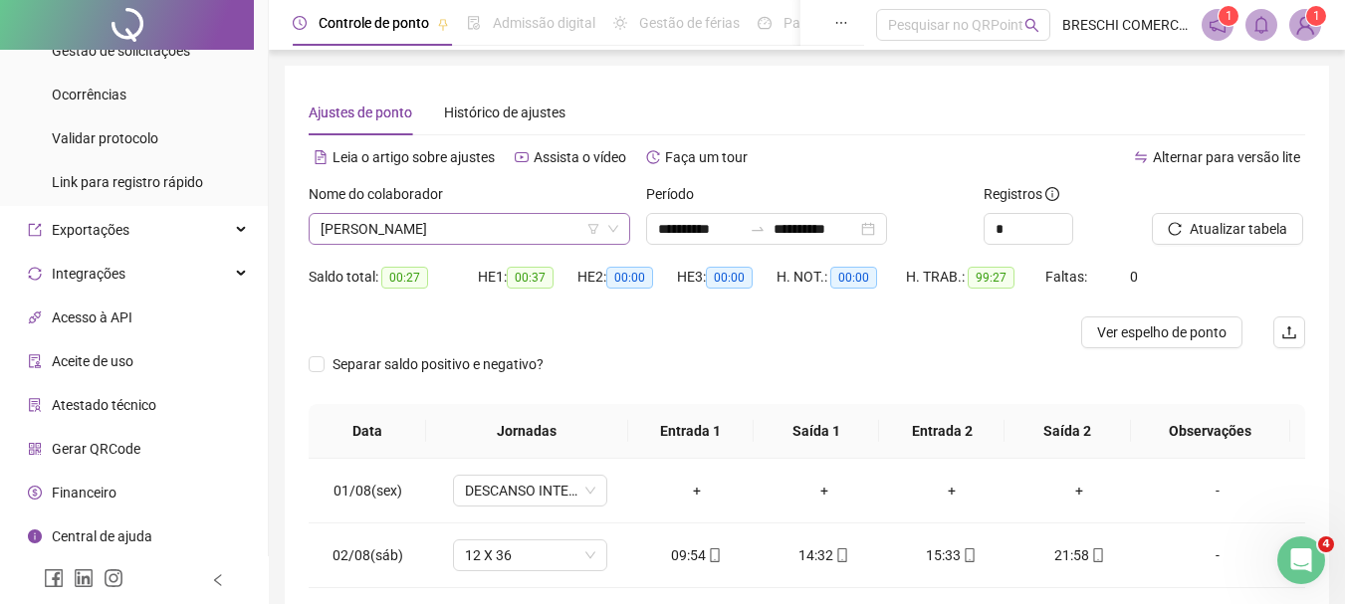
click at [441, 220] on span "TISCIANE PEREIRA DA SILVA" at bounding box center [469, 229] width 298 height 30
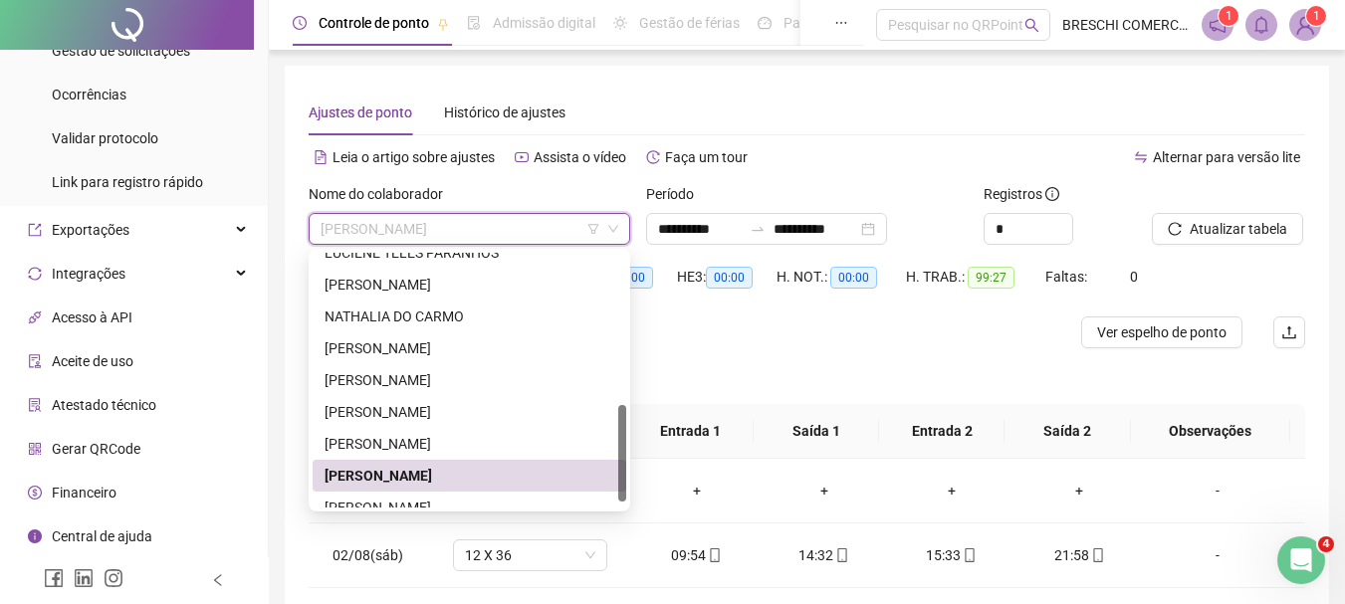
scroll to position [414, 0]
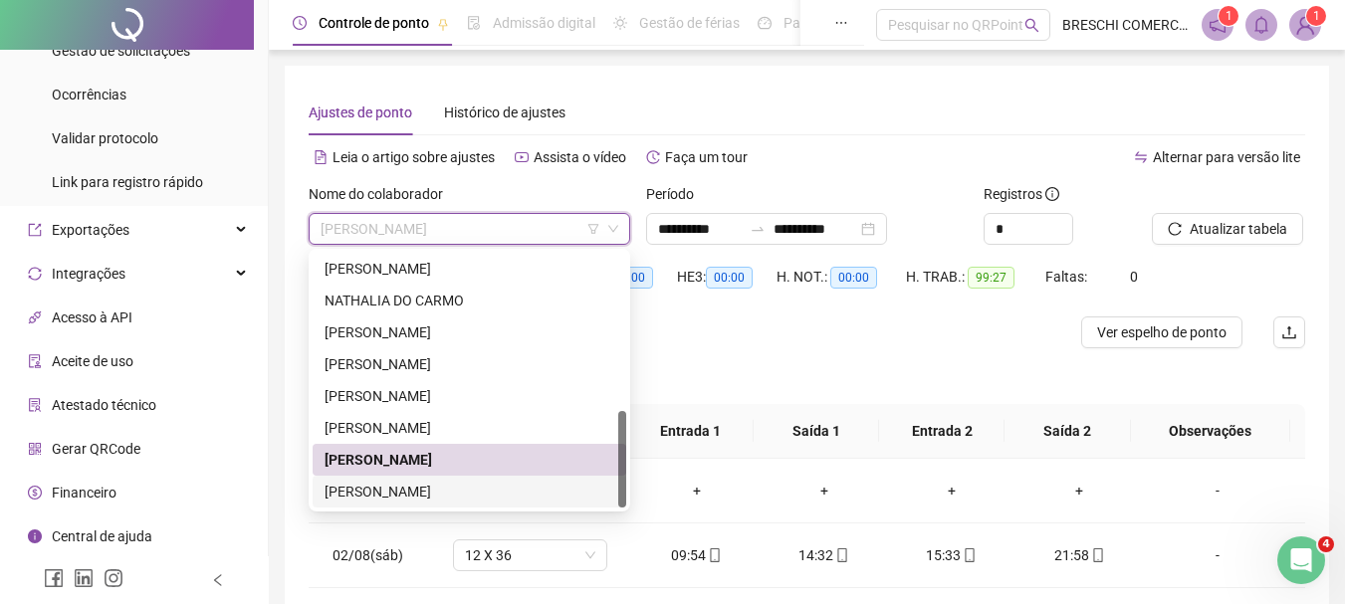
click at [461, 494] on div "YASMIM LIVIA SILVA" at bounding box center [469, 492] width 290 height 22
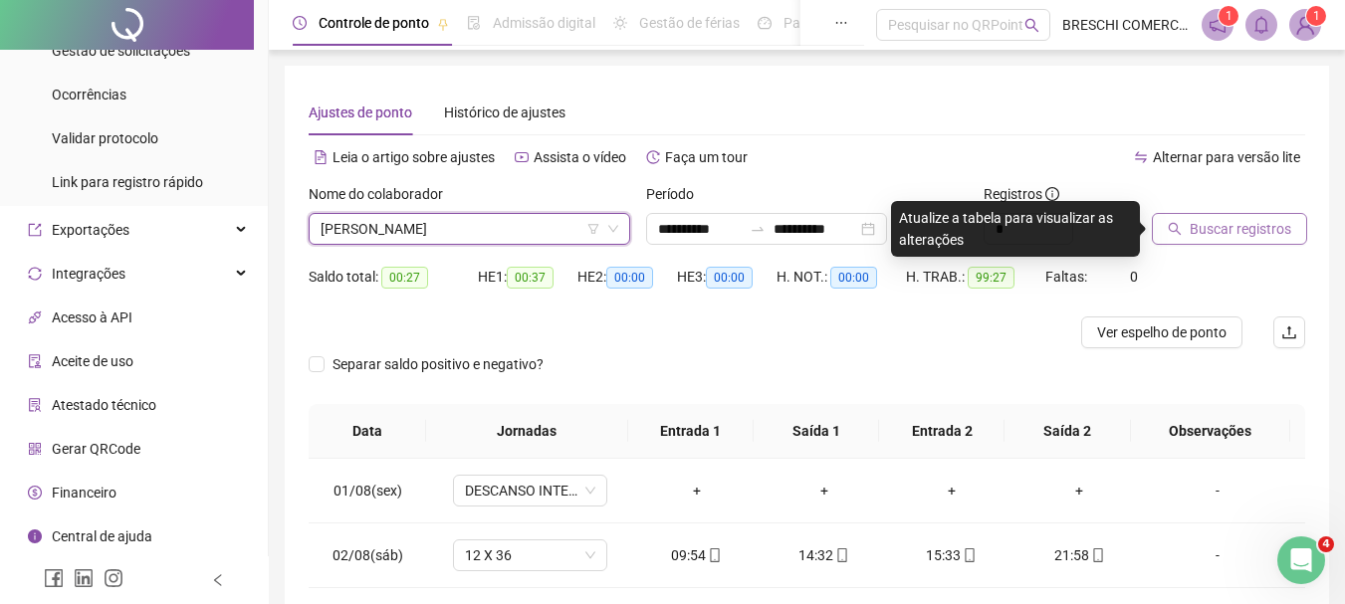
click at [1200, 226] on span "Buscar registros" at bounding box center [1240, 229] width 102 height 22
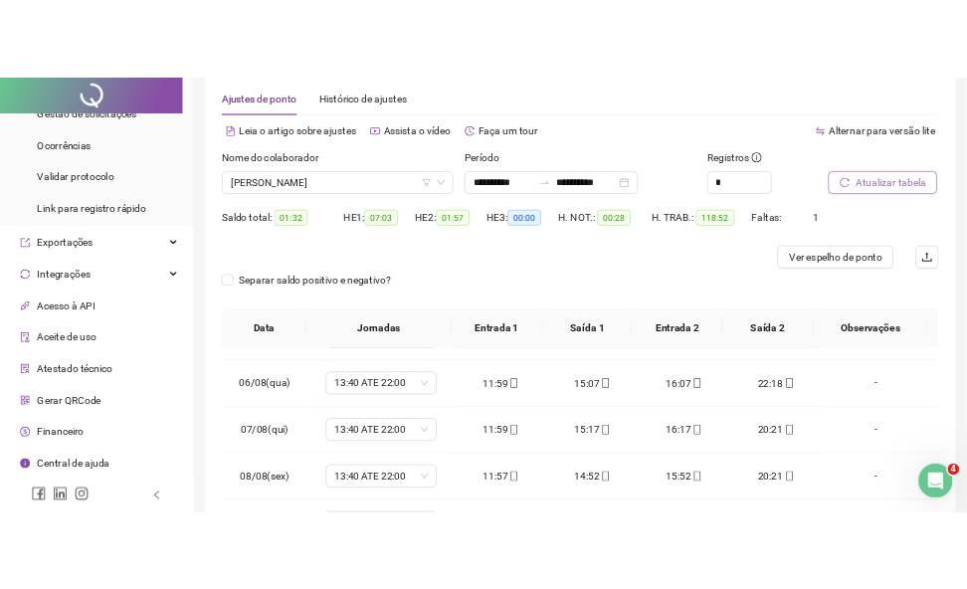
scroll to position [0, 0]
